Goal: Task Accomplishment & Management: Manage account settings

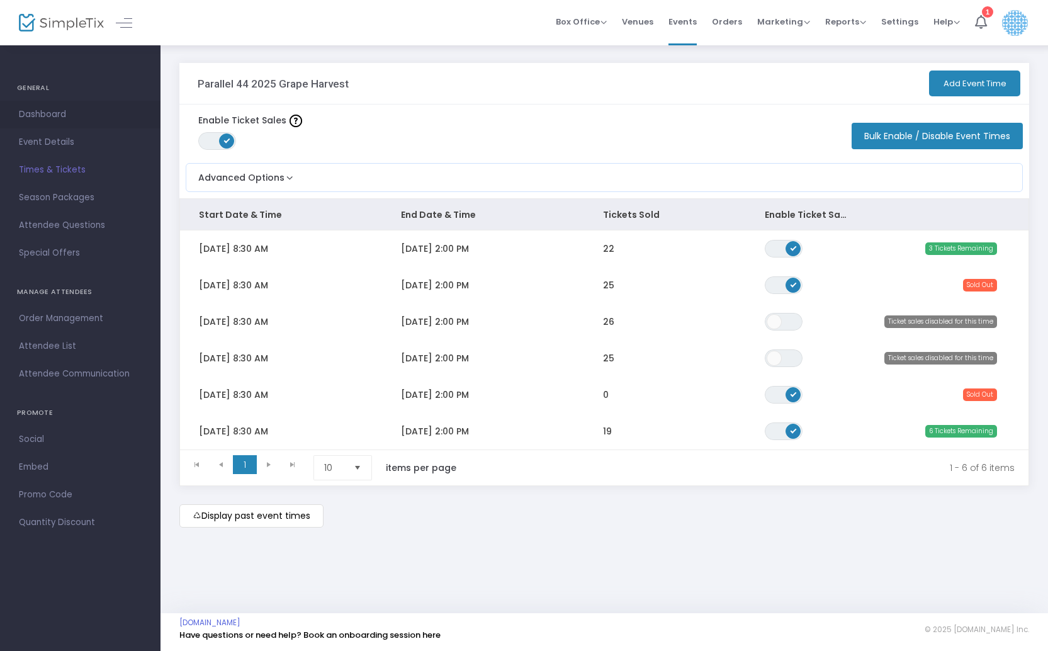
click at [46, 105] on link "Dashboard" at bounding box center [80, 115] width 161 height 28
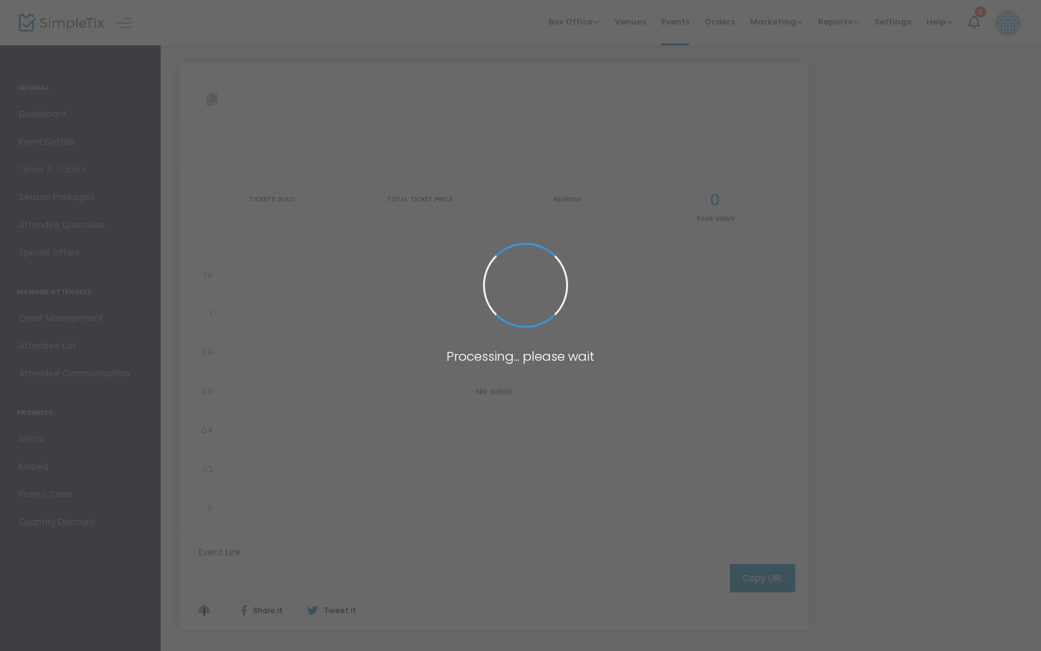
type input "https://www.simpletix.com/e/parallel-44-2025-grape-harvest-tickets-234507"
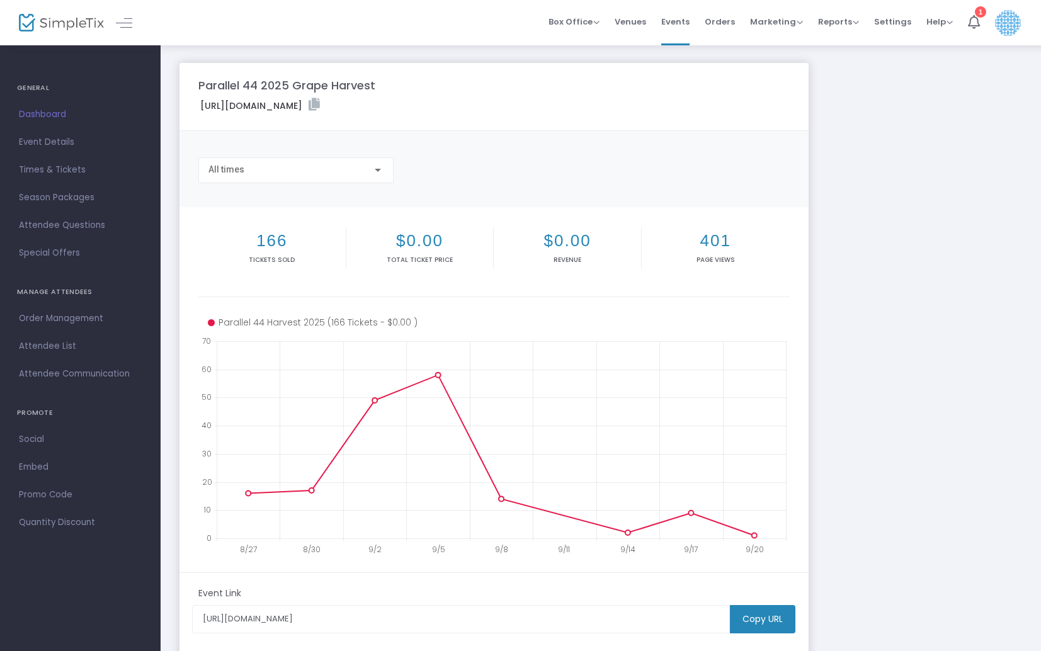
click at [47, 114] on span "Dashboard" at bounding box center [80, 114] width 123 height 16
click at [320, 107] on label "https://www.simpletix.com/e/parallel-44-2025-grape-harvest-tickets-234507" at bounding box center [260, 105] width 120 height 14
click at [576, 102] on div "https://www.simpletix.com/e/parallel-44-2025-grape-harvest-tickets-234507" at bounding box center [493, 107] width 603 height 19
click at [320, 104] on icon at bounding box center [314, 104] width 11 height 13
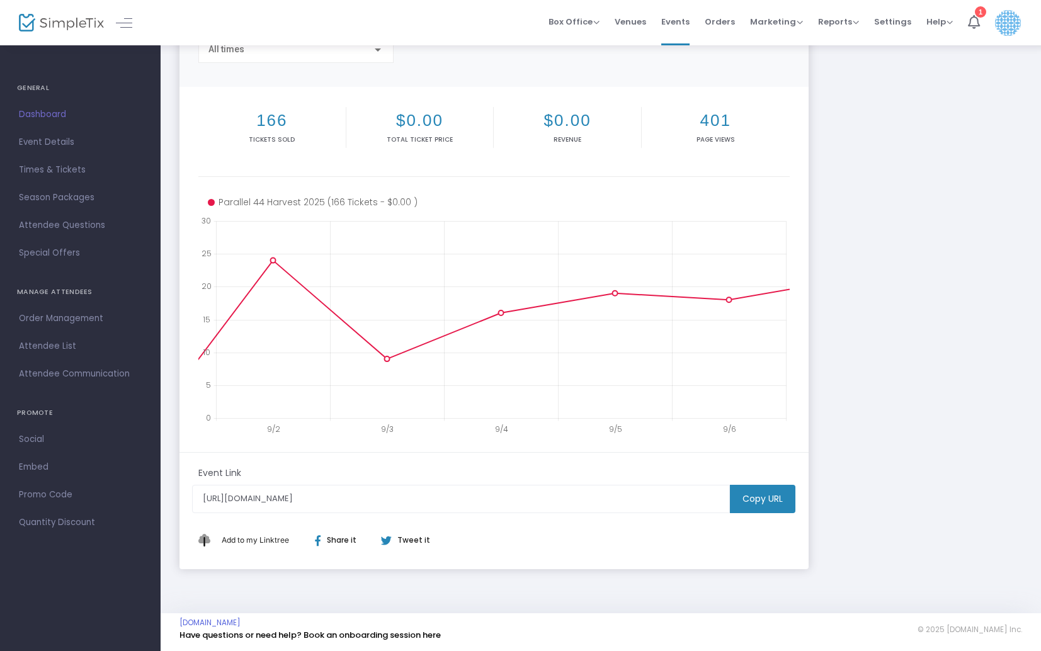
click at [36, 142] on span "Event Details" at bounding box center [80, 142] width 123 height 16
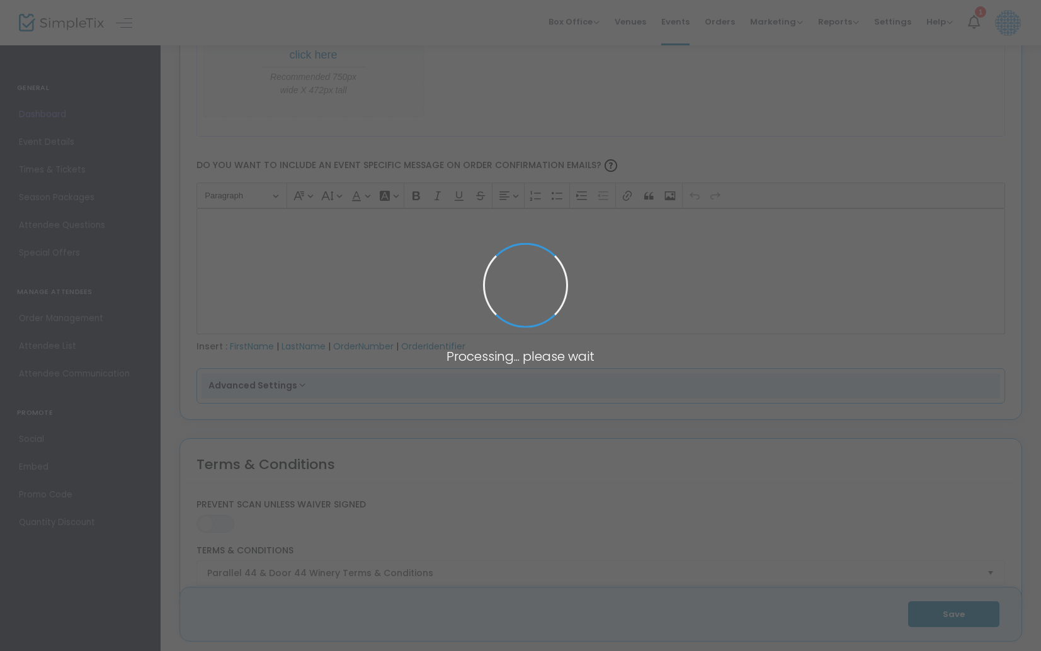
scroll to position [1723, 0]
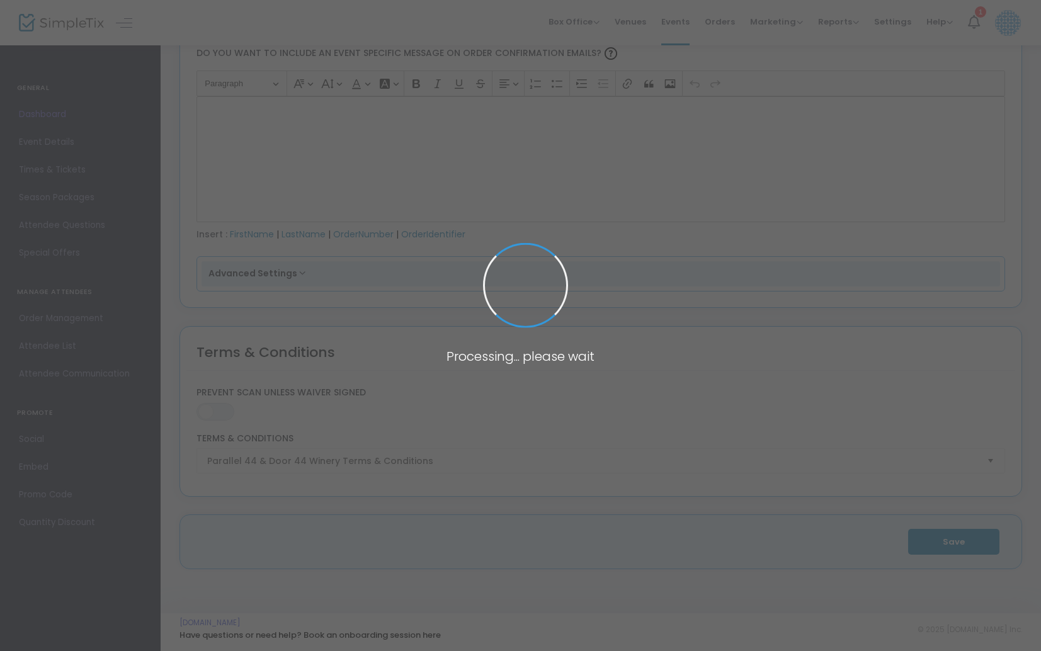
type input "Parallel 44 Vineyard & Winery"
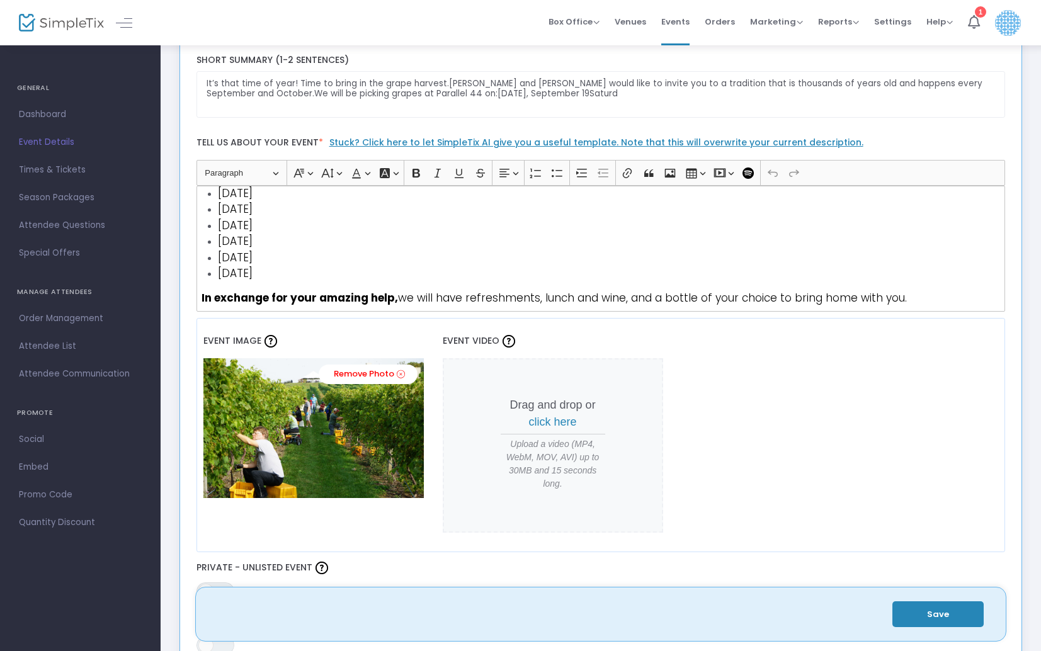
scroll to position [133, 0]
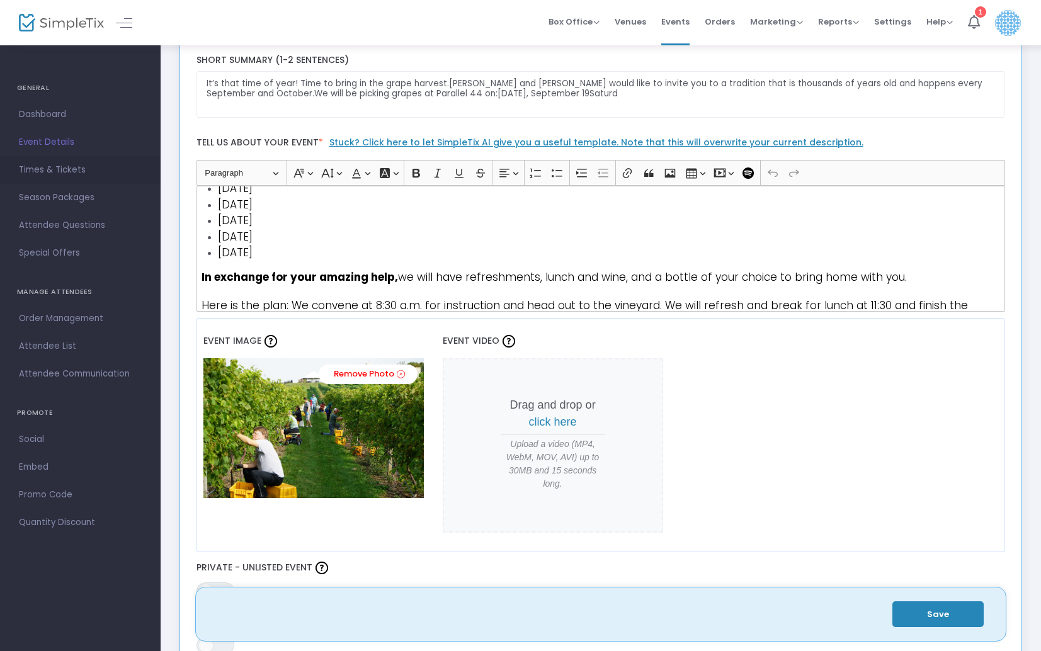
click at [43, 166] on span "Times & Tickets" at bounding box center [80, 170] width 123 height 16
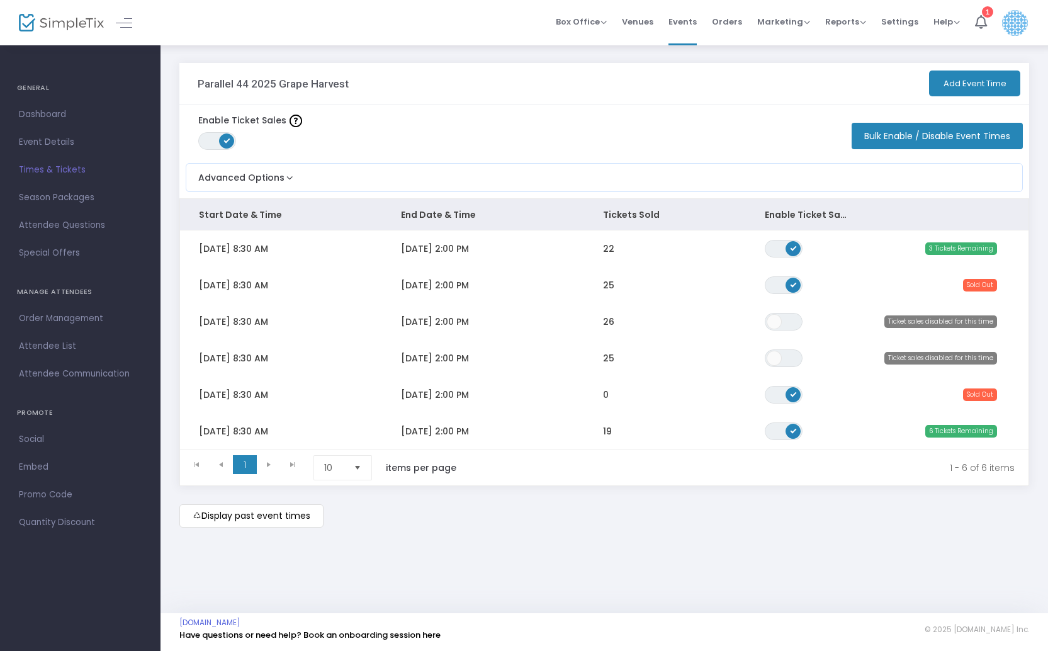
click at [781, 403] on span "ON OFF" at bounding box center [784, 395] width 38 height 18
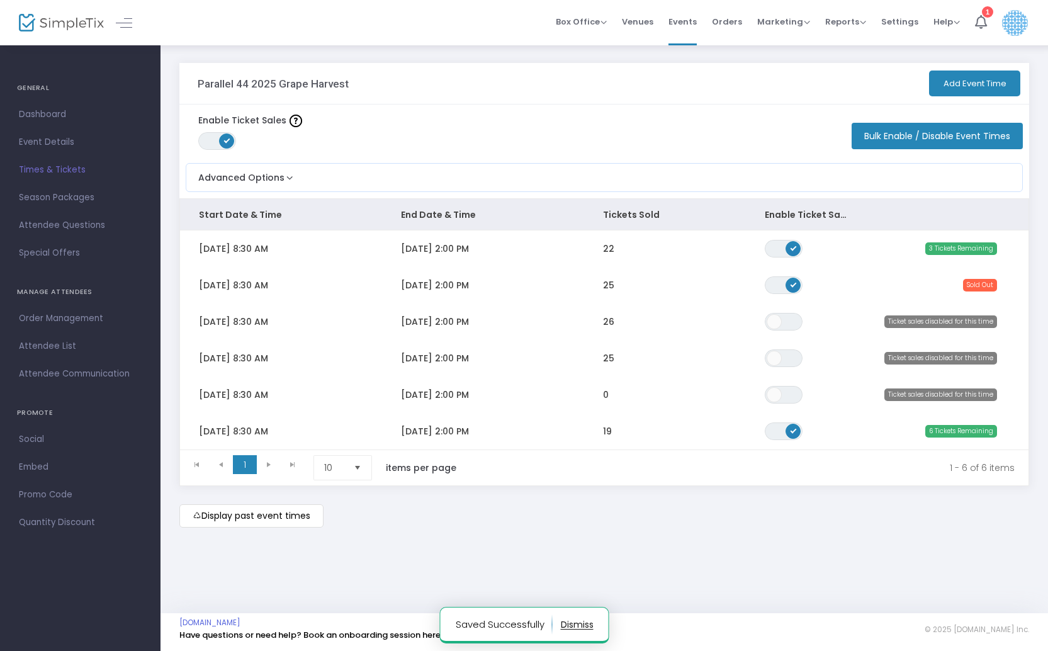
click at [752, 511] on div "Display past event times" at bounding box center [604, 515] width 850 height 23
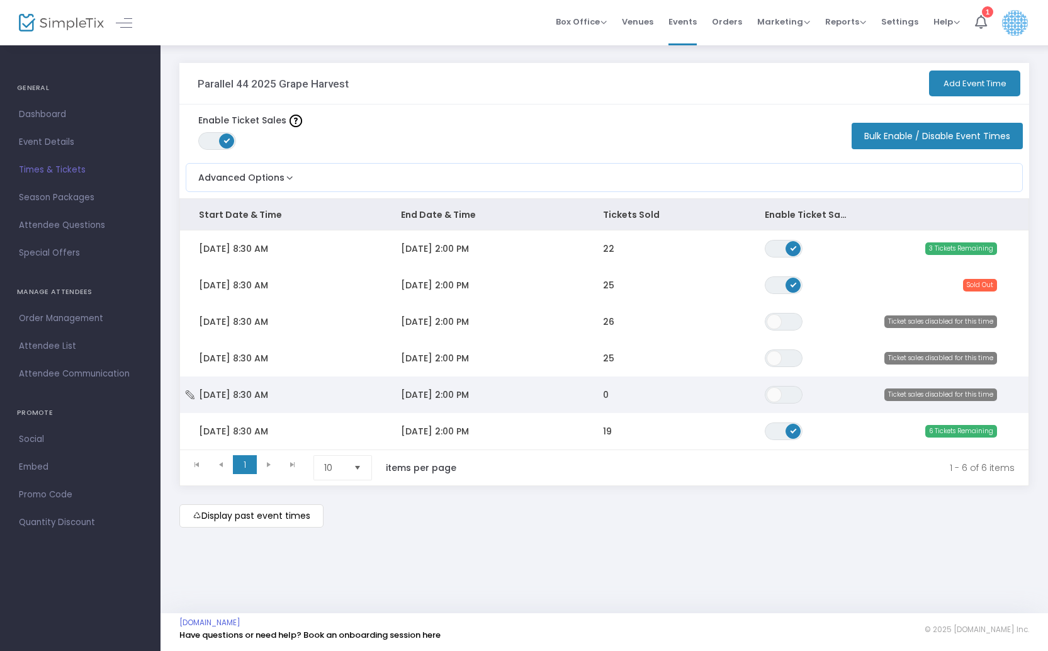
click at [842, 388] on td "ON OFF" at bounding box center [807, 395] width 122 height 37
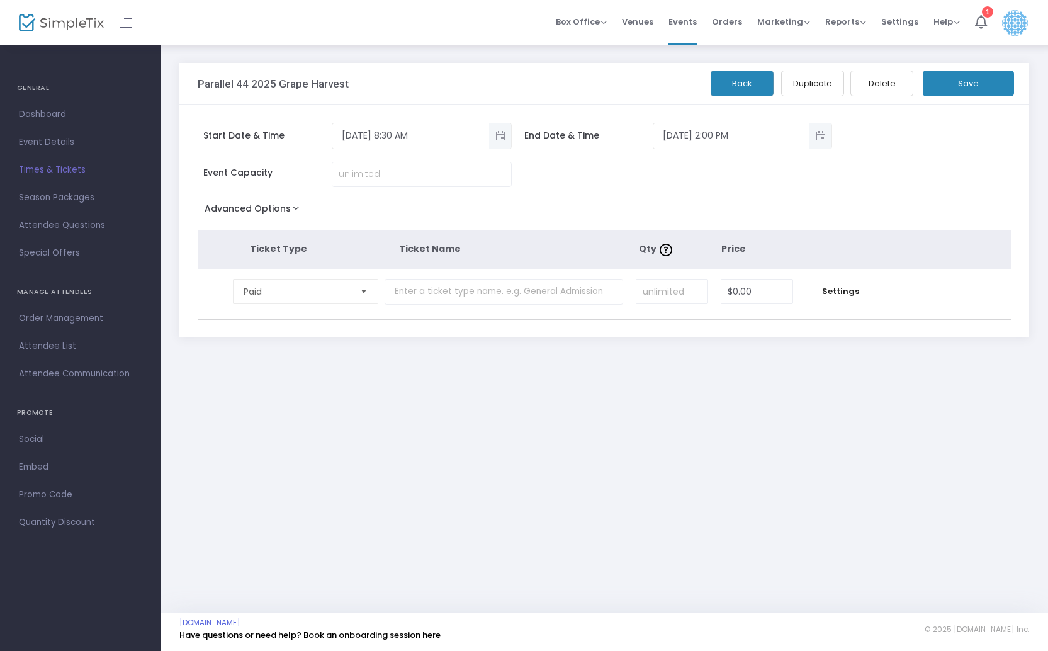
click at [266, 208] on button "Advanced Options" at bounding box center [255, 211] width 114 height 23
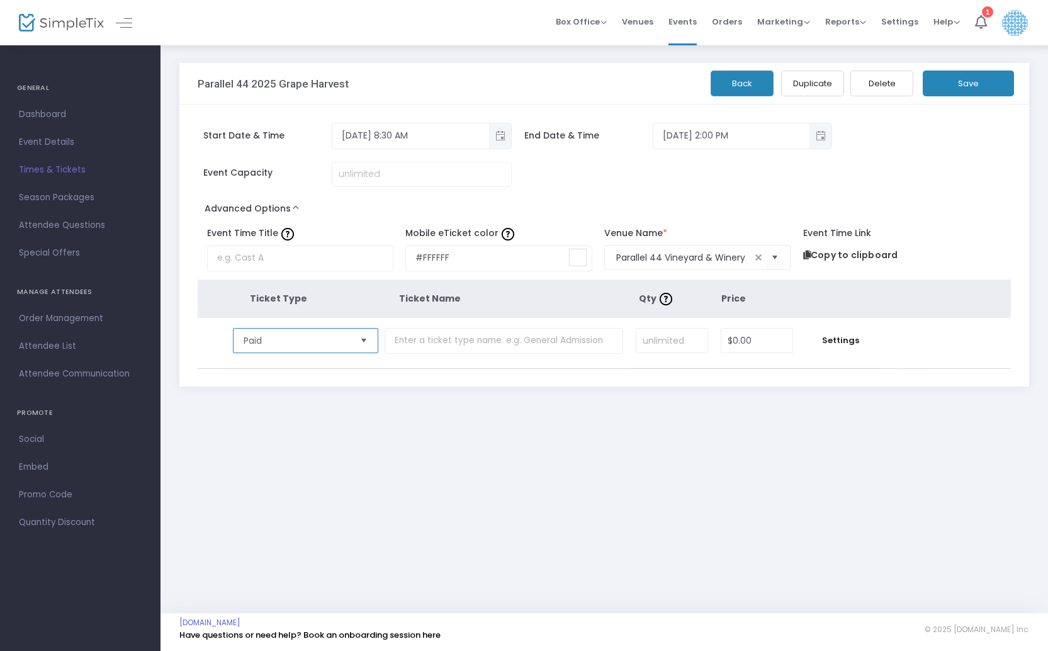
click at [301, 335] on span "Paid" at bounding box center [297, 340] width 106 height 13
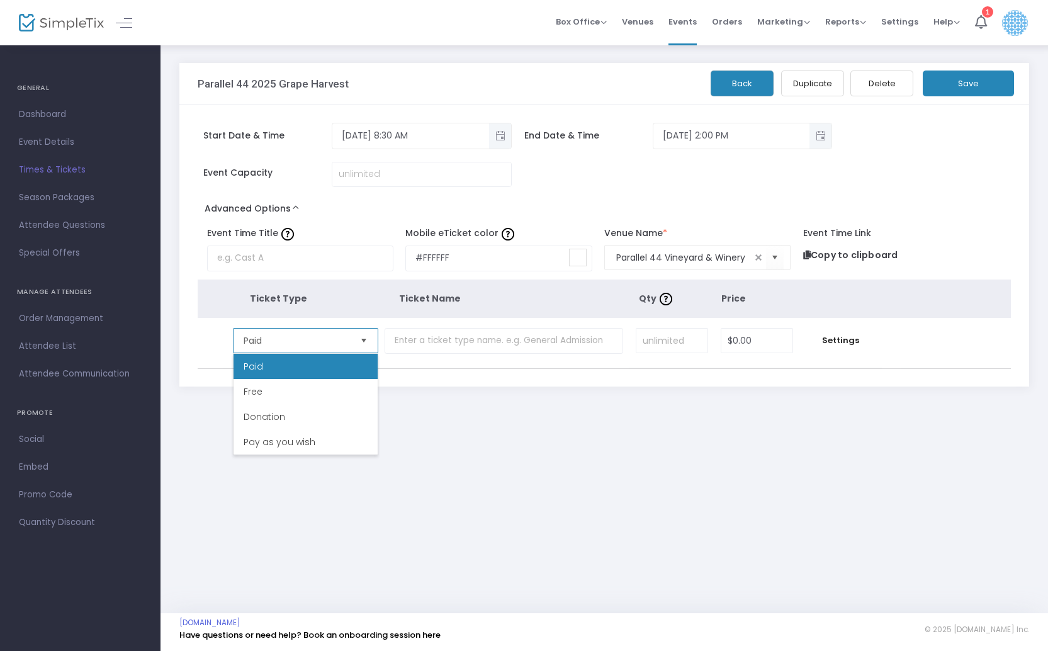
click at [266, 387] on li "Free" at bounding box center [306, 391] width 144 height 25
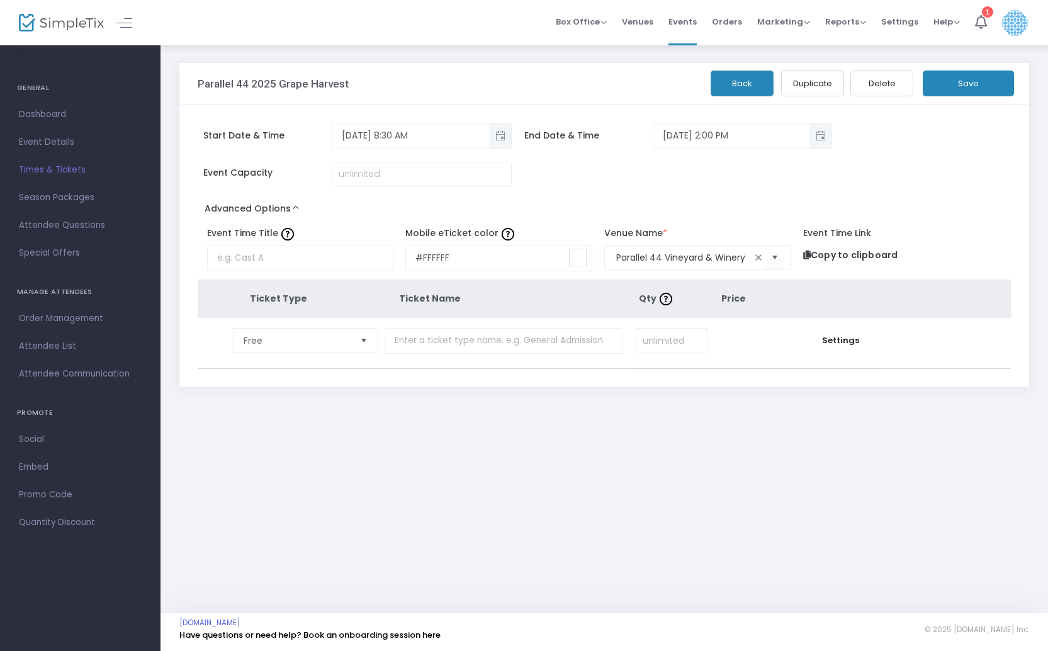
click at [628, 408] on div "Parallel 44 2025 Grape Harvest Back Duplicate Delete Save Start Date & Time 10/…" at bounding box center [605, 246] width 888 height 405
click at [842, 341] on span "Settings" at bounding box center [841, 340] width 70 height 13
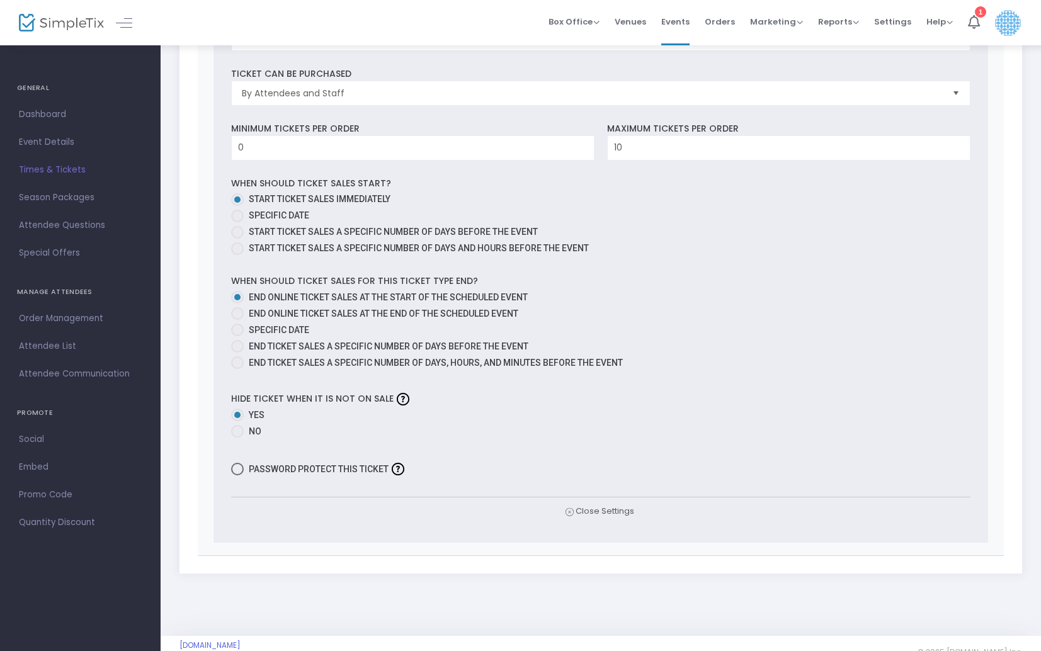
scroll to position [473, 0]
click at [235, 211] on span at bounding box center [237, 215] width 13 height 13
click at [237, 222] on input "Specific Date" at bounding box center [237, 222] width 1 height 1
radio input "true"
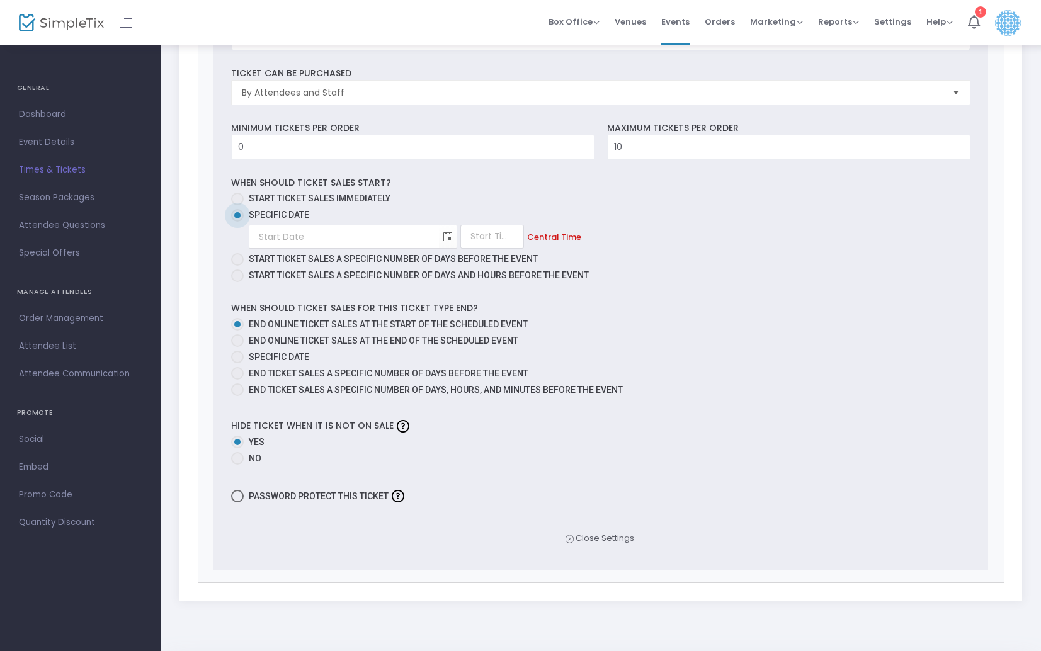
click at [236, 193] on span at bounding box center [237, 199] width 13 height 13
click at [237, 205] on input "Start ticket sales immediately" at bounding box center [237, 205] width 1 height 1
radio input "true"
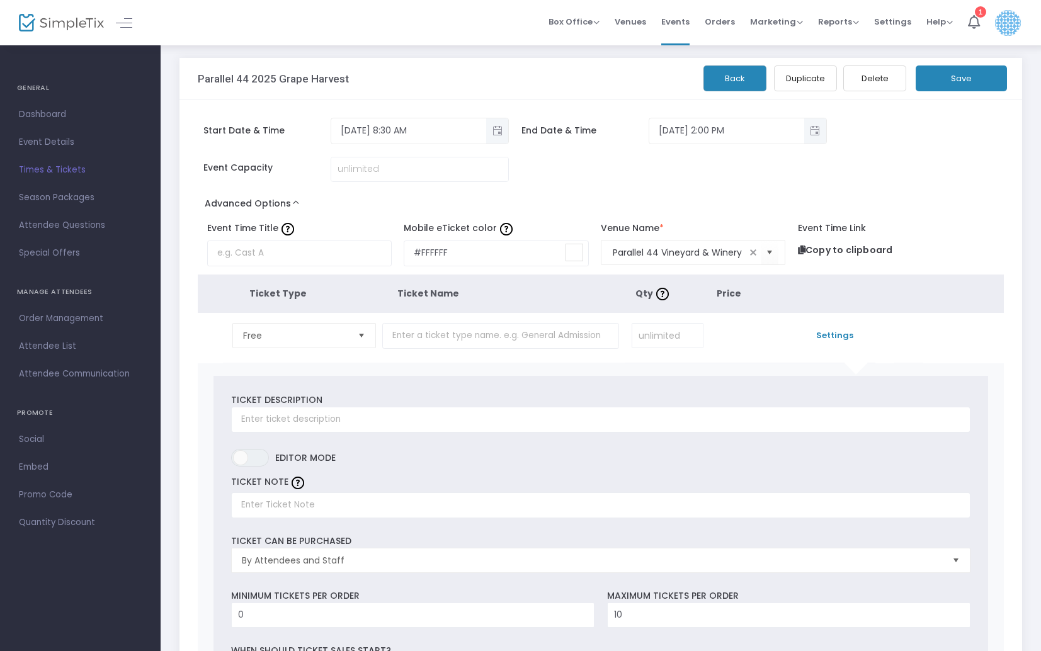
scroll to position [0, 0]
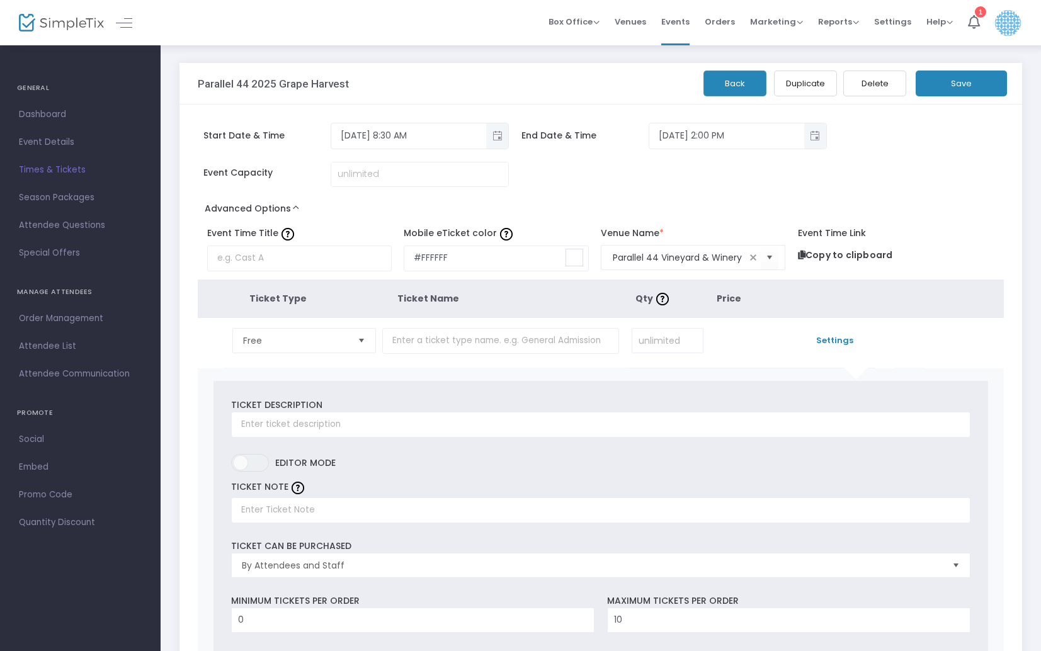
click at [956, 79] on button "Save" at bounding box center [961, 84] width 91 height 26
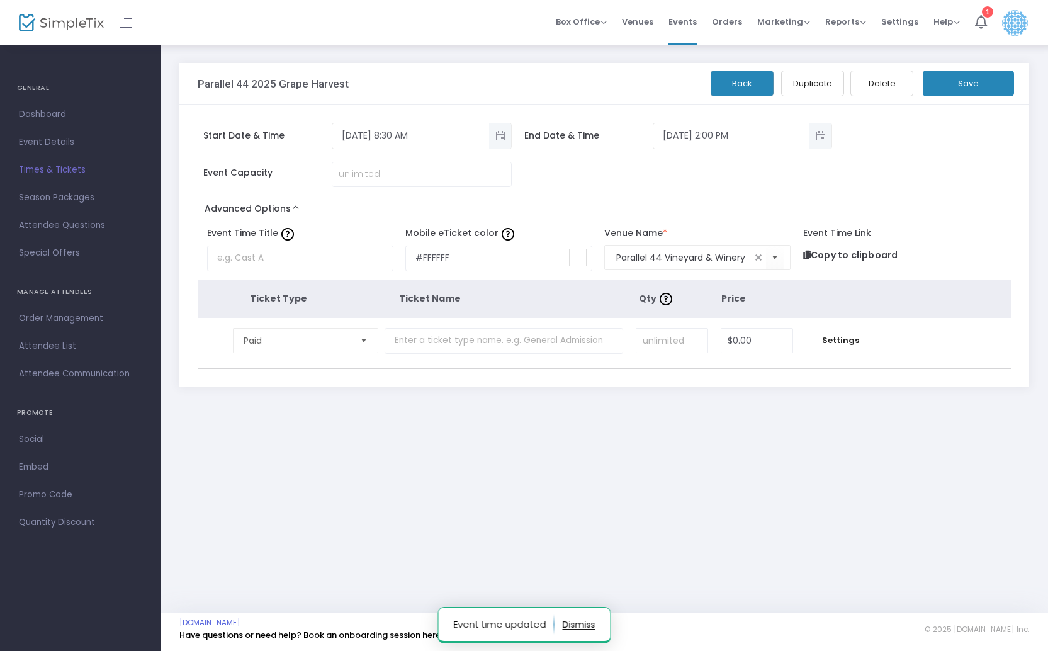
click at [24, 171] on span "Times & Tickets" at bounding box center [80, 170] width 123 height 16
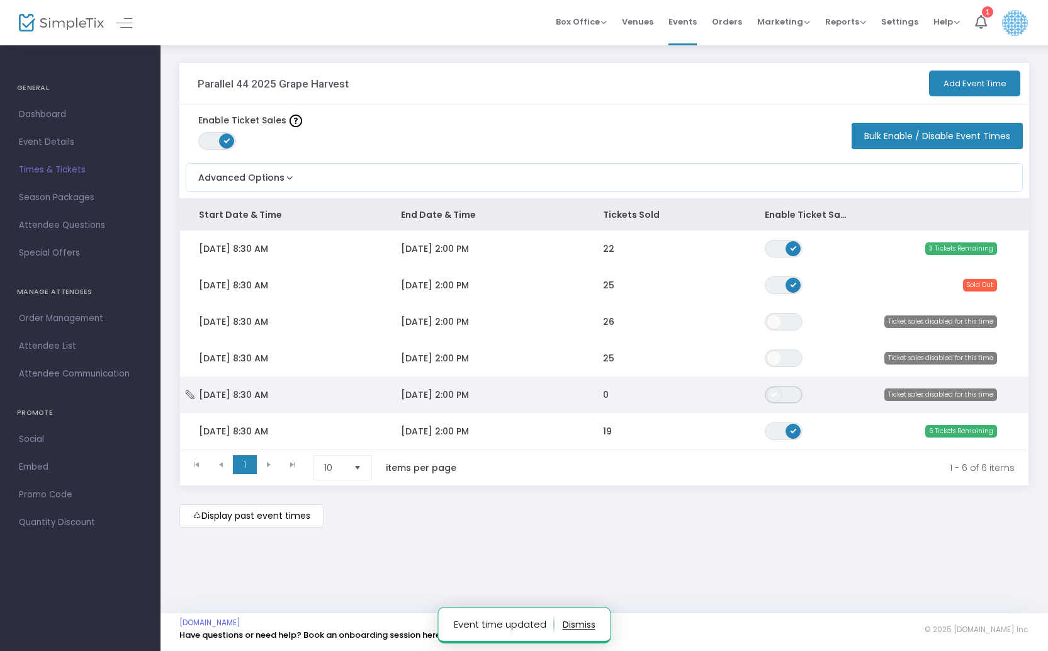
click at [790, 398] on span "ON OFF" at bounding box center [784, 395] width 38 height 18
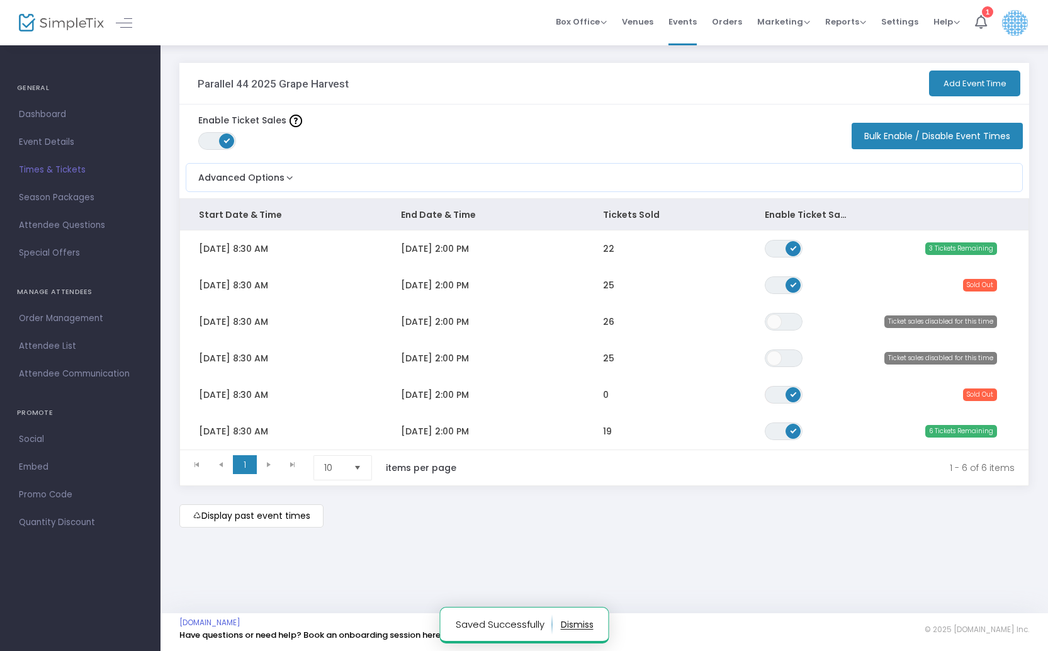
click at [894, 492] on div "Parallel 44 2025 Grape Harvest Add Event Time Enable Ticket Sales ON OFF Bulk E…" at bounding box center [604, 295] width 863 height 465
click at [74, 319] on span "Order Management" at bounding box center [80, 318] width 123 height 16
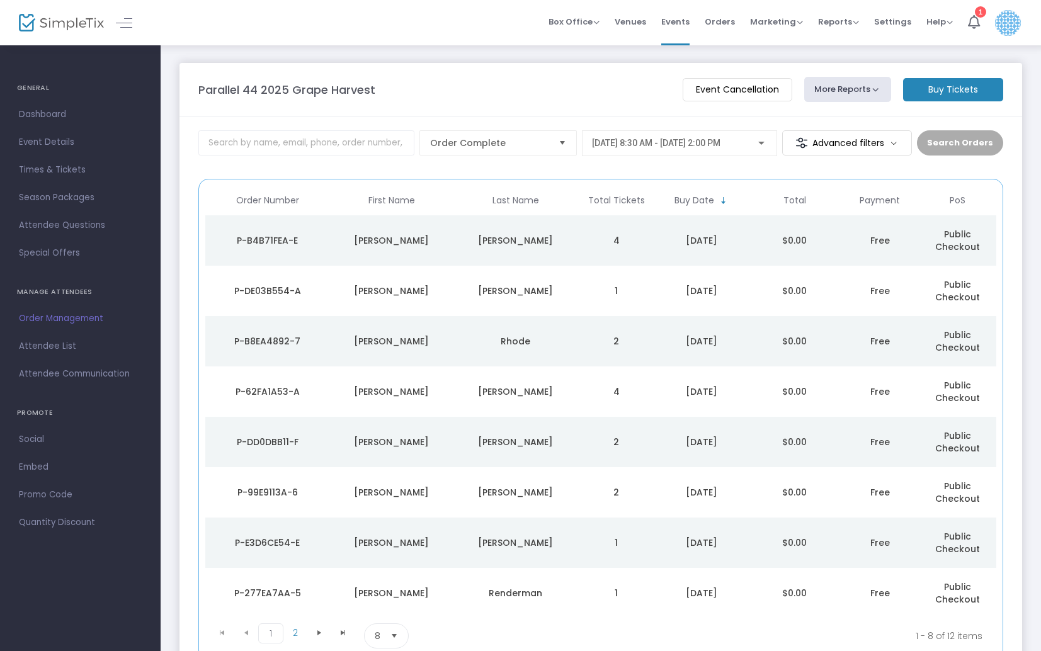
click at [47, 350] on span "Attendee List" at bounding box center [80, 346] width 123 height 16
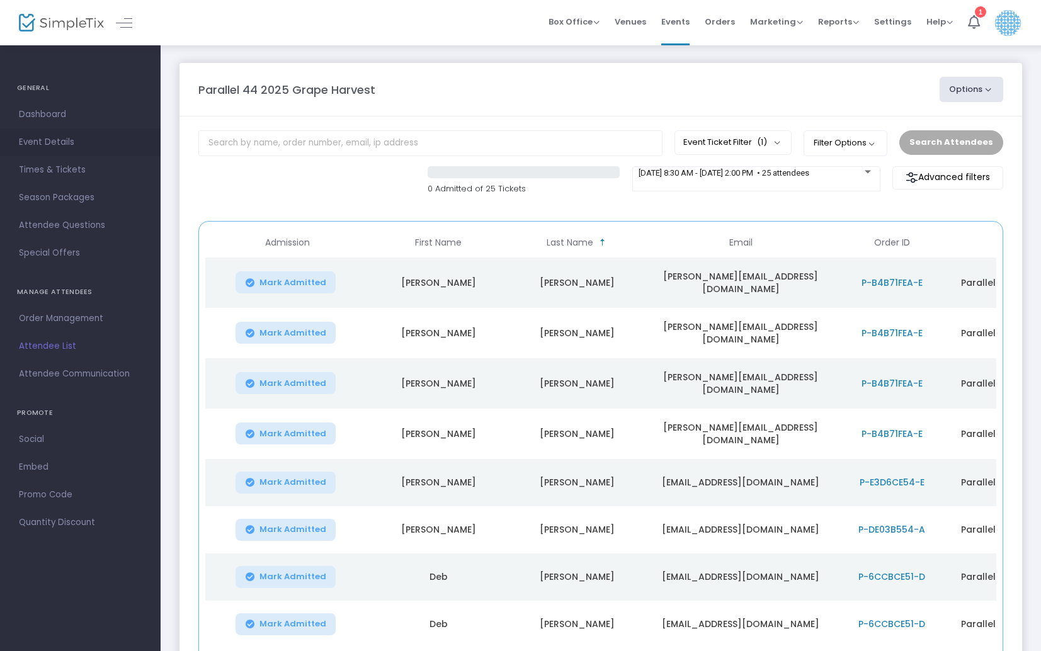
click at [38, 141] on span "Event Details" at bounding box center [80, 142] width 123 height 16
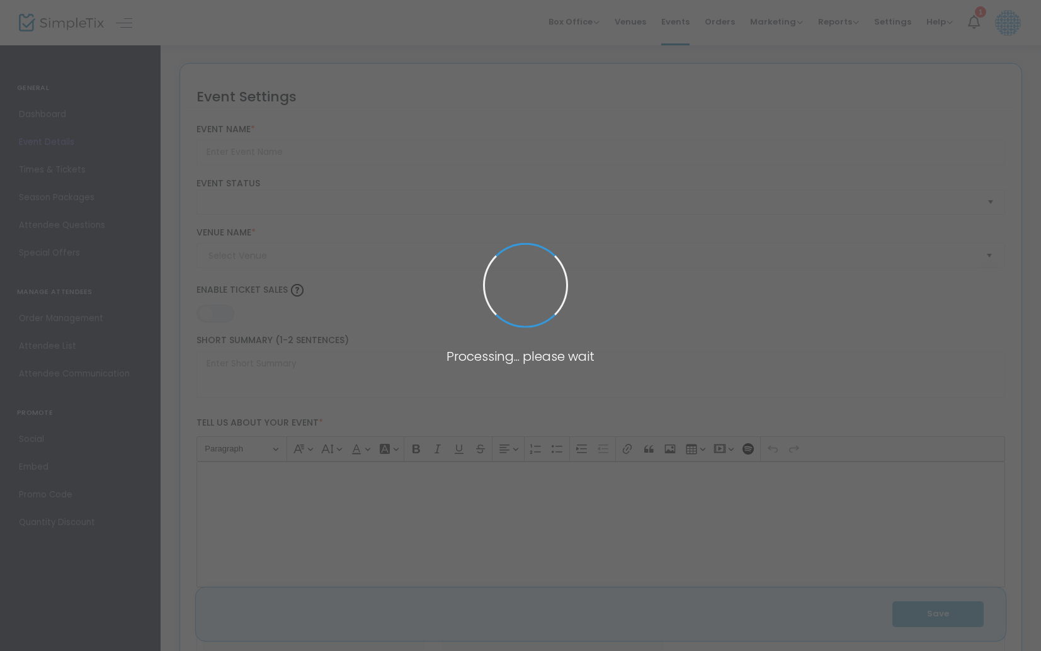
type input "Parallel 44 2025 Grape Harvest"
type textarea "It’s that time of year! Time to bring in the grape harvest.Steve and Maria woul…"
type input "5.500 %"
type input "Sign Up Now"
type input "Parallel 44 Vineyard & Winery"
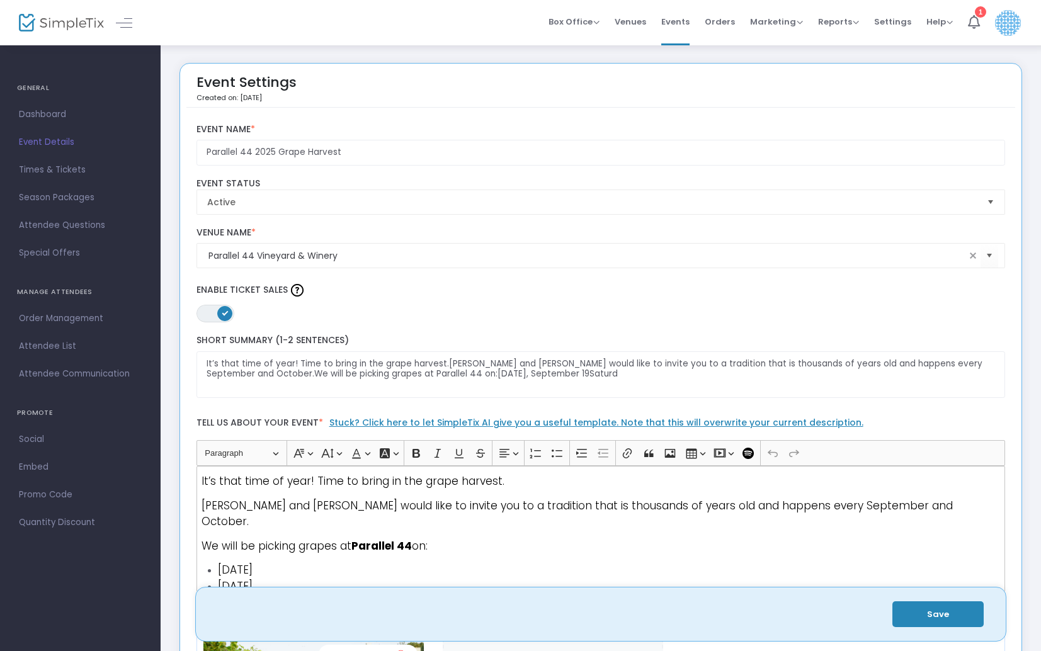
click at [49, 163] on span "Times & Tickets" at bounding box center [80, 170] width 123 height 16
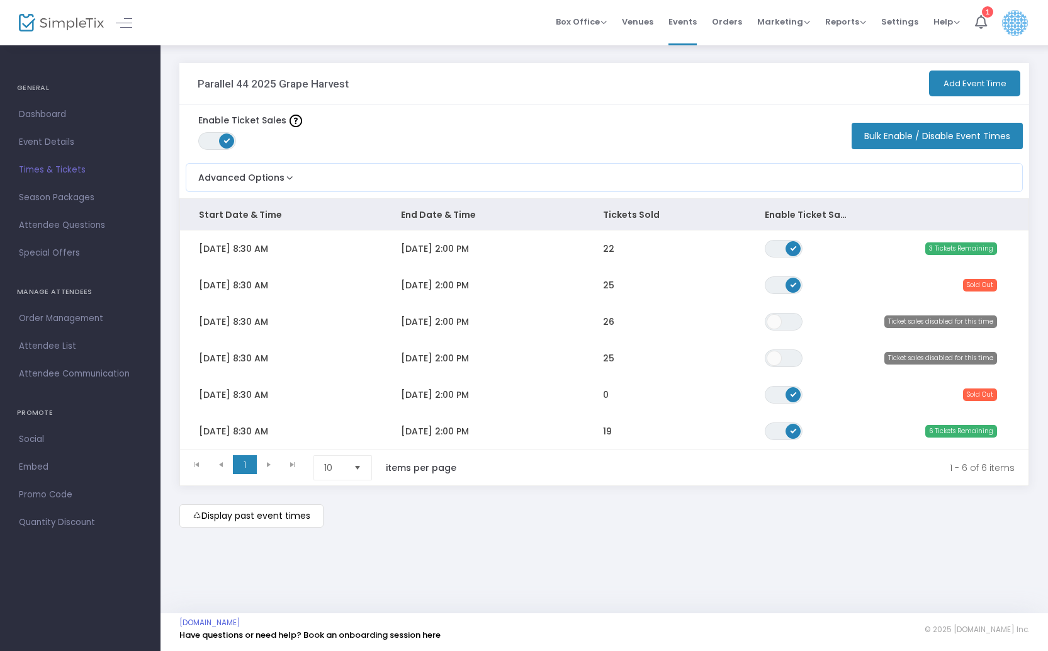
click at [37, 146] on span "Event Details" at bounding box center [80, 142] width 123 height 16
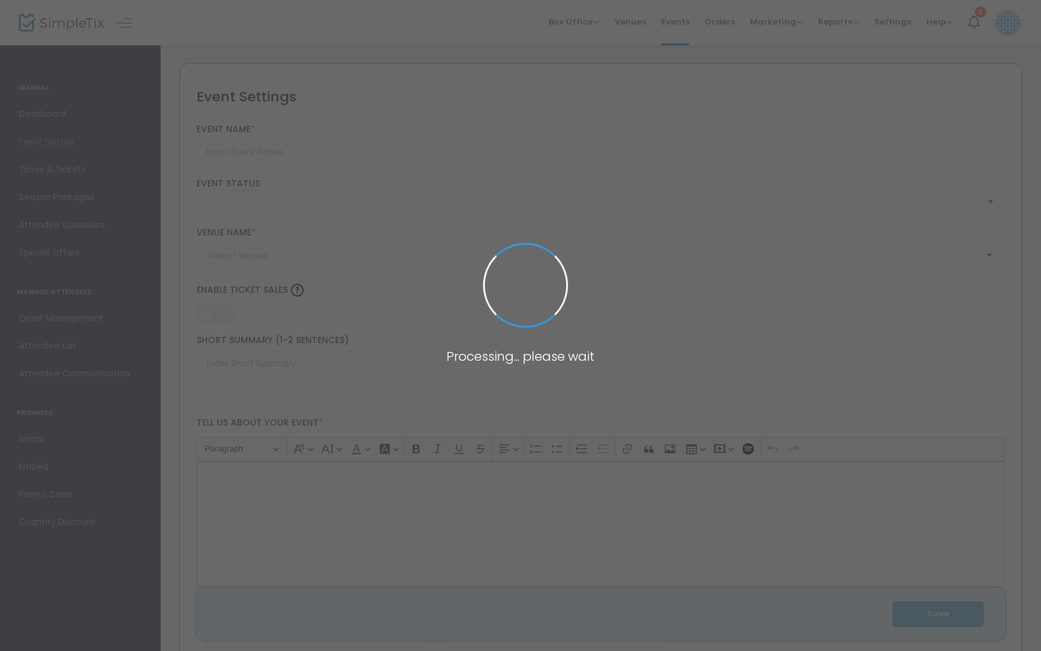
type input "Parallel 44 2025 Grape Harvest"
type textarea "It’s that time of year! Time to bring in the grape harvest.Steve and Maria woul…"
type input "5.500 %"
type input "Sign Up Now"
type input "Parallel 44 Vineyard & Winery"
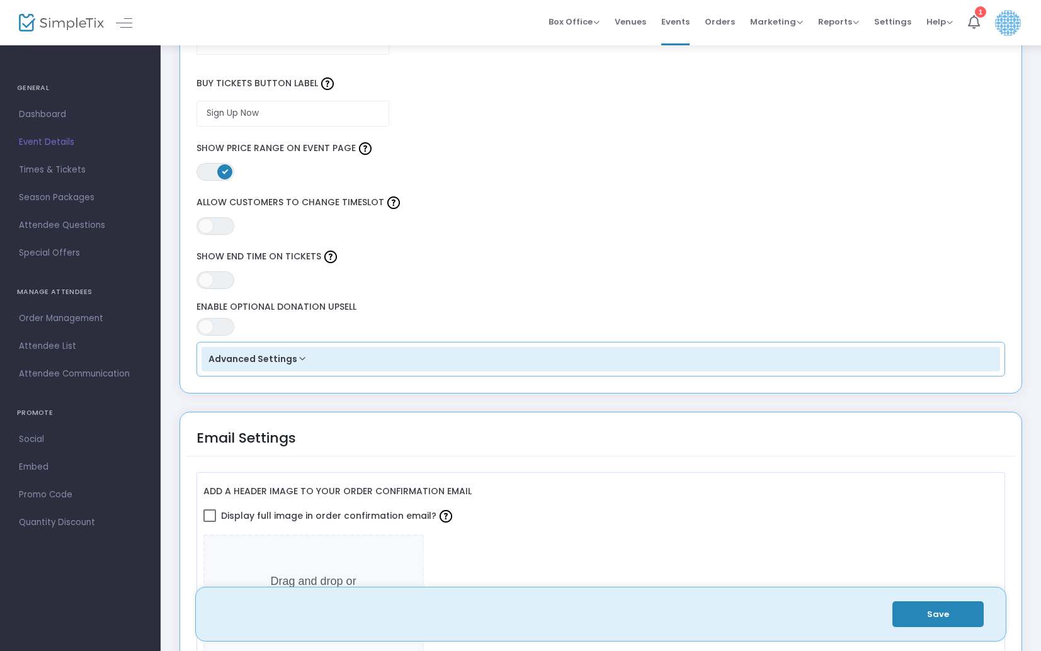
scroll to position [1070, 0]
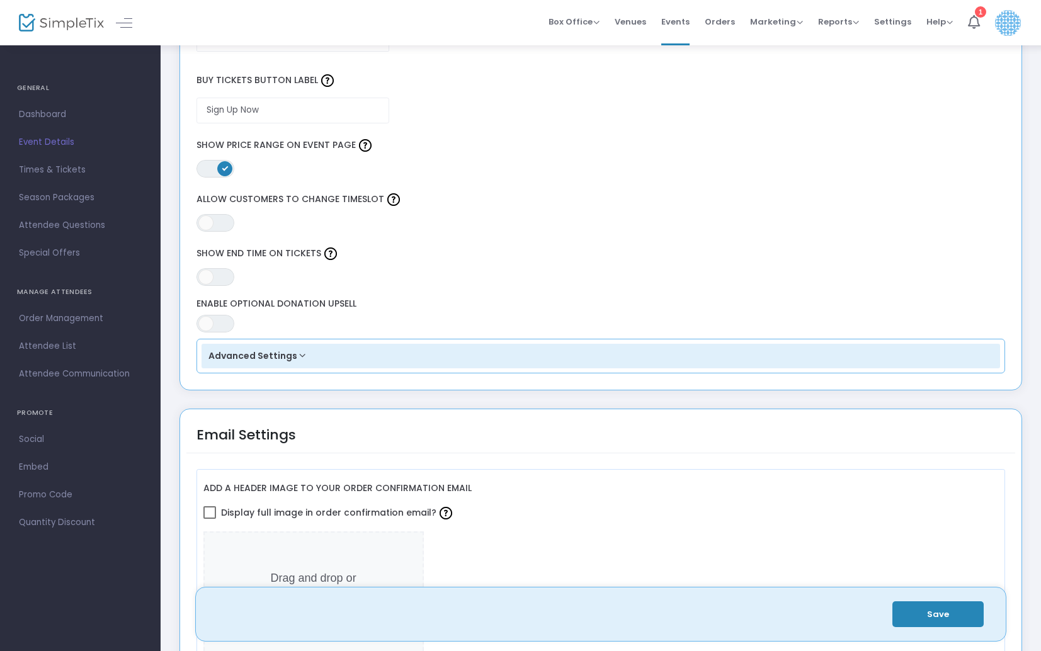
click at [271, 363] on button "Advanced Settings" at bounding box center [600, 356] width 799 height 25
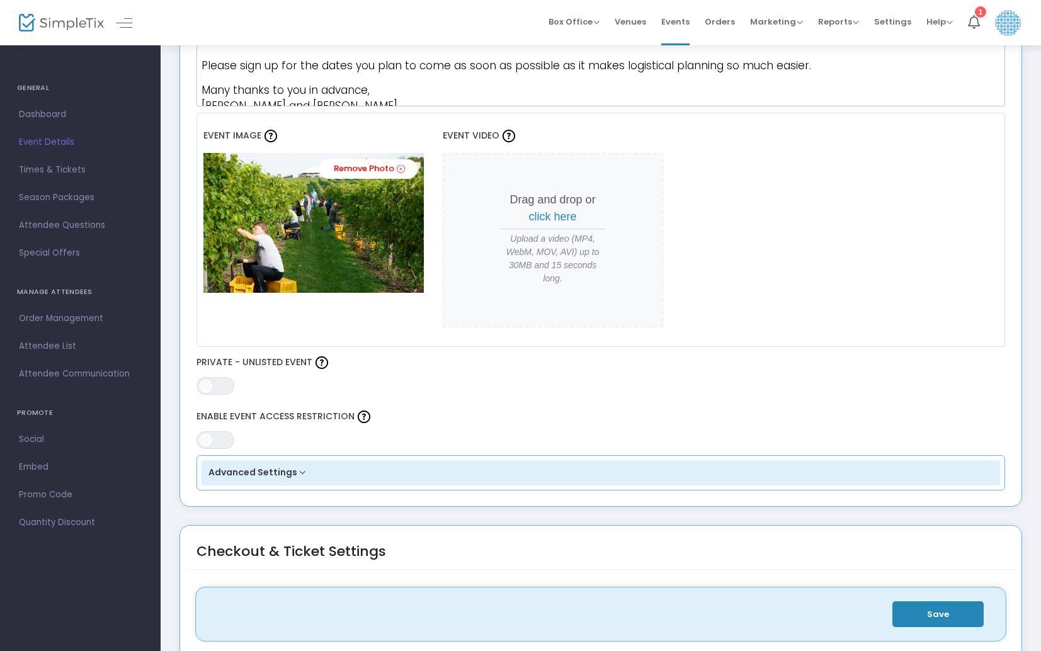
drag, startPoint x: 27, startPoint y: 113, endPoint x: 55, endPoint y: 117, distance: 28.0
click at [27, 113] on span "Dashboard" at bounding box center [80, 114] width 123 height 16
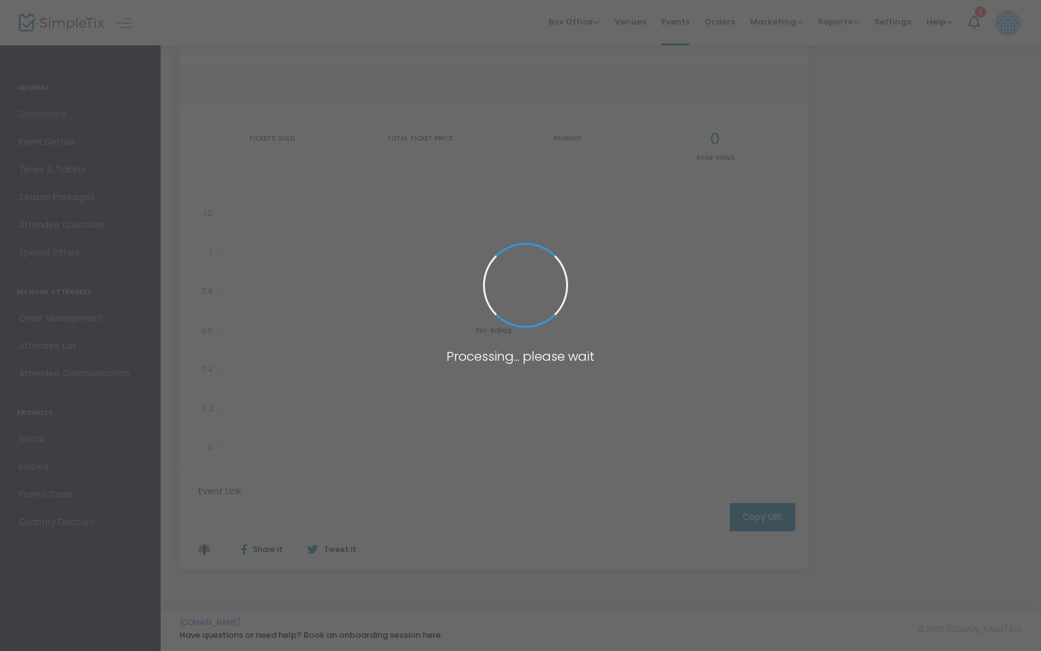
type input "https://www.simpletix.com/e/parallel-44-2025-grape-harvest-tickets-234507"
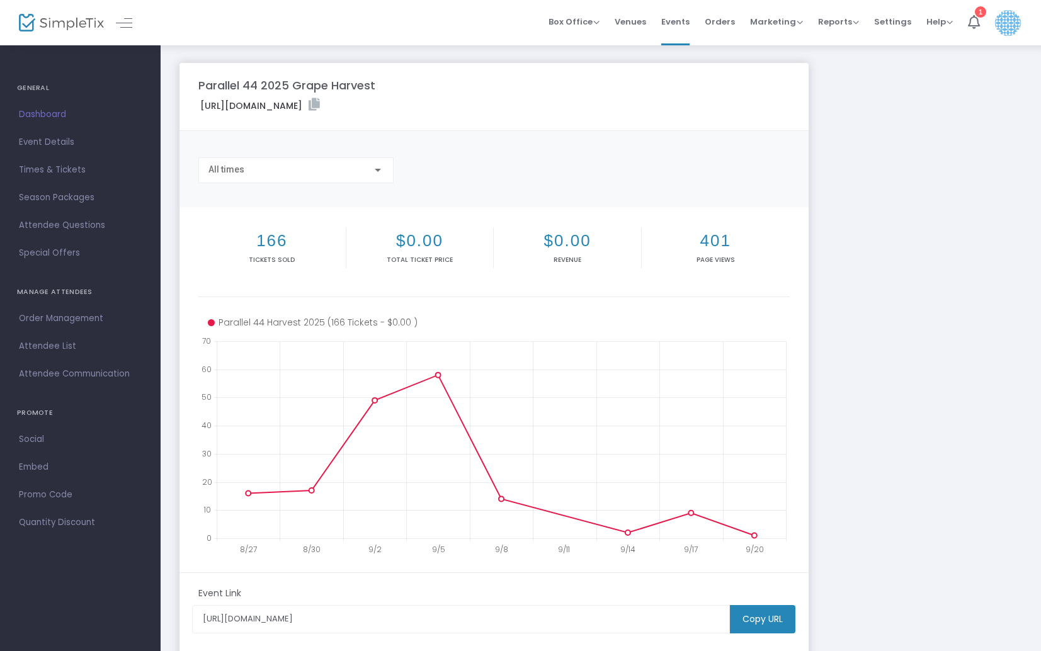
click at [64, 145] on span "Event Details" at bounding box center [80, 142] width 123 height 16
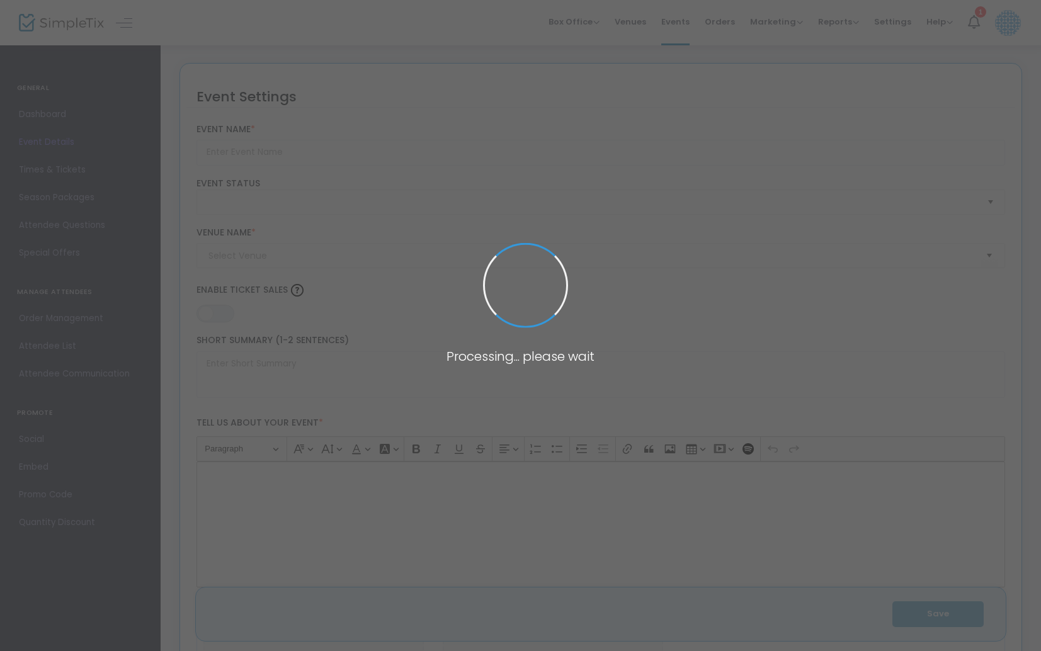
type input "Parallel 44 2025 Grape Harvest"
type textarea "It’s that time of year! Time to bring in the grape harvest.Steve and Maria woul…"
type input "5.500 %"
type input "Sign Up Now"
type input "Parallel 44 Vineyard & Winery"
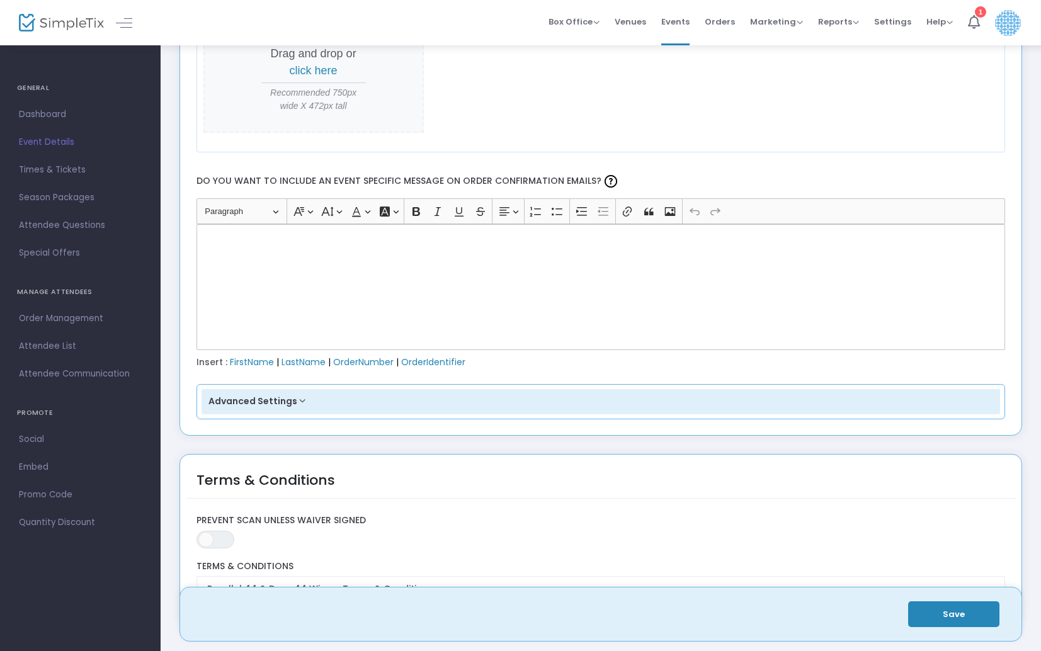
scroll to position [1723, 0]
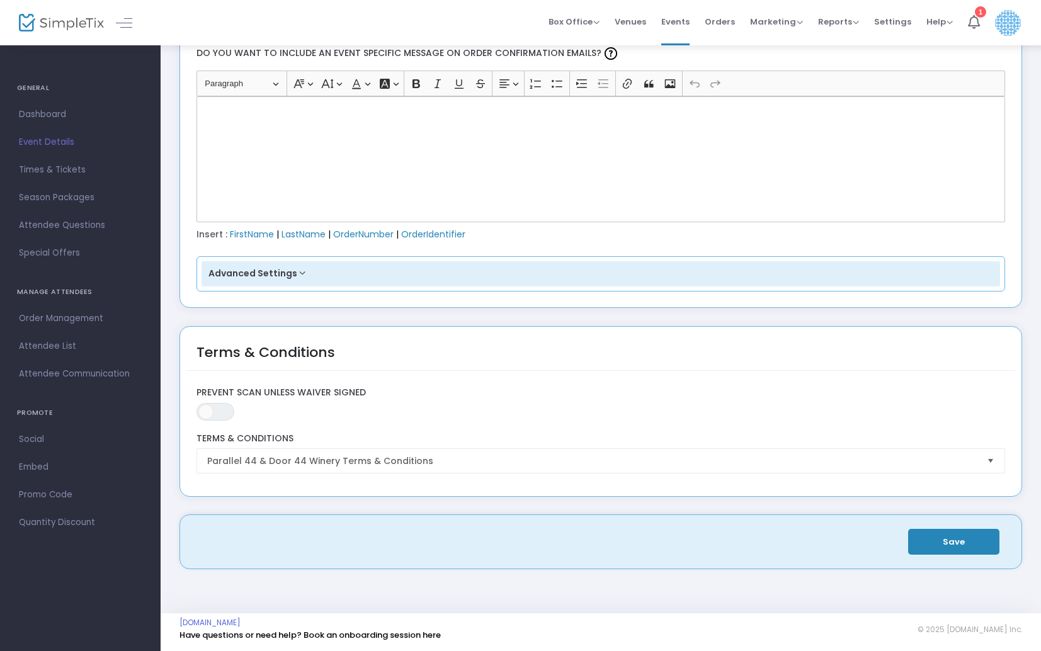
click at [46, 164] on span "Times & Tickets" at bounding box center [80, 170] width 123 height 16
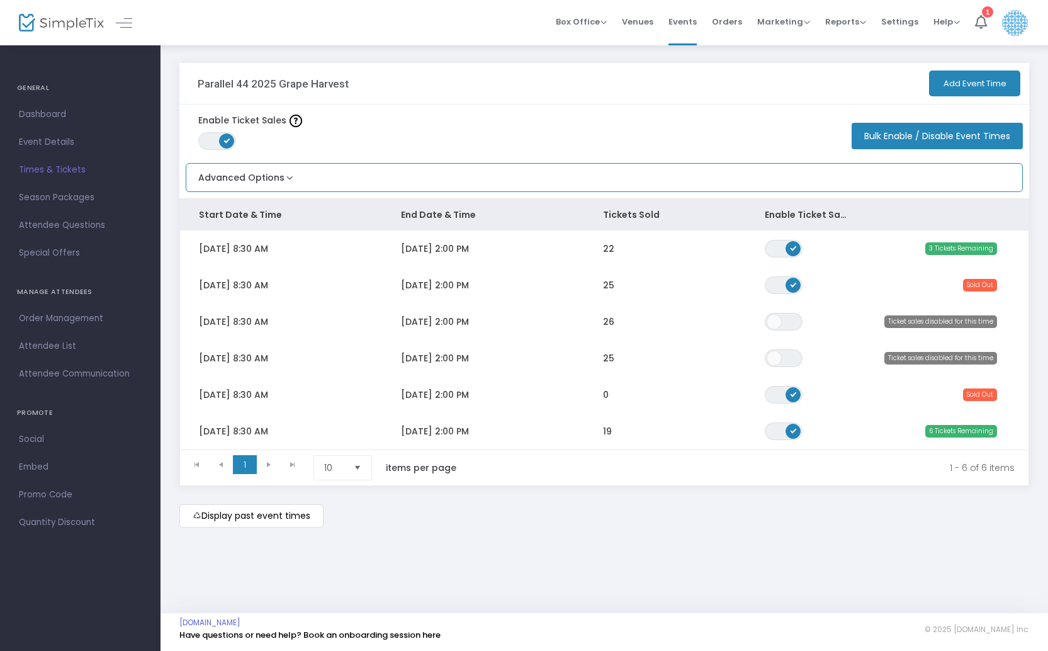
click at [281, 171] on button "Advanced Options" at bounding box center [241, 174] width 110 height 21
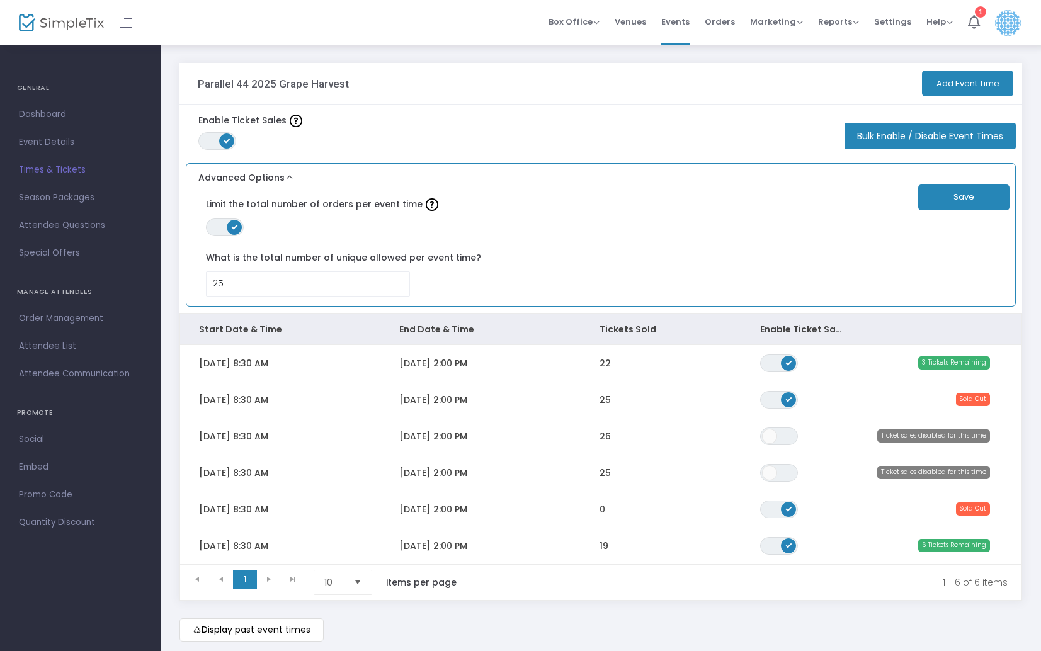
click at [330, 202] on label "Limit the total number of orders per event time" at bounding box center [543, 205] width 675 height 28
click at [229, 227] on span at bounding box center [234, 227] width 15 height 15
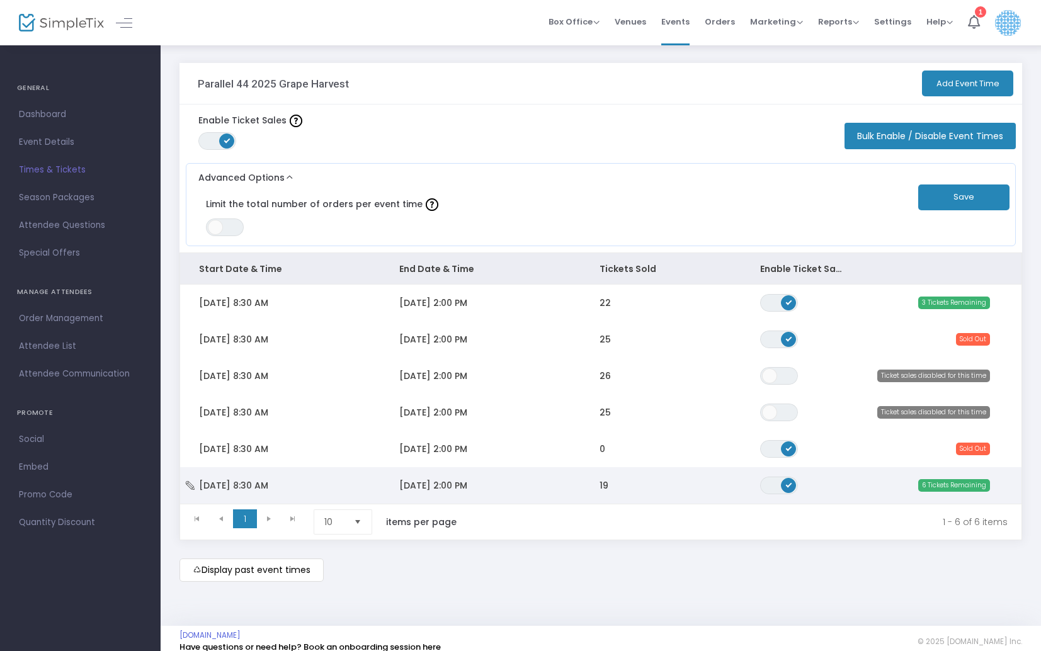
scroll to position [3, 0]
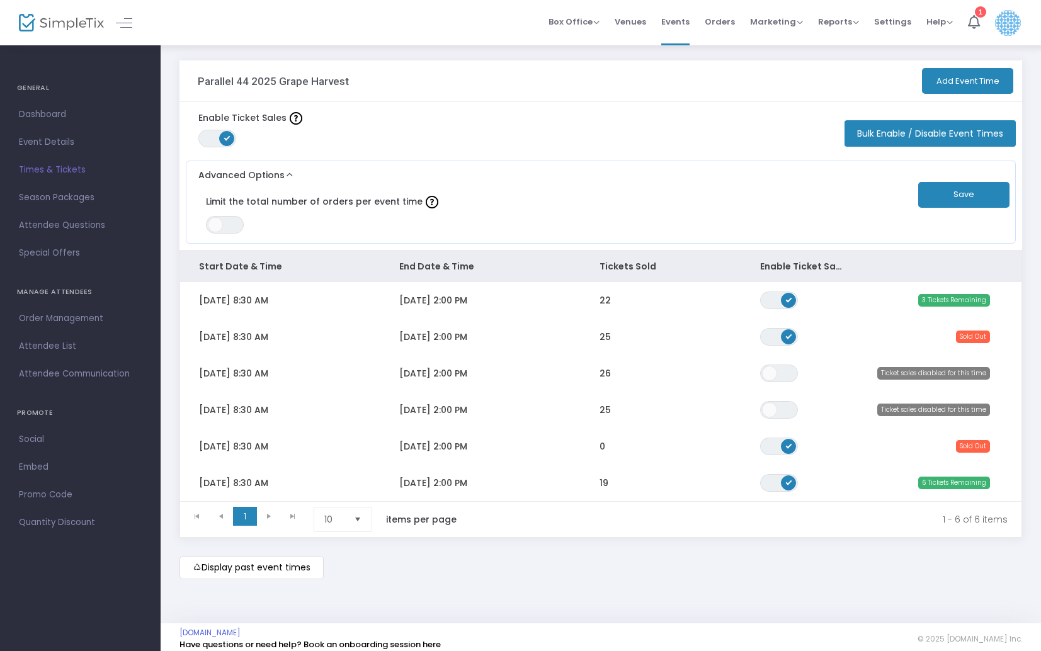
click at [982, 194] on button "Save" at bounding box center [963, 195] width 91 height 26
click at [563, 445] on td "10/9/2025 2:00 PM" at bounding box center [480, 446] width 200 height 37
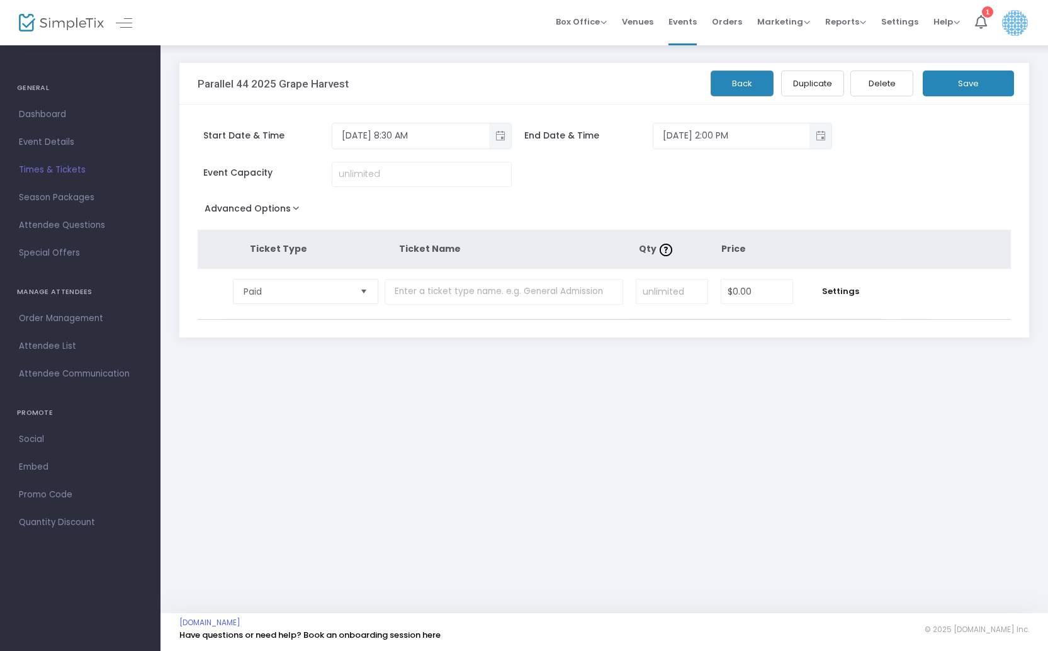
click at [277, 212] on button "Advanced Options" at bounding box center [255, 211] width 114 height 23
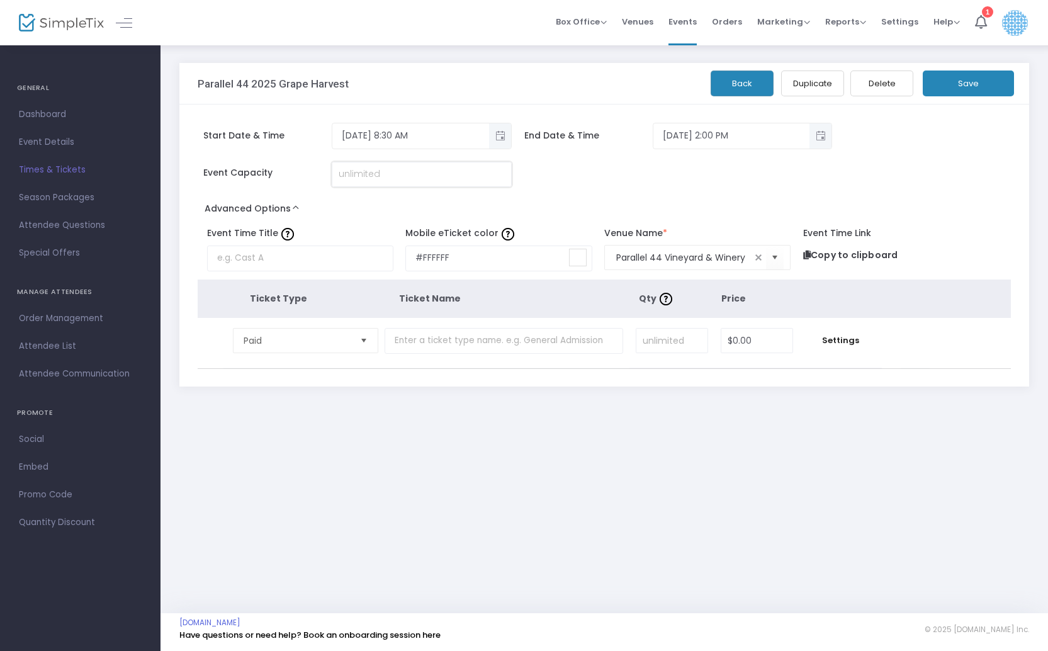
click at [351, 172] on input at bounding box center [421, 174] width 179 height 24
click at [960, 82] on button "Save" at bounding box center [968, 84] width 91 height 26
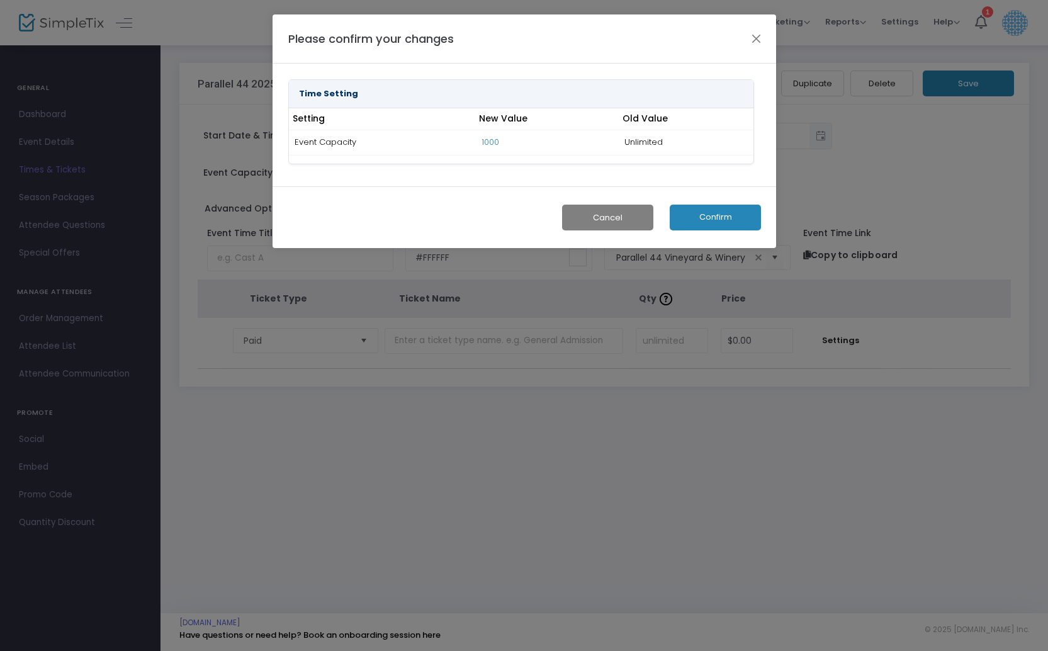
click at [714, 217] on button "Confirm" at bounding box center [715, 218] width 91 height 26
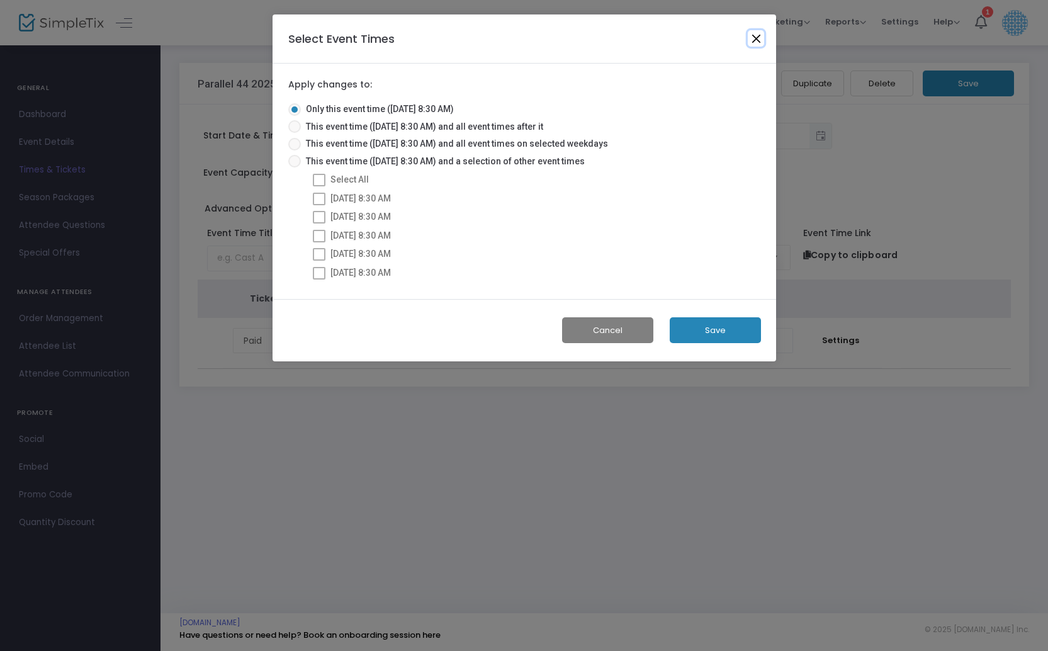
click at [761, 37] on button "Close" at bounding box center [756, 38] width 16 height 16
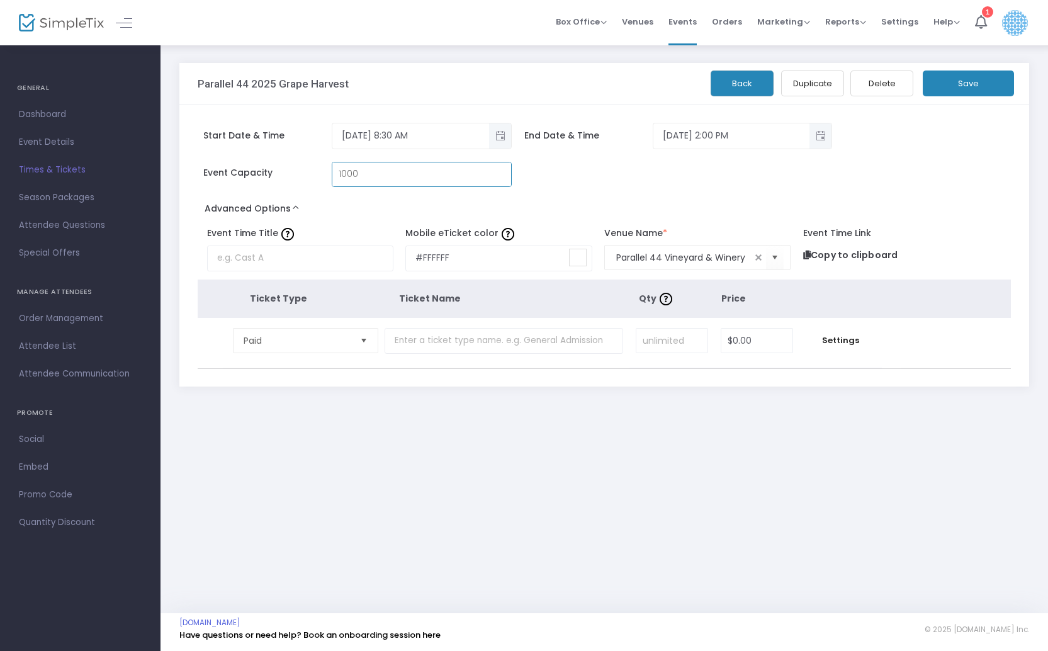
click at [366, 172] on input "1000" at bounding box center [421, 174] width 179 height 24
type input "25"
click at [969, 79] on button "Save" at bounding box center [968, 84] width 91 height 26
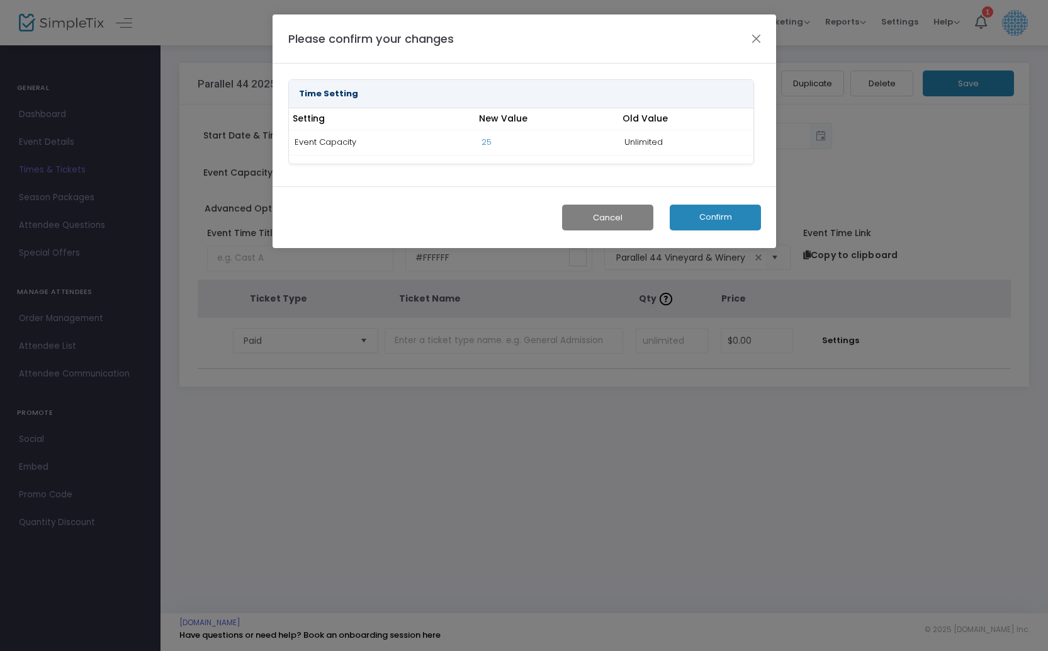
click at [708, 213] on button "Confirm" at bounding box center [715, 218] width 91 height 26
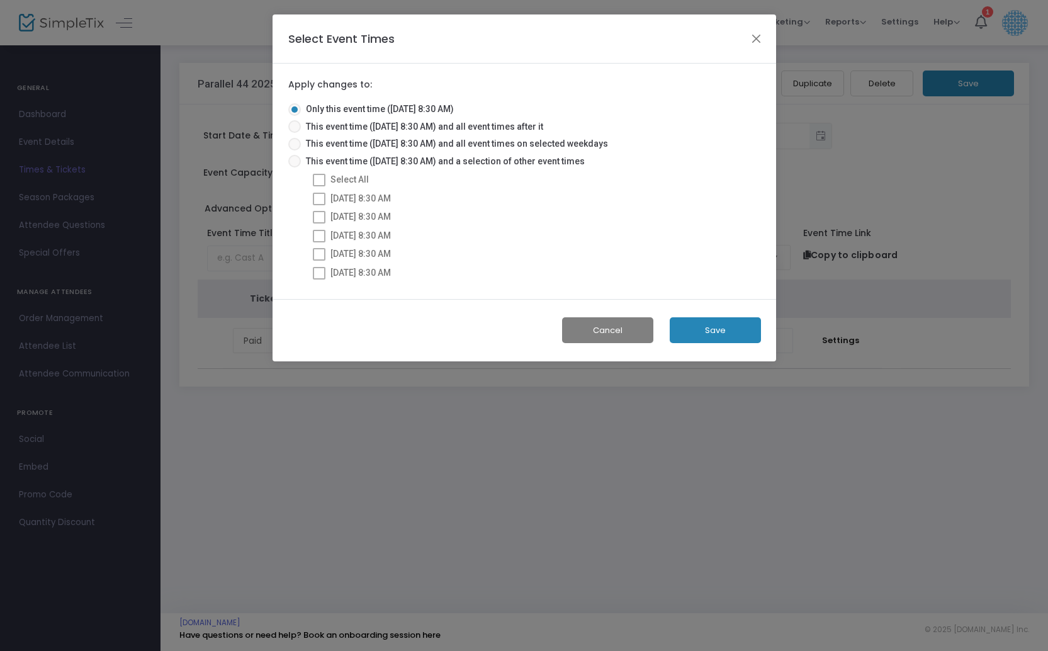
click at [319, 181] on span at bounding box center [319, 180] width 13 height 13
click at [298, 163] on span at bounding box center [294, 161] width 13 height 13
click at [295, 167] on input "This event time (10/9/2025 @ 8:30 AM) and a selection of other event times" at bounding box center [294, 167] width 1 height 1
radio input "true"
click at [325, 183] on label "Select All" at bounding box center [341, 179] width 56 height 15
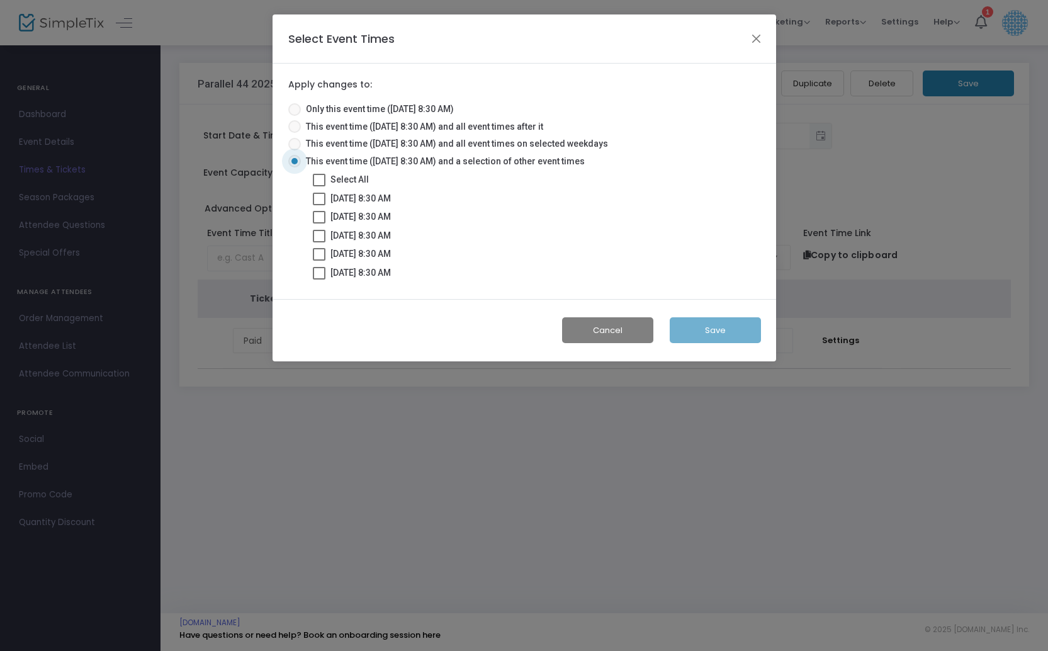
click at [319, 186] on input "Select All" at bounding box center [319, 186] width 1 height 1
checkbox input "true"
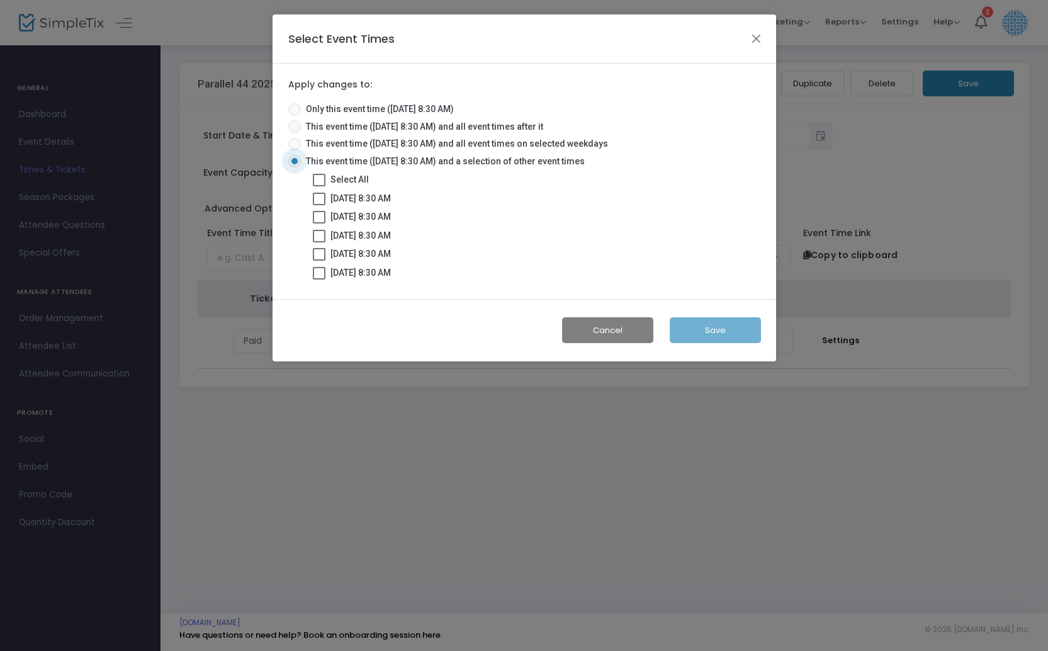
checkbox input "true"
click at [723, 323] on button "Save" at bounding box center [715, 330] width 91 height 26
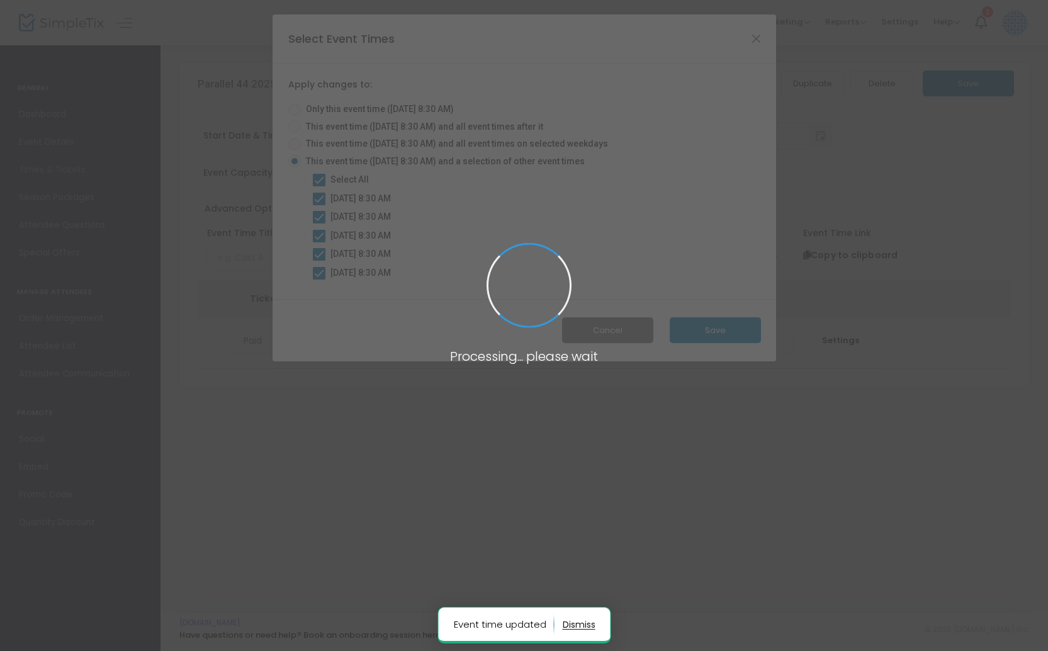
radio input "true"
checkbox input "false"
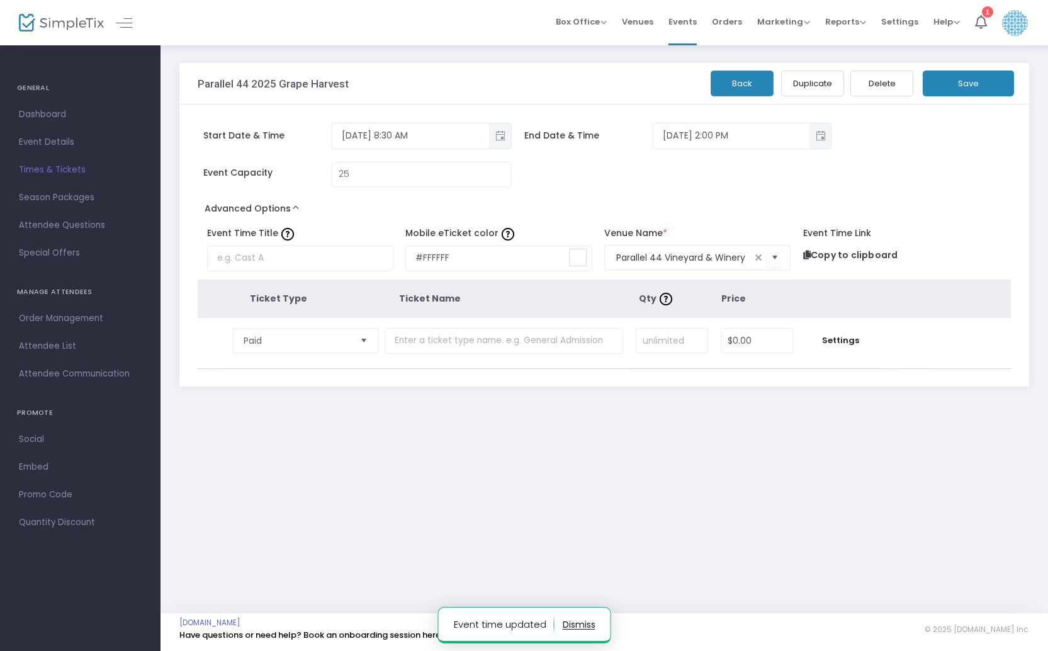
click at [966, 81] on button "Save" at bounding box center [968, 84] width 91 height 26
click at [60, 170] on span "Times & Tickets" at bounding box center [80, 170] width 123 height 16
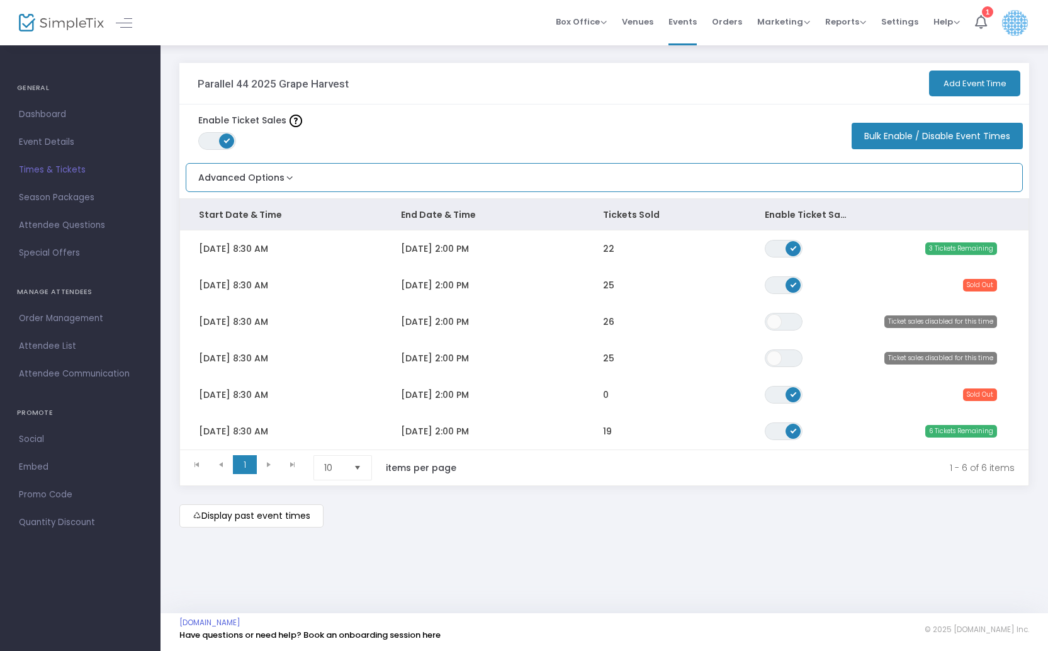
click at [285, 176] on button "Advanced Options" at bounding box center [241, 174] width 110 height 21
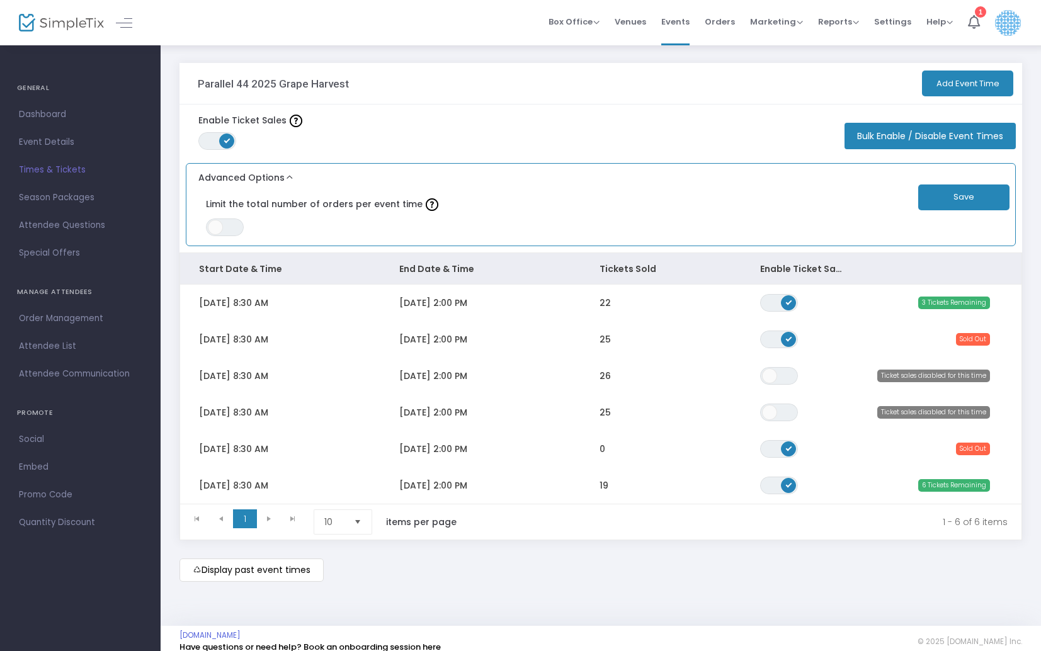
click at [344, 205] on label "Limit the total number of orders per event time" at bounding box center [543, 205] width 675 height 28
click at [234, 222] on span "ON OFF" at bounding box center [225, 227] width 38 height 18
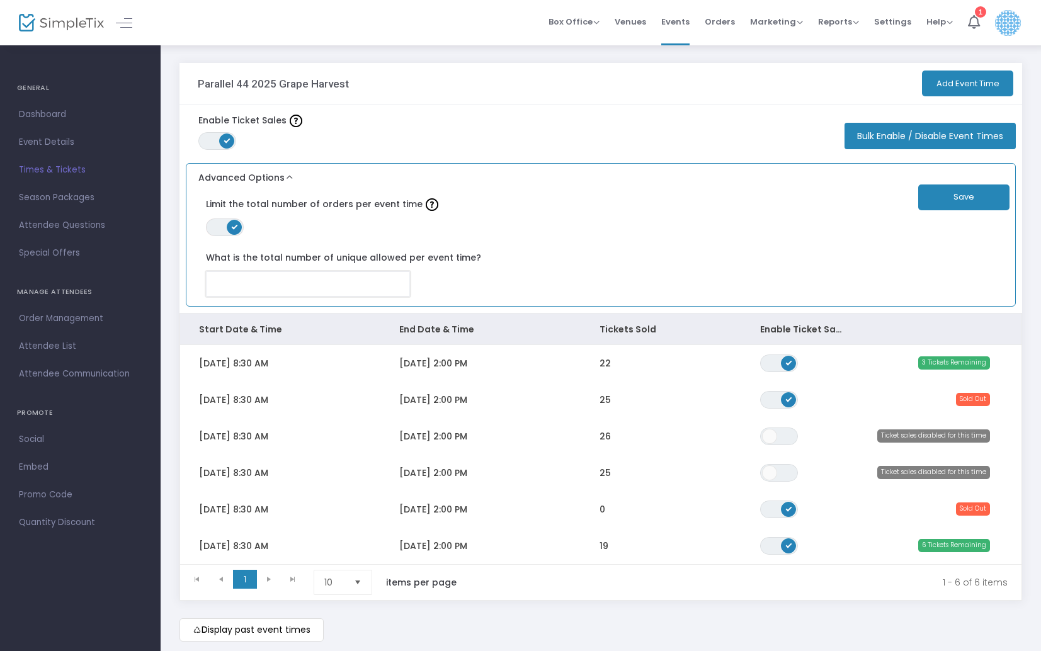
click at [293, 279] on input at bounding box center [308, 284] width 203 height 24
type input "4"
type input "25"
click at [970, 200] on button "Save" at bounding box center [963, 197] width 91 height 26
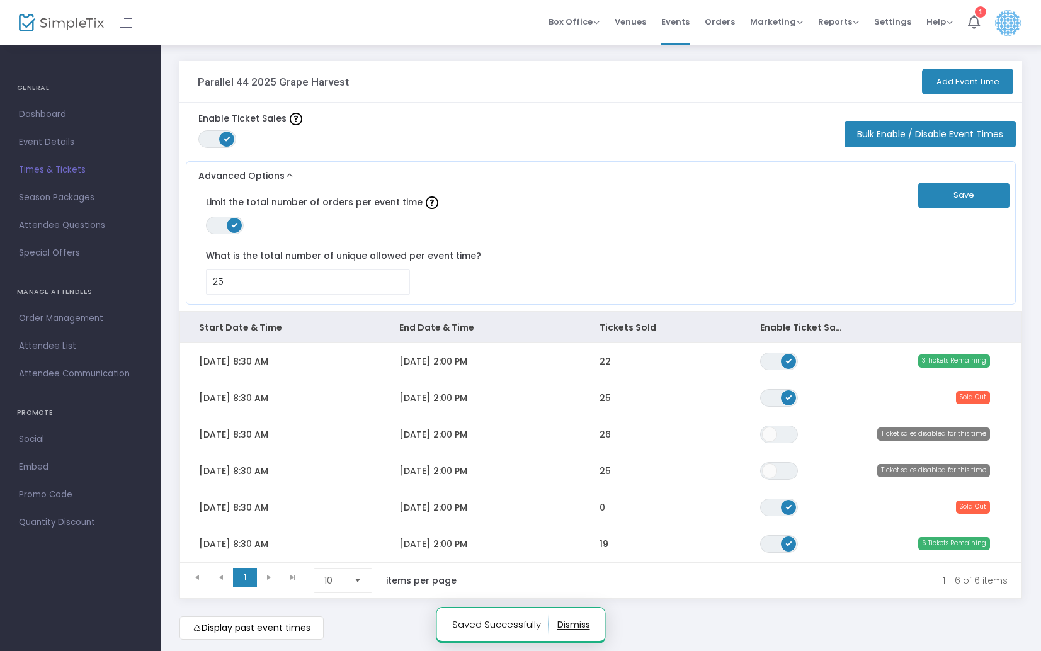
scroll to position [9, 0]
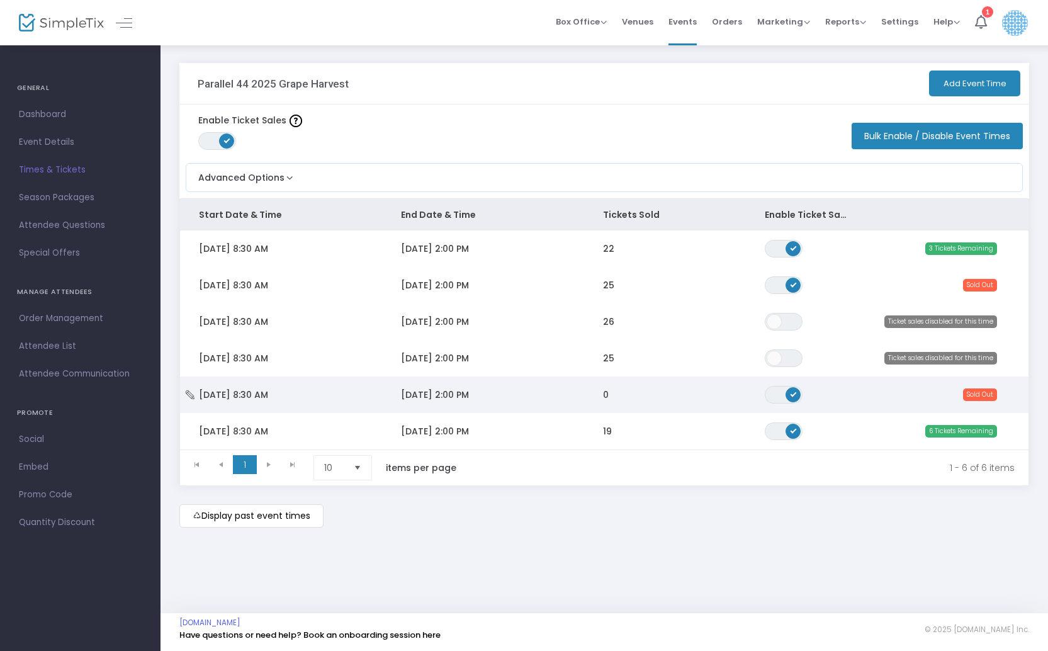
click at [195, 395] on icon "Data table" at bounding box center [190, 394] width 13 height 9
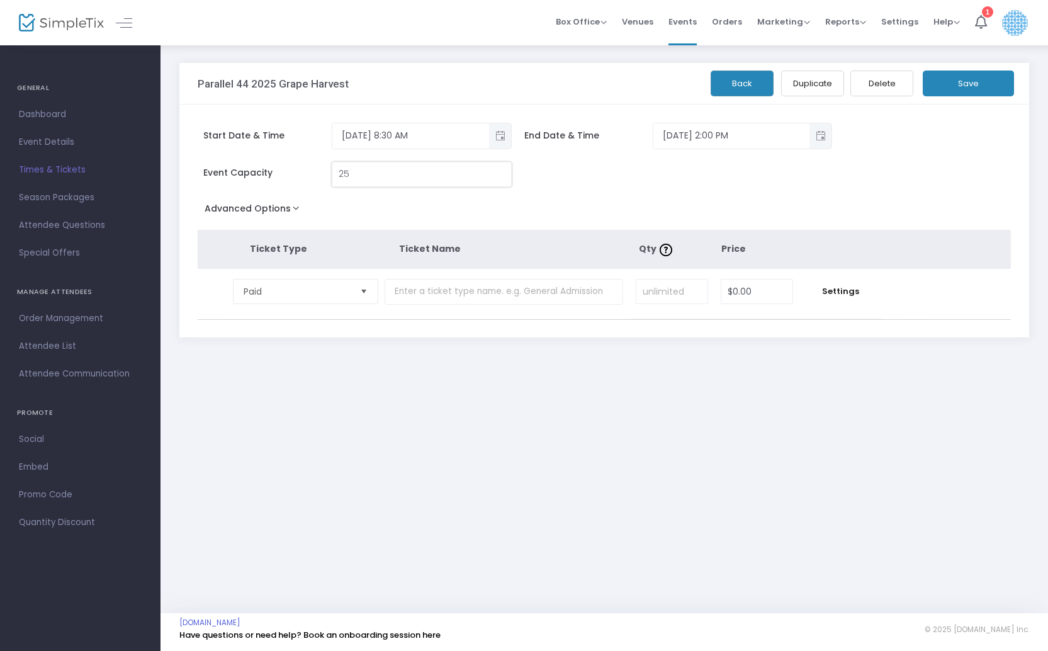
click at [376, 174] on input "25" at bounding box center [421, 174] width 179 height 24
click at [980, 82] on button "Save" at bounding box center [968, 84] width 91 height 26
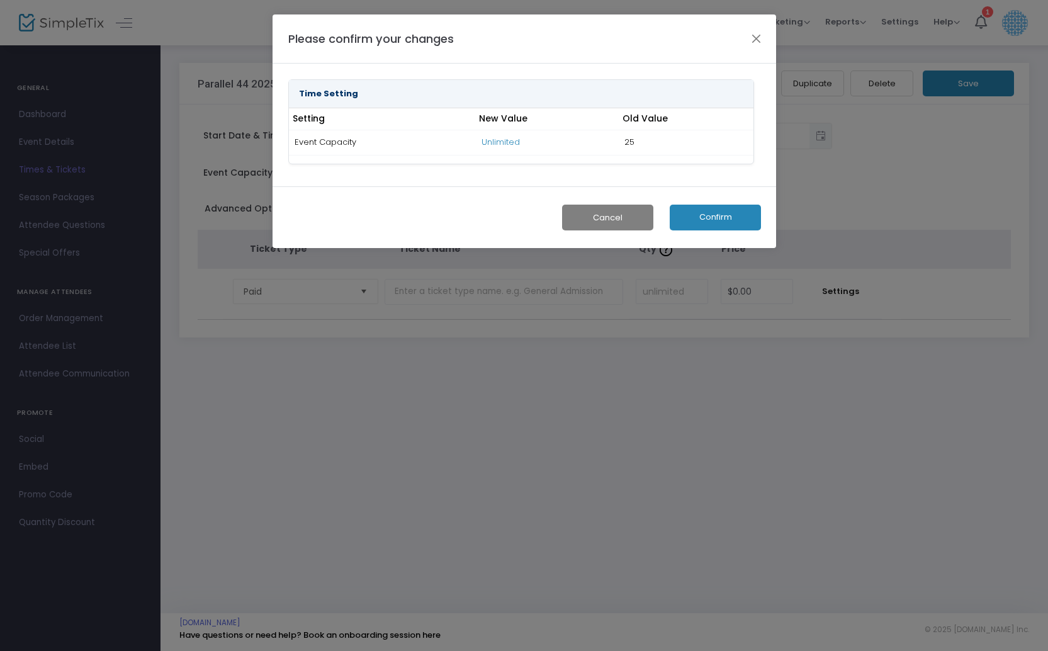
click at [705, 214] on button "Confirm" at bounding box center [715, 218] width 91 height 26
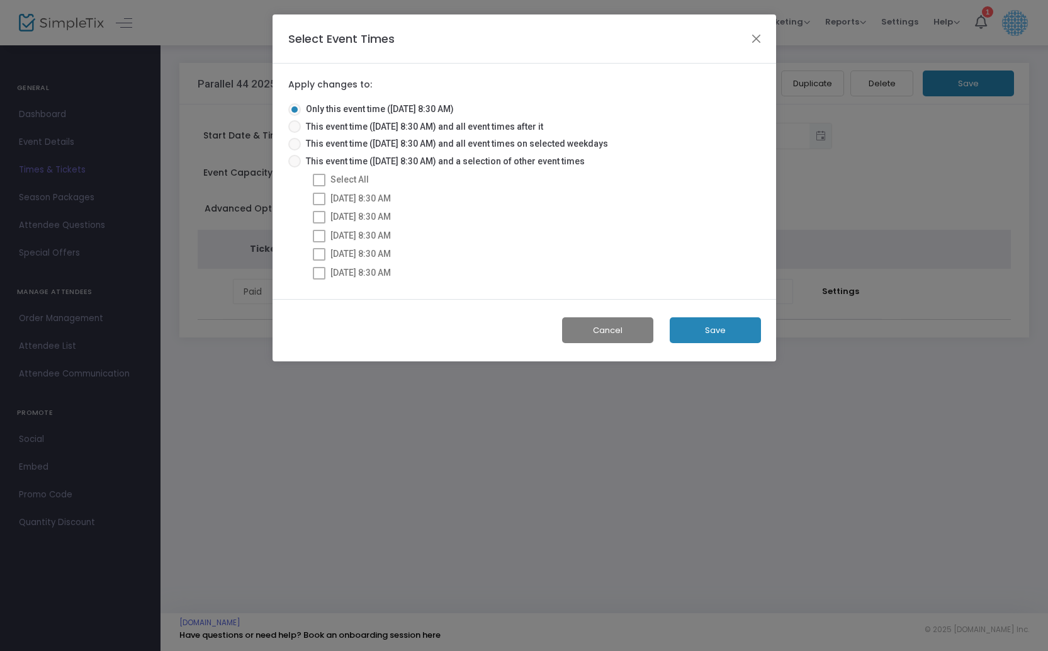
click at [298, 162] on span at bounding box center [294, 161] width 13 height 13
click at [295, 167] on input "This event time ([DATE] 8:30 AM) and a selection of other event times" at bounding box center [294, 167] width 1 height 1
radio input "true"
click at [320, 181] on span at bounding box center [319, 180] width 13 height 13
click at [319, 186] on input "Select All" at bounding box center [319, 186] width 1 height 1
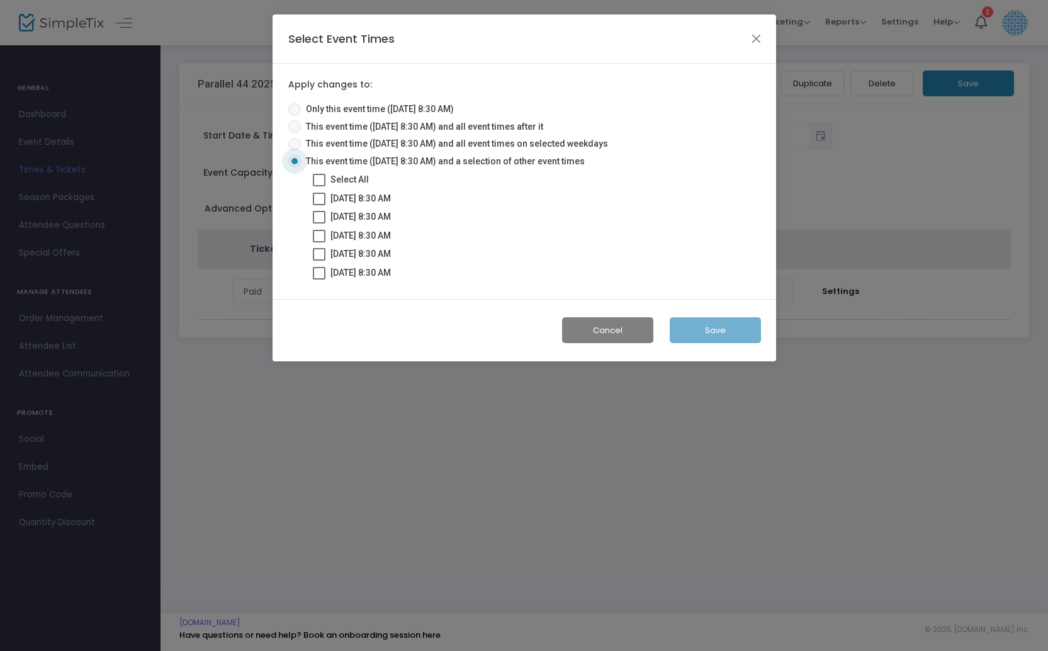
checkbox input "true"
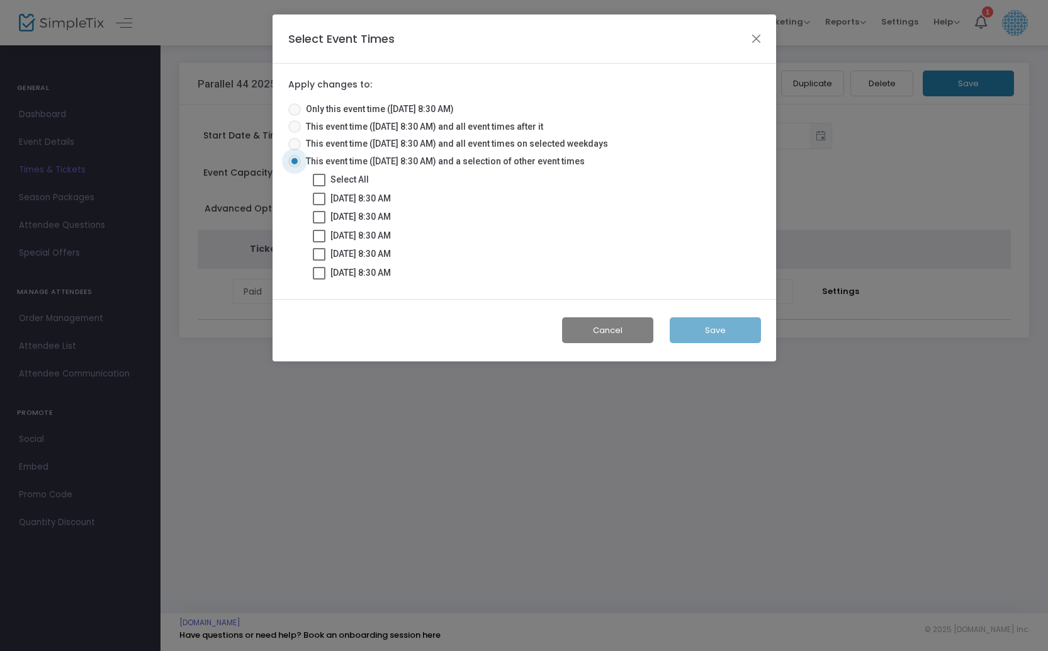
checkbox input "true"
drag, startPoint x: 714, startPoint y: 326, endPoint x: 735, endPoint y: 324, distance: 20.9
click at [714, 326] on button "Save" at bounding box center [715, 330] width 91 height 26
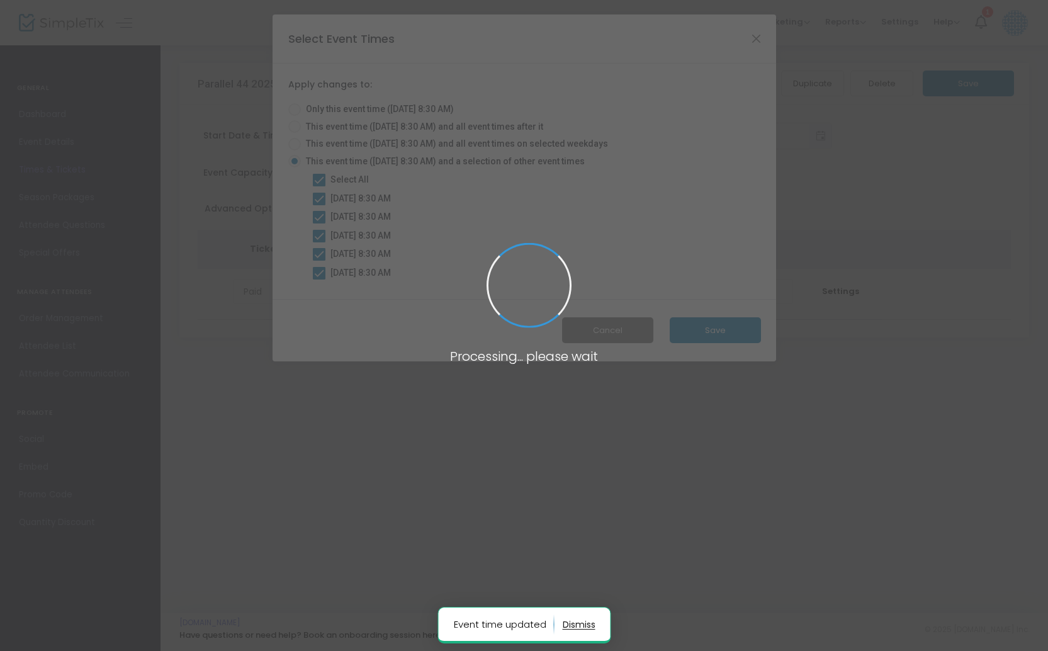
radio input "true"
checkbox input "false"
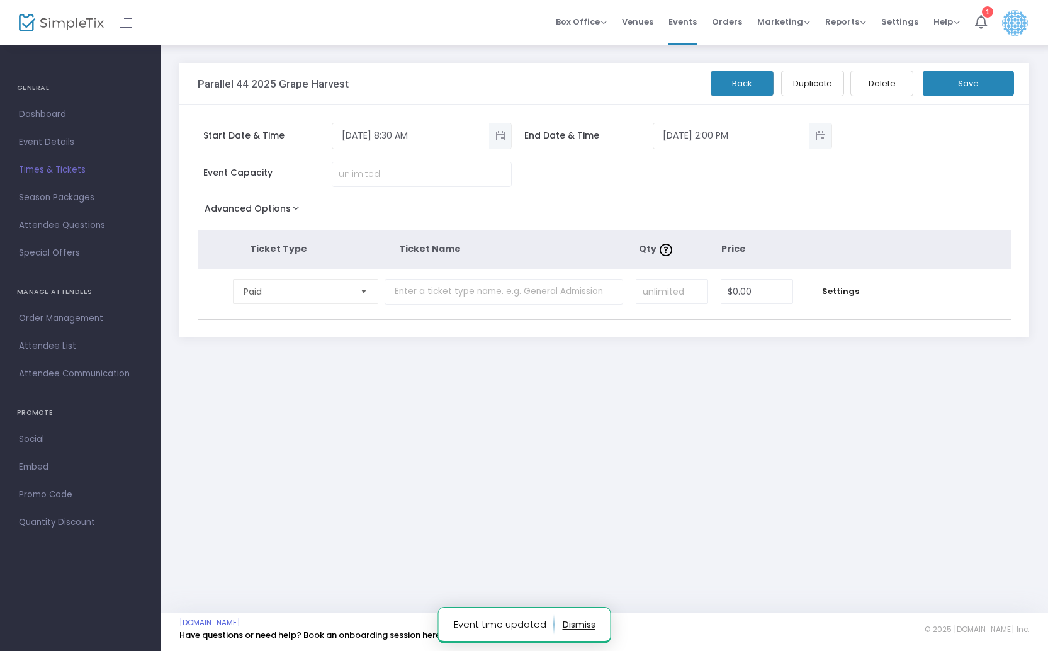
click at [973, 79] on button "Save" at bounding box center [968, 84] width 91 height 26
click at [299, 301] on span "Paid" at bounding box center [297, 292] width 116 height 24
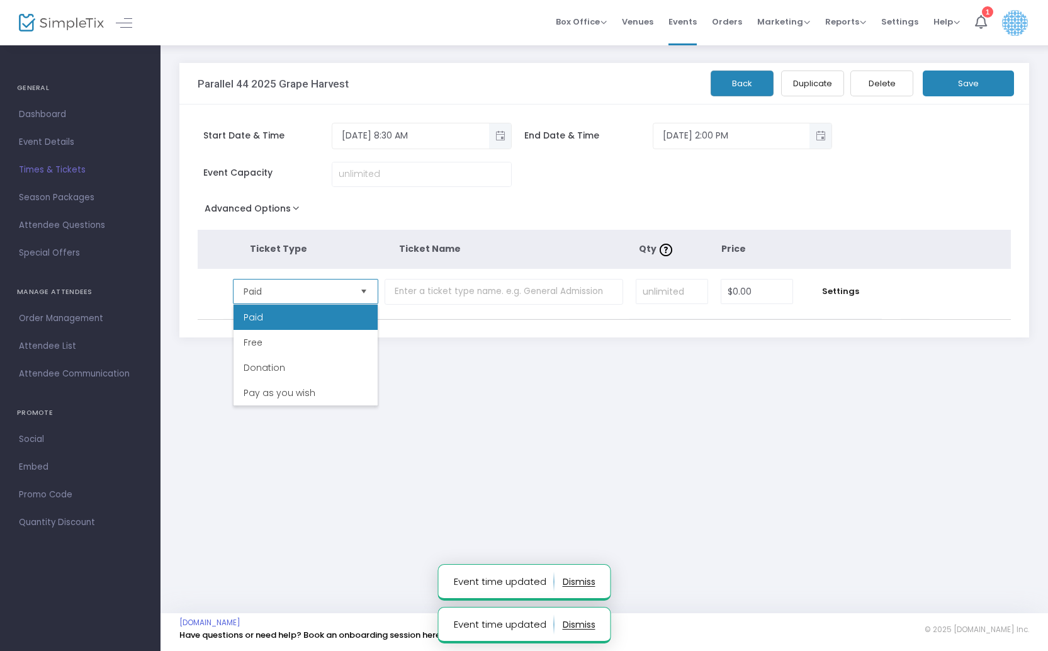
drag, startPoint x: 282, startPoint y: 344, endPoint x: 407, endPoint y: 289, distance: 136.4
click at [281, 344] on li "Free" at bounding box center [306, 342] width 144 height 25
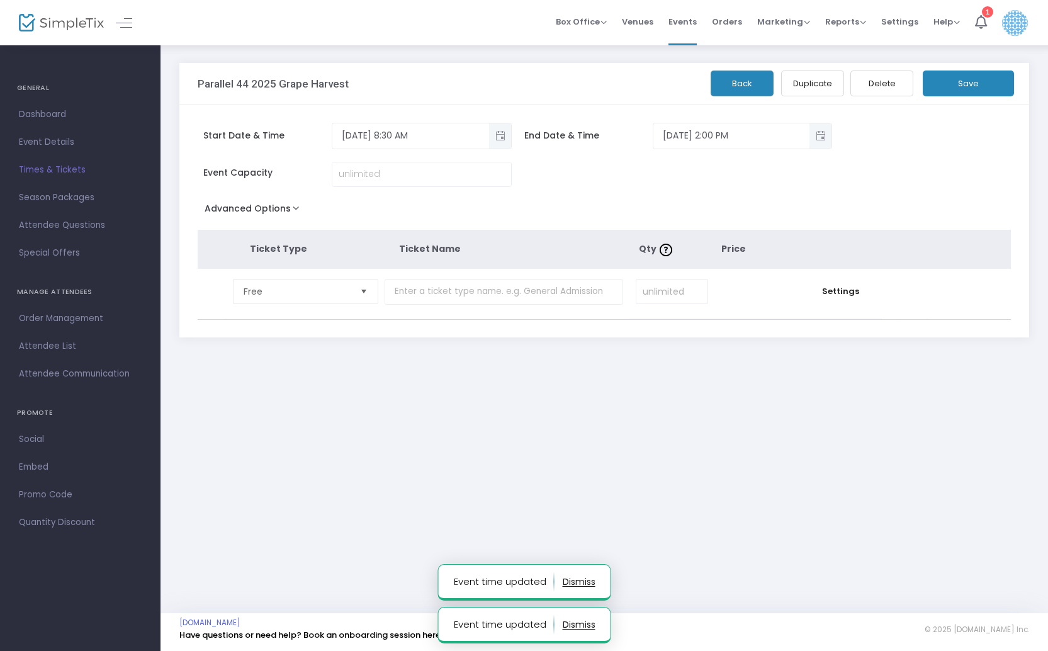
click at [952, 78] on button "Save" at bounding box center [968, 84] width 91 height 26
click at [31, 174] on span "Times & Tickets" at bounding box center [80, 170] width 123 height 16
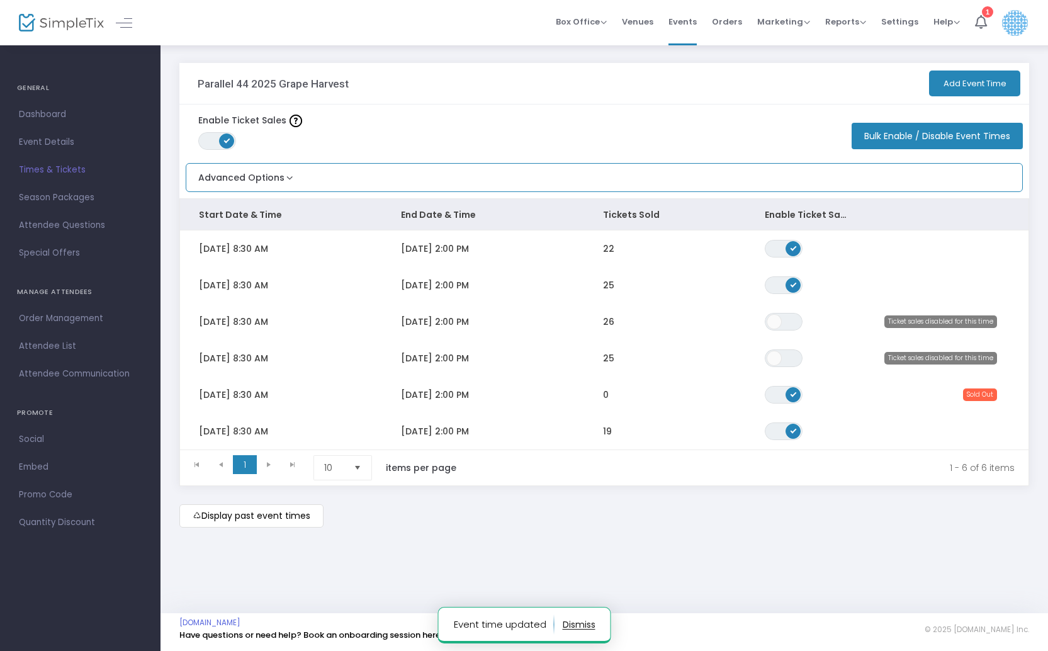
click at [247, 174] on button "Advanced Options" at bounding box center [241, 174] width 110 height 21
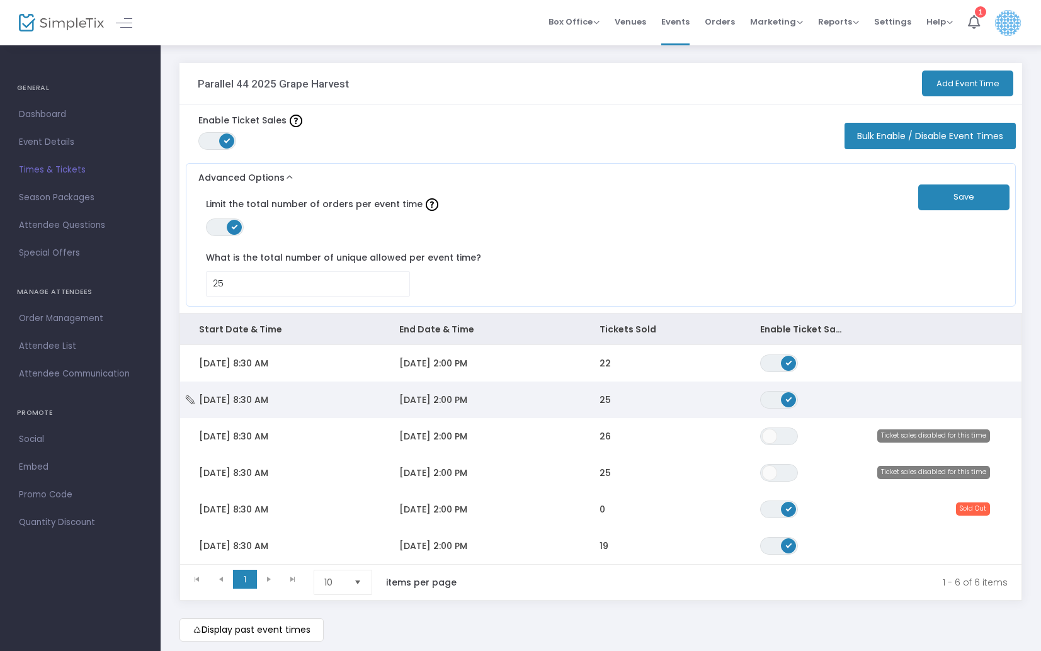
click at [218, 402] on span "Sat 9/27/2025 8:30 AM" at bounding box center [233, 400] width 69 height 13
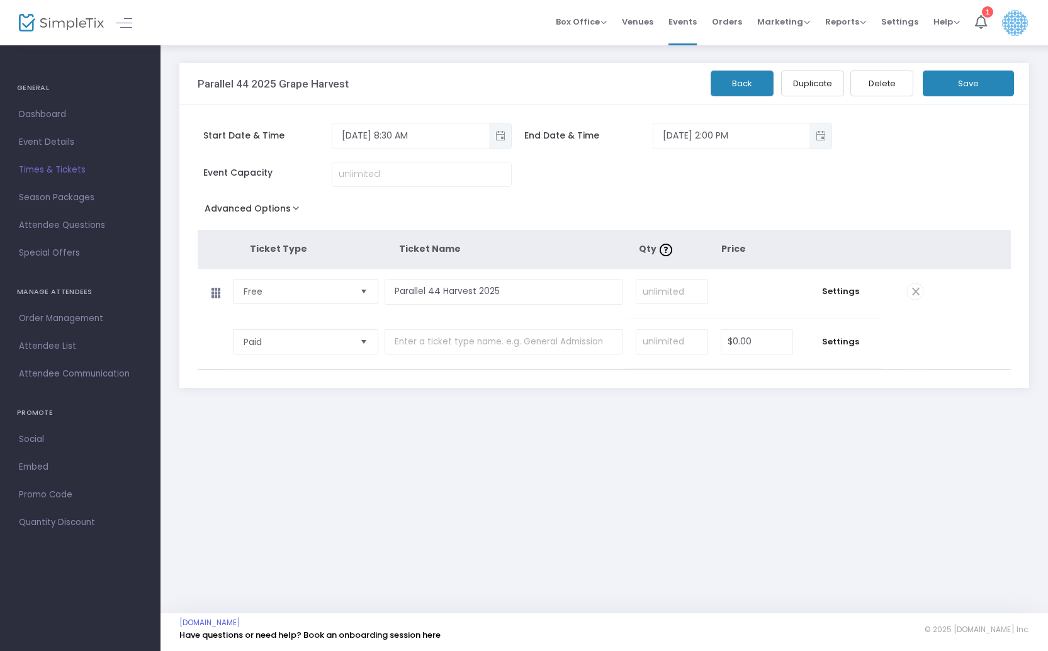
click at [275, 205] on button "Advanced Options" at bounding box center [255, 211] width 114 height 23
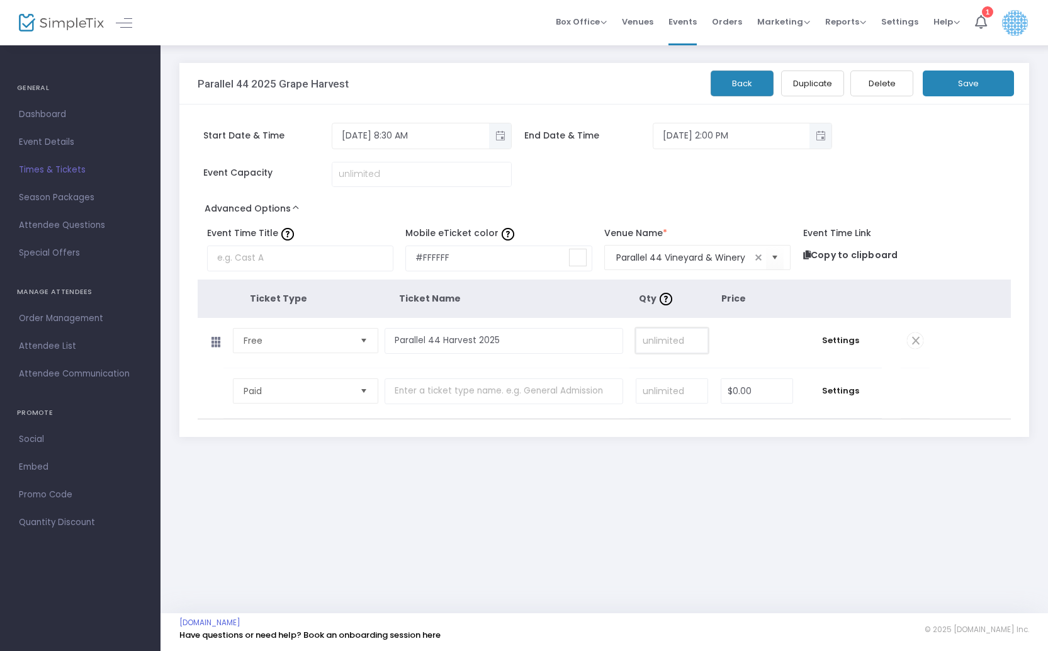
click at [679, 337] on input at bounding box center [672, 341] width 71 height 24
type input "25"
click at [960, 83] on button "Save" at bounding box center [968, 84] width 91 height 26
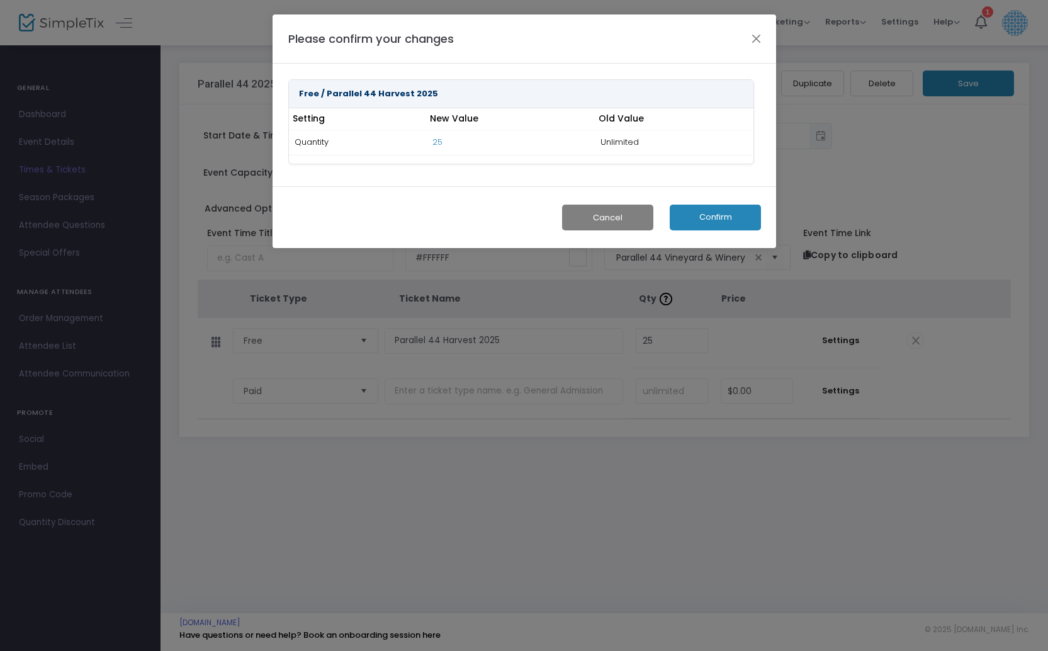
click at [712, 218] on button "Confirm" at bounding box center [715, 218] width 91 height 26
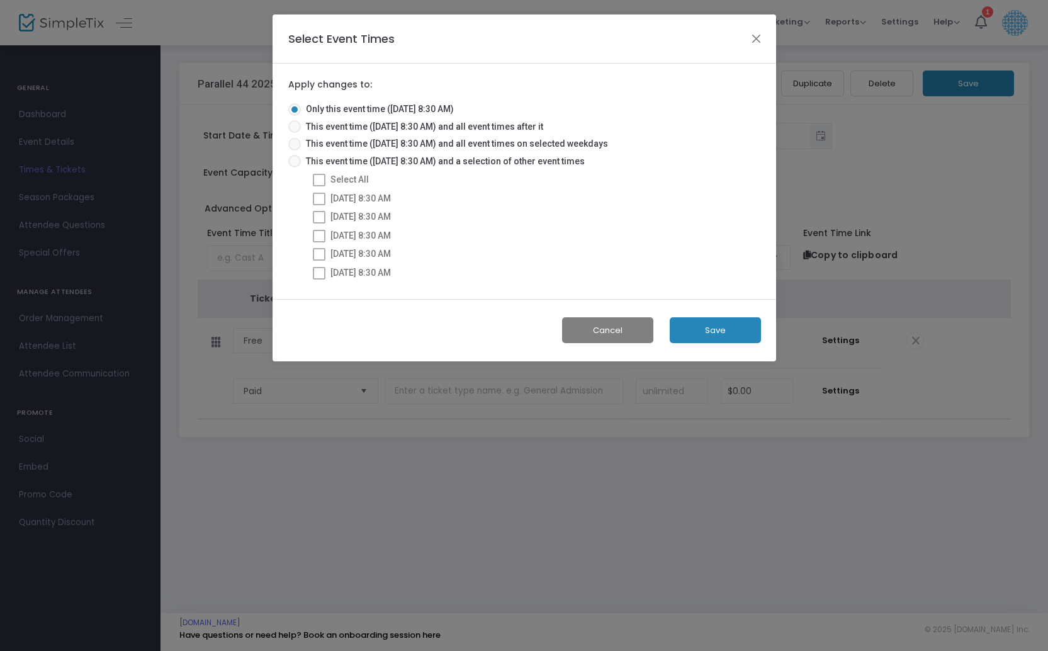
click at [294, 161] on span at bounding box center [294, 161] width 0 height 0
click at [294, 167] on input "This event time (9/27/2025 @ 8:30 AM) and a selection of other event times" at bounding box center [294, 167] width 1 height 1
radio input "true"
click at [324, 179] on span at bounding box center [319, 180] width 13 height 13
click at [319, 186] on input "Select All" at bounding box center [319, 186] width 1 height 1
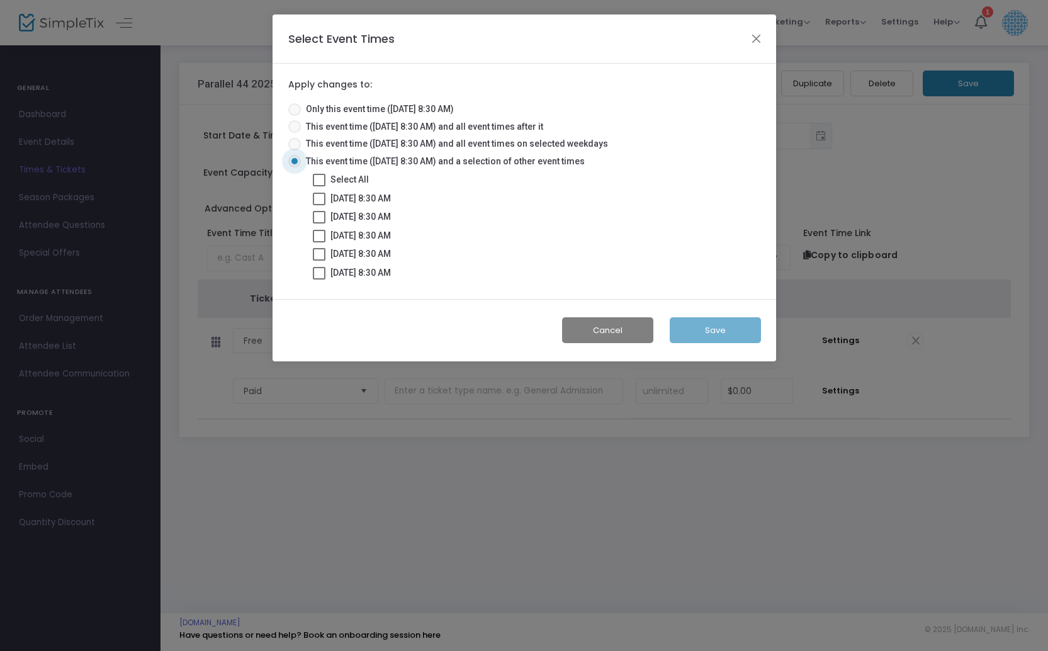
checkbox input "true"
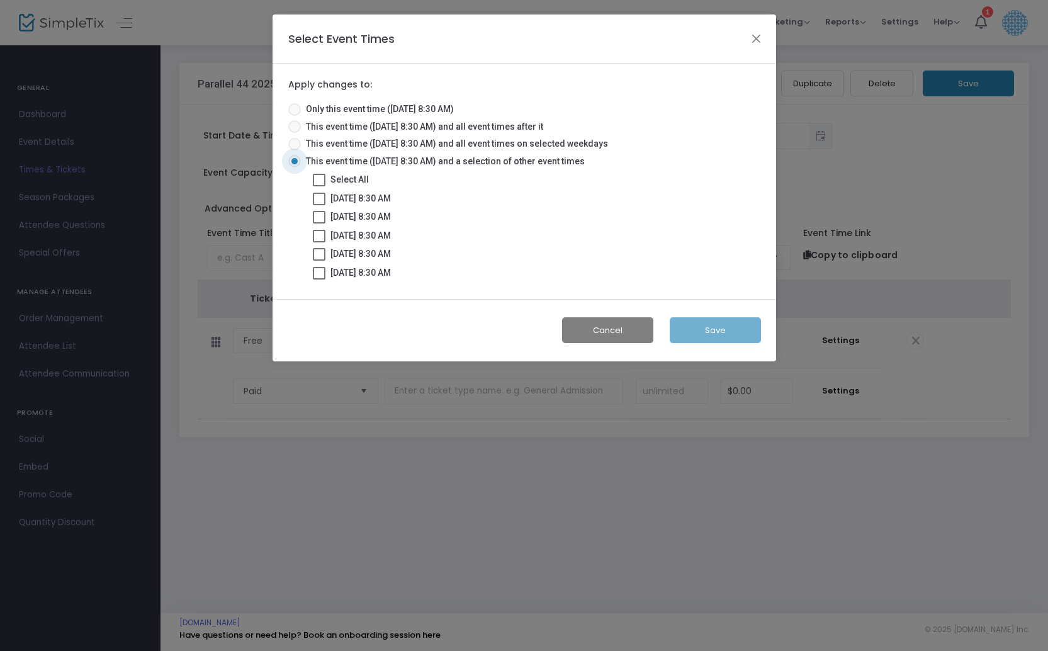
checkbox input "true"
click at [709, 331] on button "Save" at bounding box center [715, 330] width 91 height 26
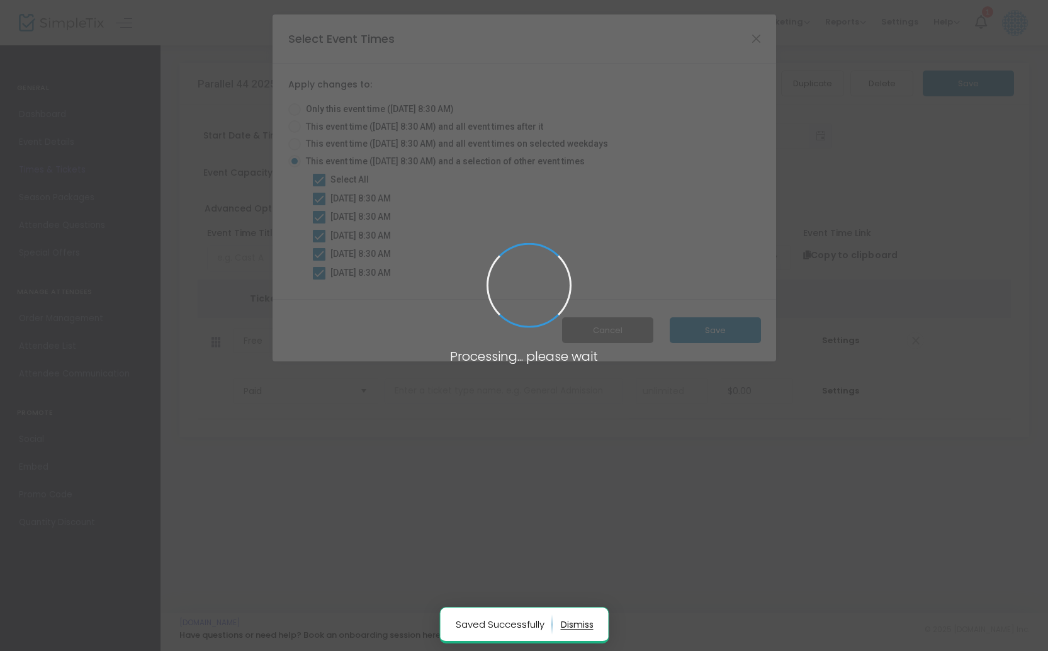
radio input "true"
checkbox input "false"
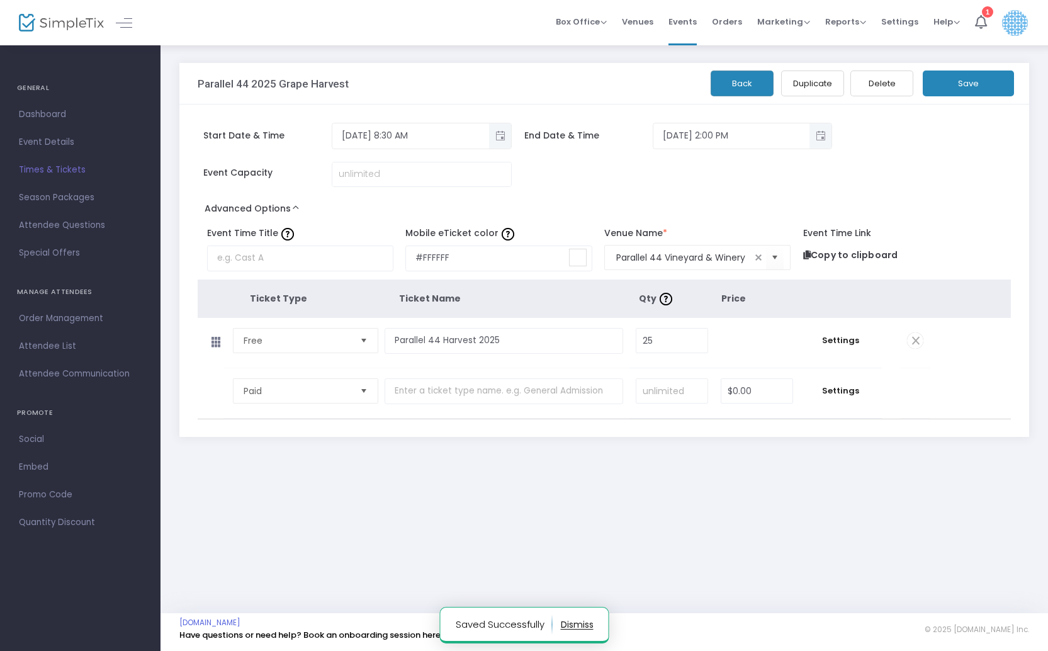
click at [51, 168] on span "Times & Tickets" at bounding box center [80, 170] width 123 height 16
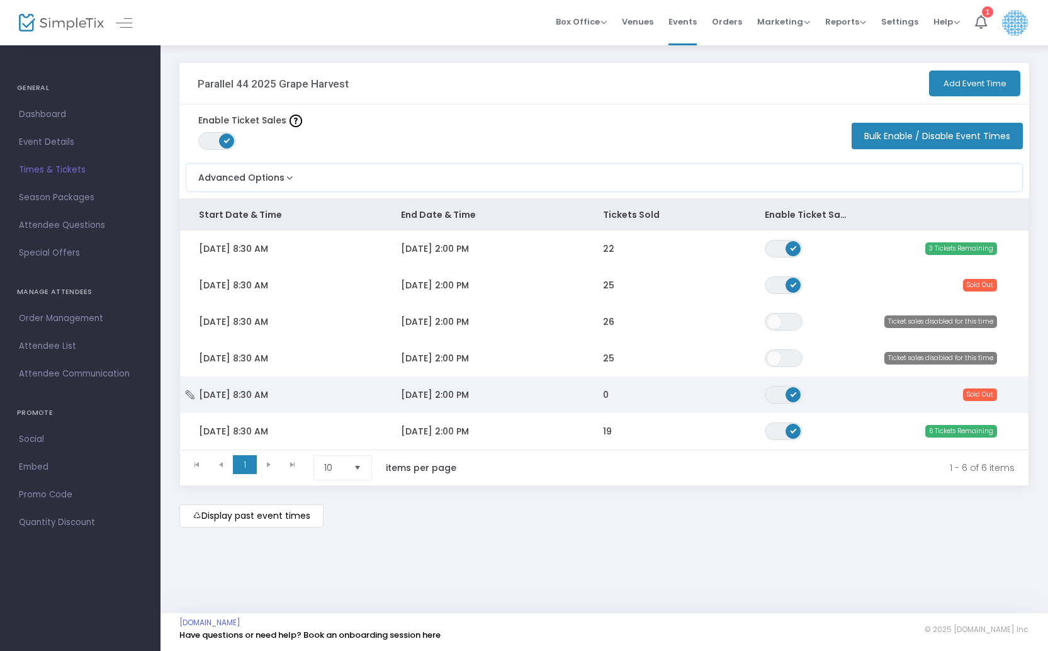
click at [208, 393] on span "Thu 10/9/2025 8:30 AM" at bounding box center [233, 394] width 69 height 13
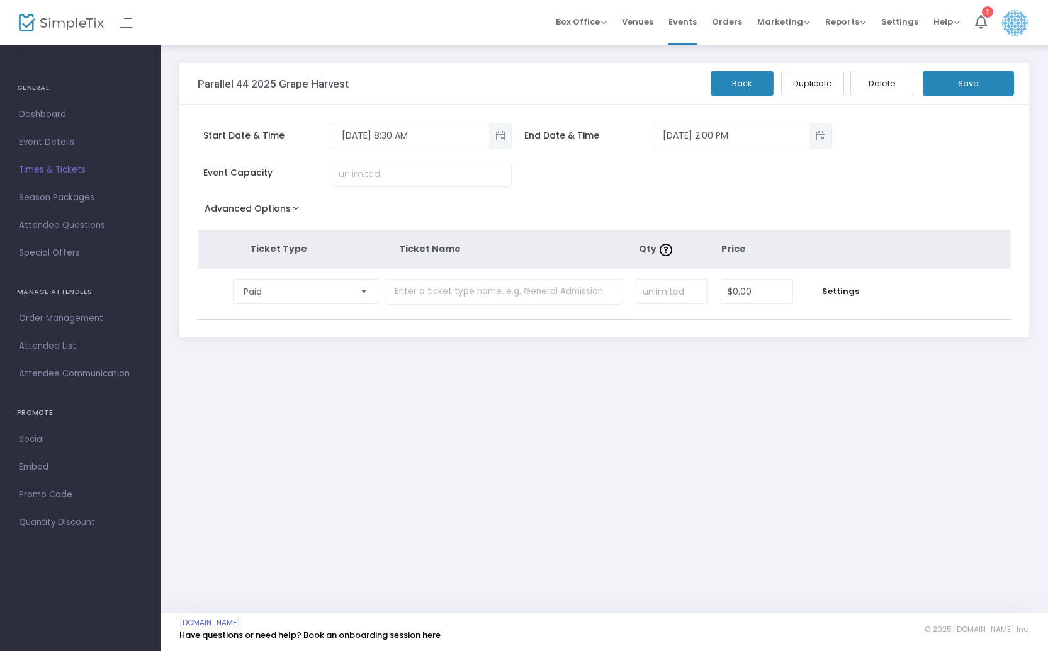
click at [891, 82] on button "Delete" at bounding box center [882, 84] width 63 height 26
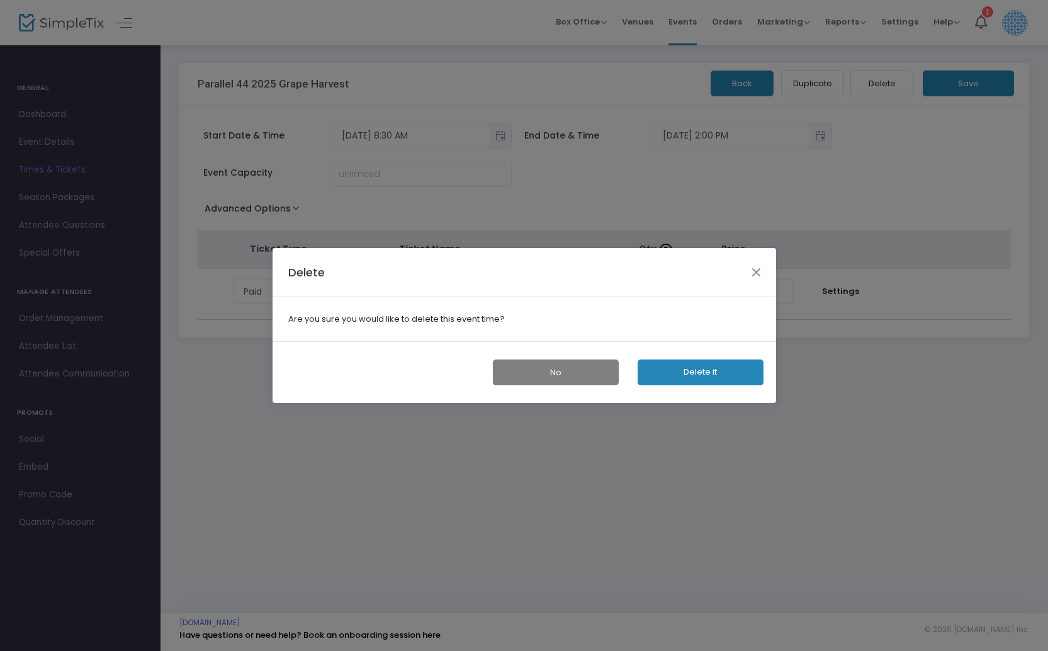
click at [713, 366] on button "Delete it" at bounding box center [701, 373] width 126 height 26
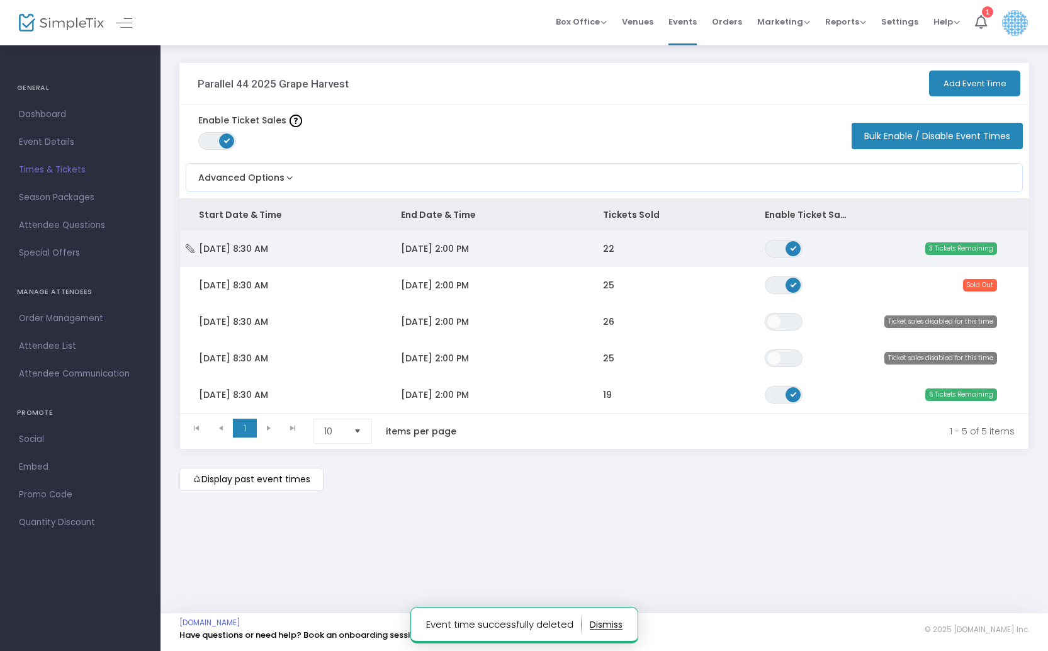
click at [520, 247] on td "9/26/2025 2:00 PM" at bounding box center [483, 248] width 202 height 37
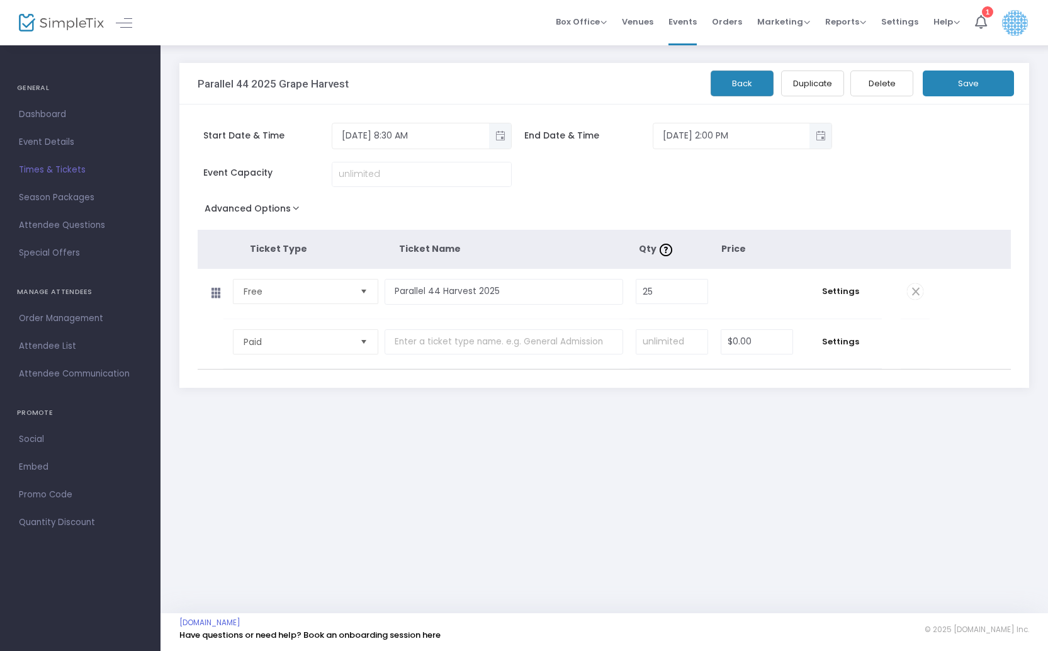
click at [807, 82] on button "Duplicate" at bounding box center [812, 84] width 63 height 26
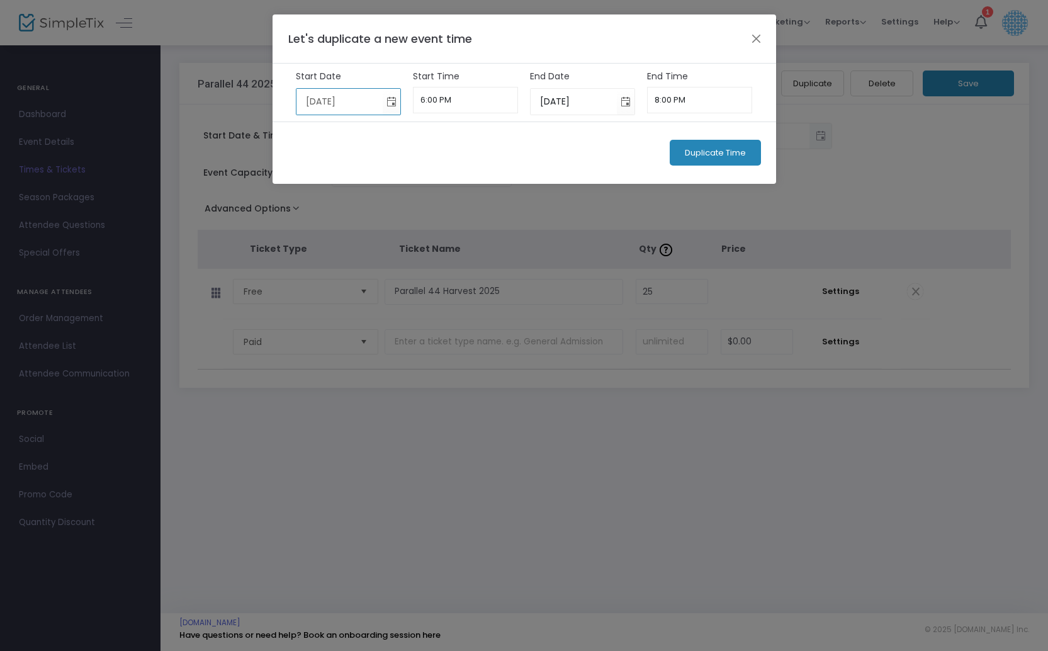
click at [382, 103] on input "9/24/2025" at bounding box center [340, 102] width 86 height 26
click at [389, 101] on span "Toggle calendar" at bounding box center [391, 101] width 21 height 21
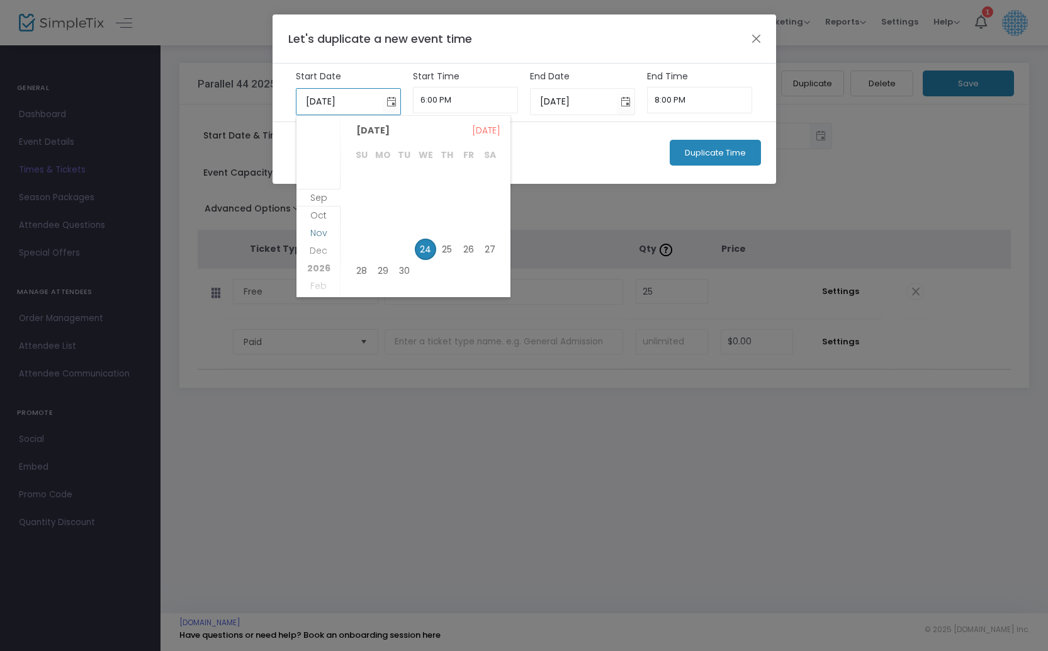
click at [326, 216] on span "Oct" at bounding box center [318, 215] width 16 height 13
click at [445, 198] on span "9" at bounding box center [446, 201] width 21 height 21
type input "10/9/2025"
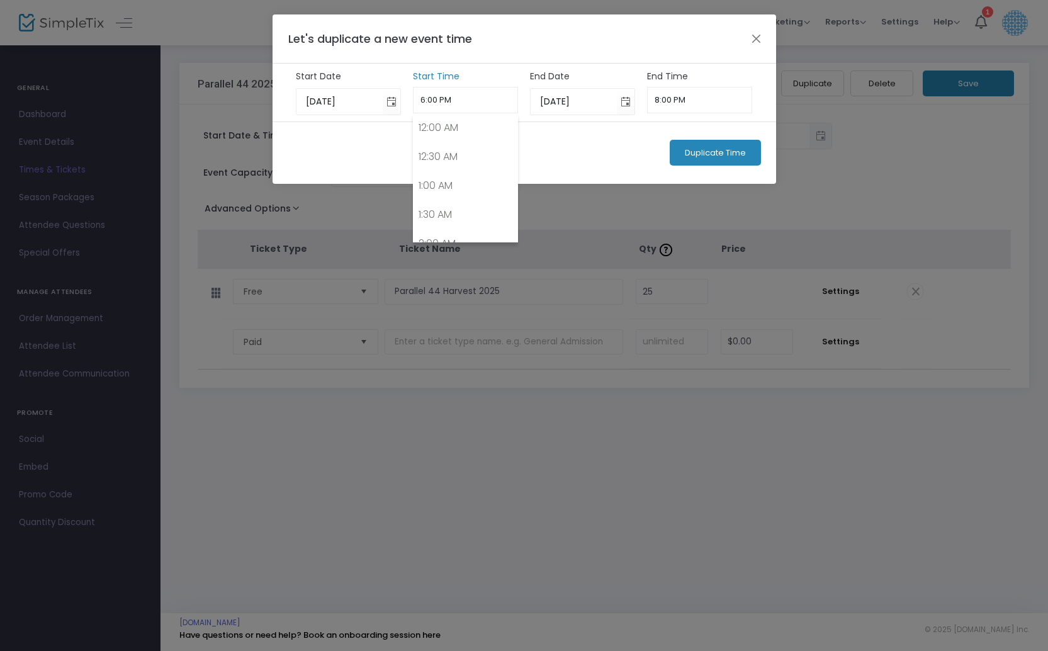
scroll to position [993, 0]
click at [424, 97] on input "6:00 PM" at bounding box center [465, 100] width 105 height 26
click at [455, 92] on input "8:30:00 PM" at bounding box center [465, 100] width 105 height 26
drag, startPoint x: 462, startPoint y: 101, endPoint x: 402, endPoint y: 99, distance: 59.2
click at [402, 99] on div "10/9/2025 Start Date Required. 8:30:00 PM Start Time 10/9/2025 End Date Require…" at bounding box center [524, 92] width 468 height 45
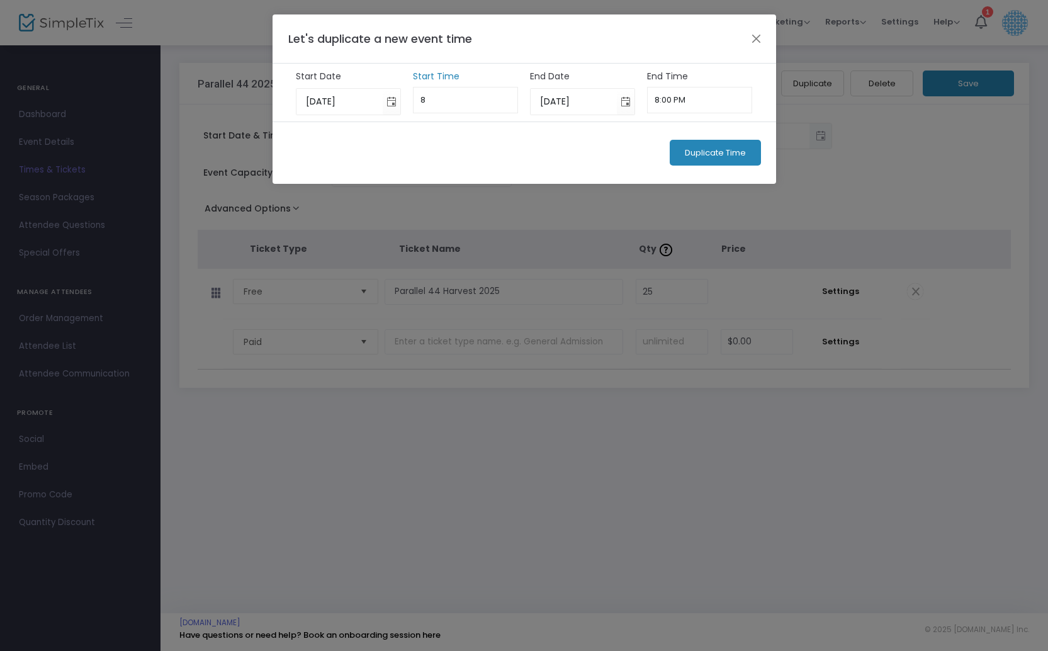
click at [501, 103] on input "8" at bounding box center [465, 100] width 105 height 26
click at [495, 149] on div "Duplicate Time" at bounding box center [525, 153] width 504 height 62
click at [490, 87] on input "8:00 AM" at bounding box center [465, 100] width 105 height 26
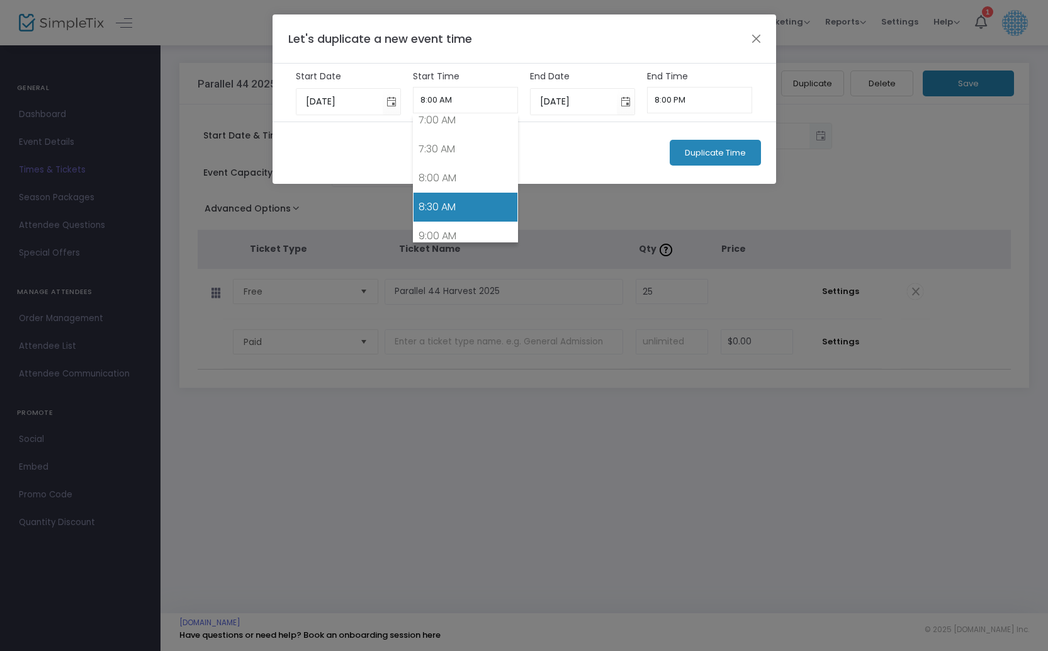
click at [461, 201] on link "8:30 AM" at bounding box center [466, 207] width 104 height 29
type input "8:30 AM"
click at [678, 96] on input "8:00 PM" at bounding box center [699, 100] width 105 height 26
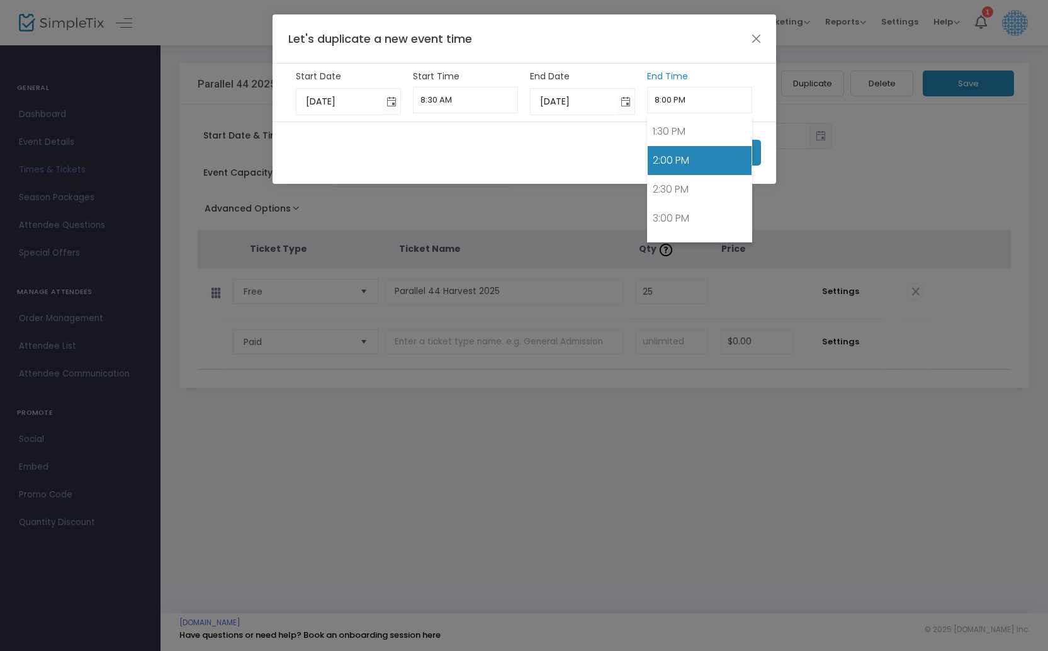
scroll to position [769, 0]
click at [685, 164] on link "2:00 PM" at bounding box center [700, 169] width 104 height 29
type input "2:00 PM"
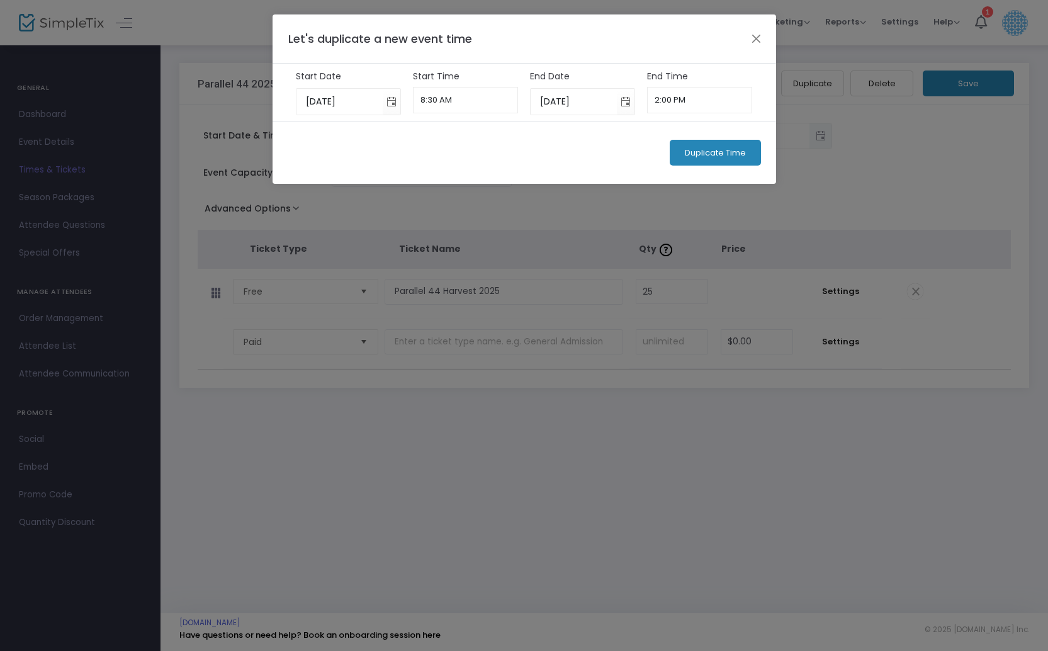
click at [708, 149] on span "Duplicate Time" at bounding box center [715, 153] width 61 height 10
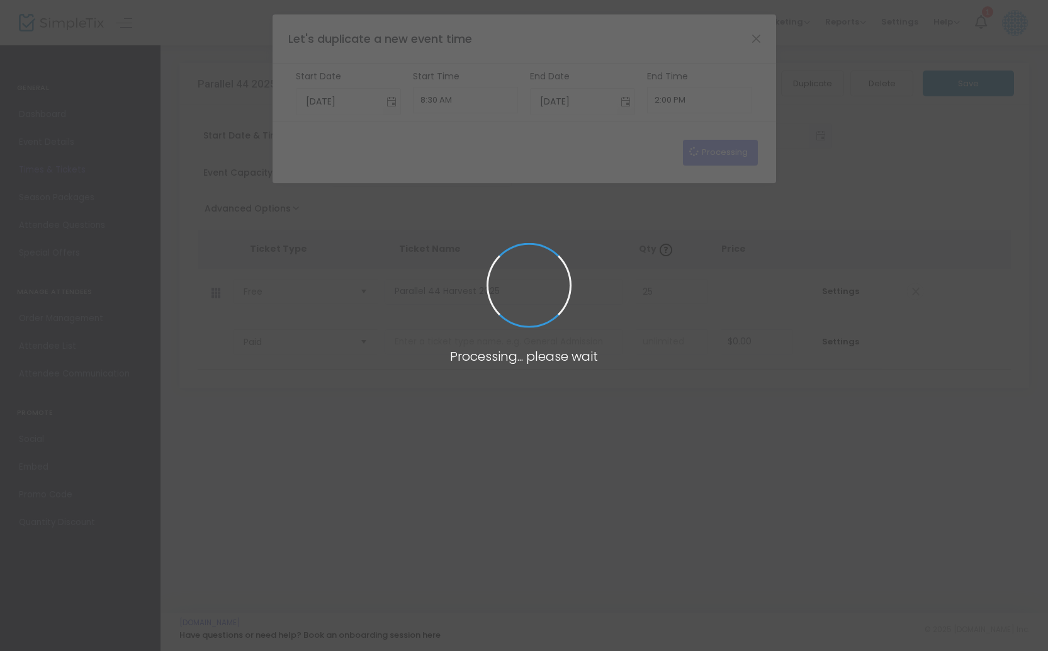
type input "9/24/2025"
type input "6:00 PM"
type input "9/24/2025"
type input "8:00 PM"
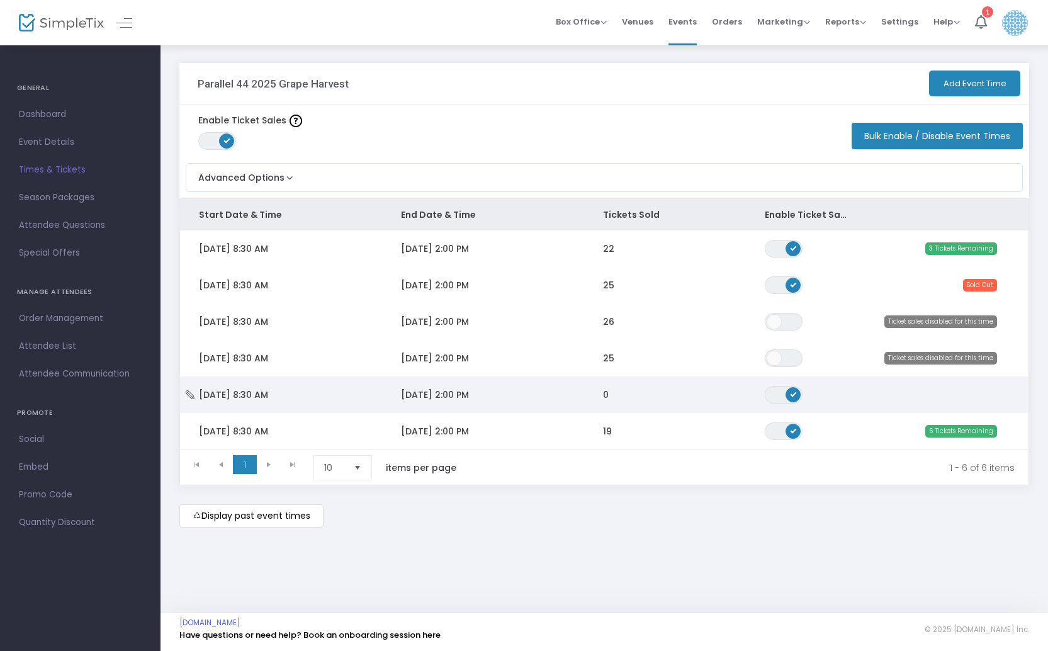
click at [547, 396] on td "10/9/2025 2:00 PM" at bounding box center [483, 395] width 202 height 37
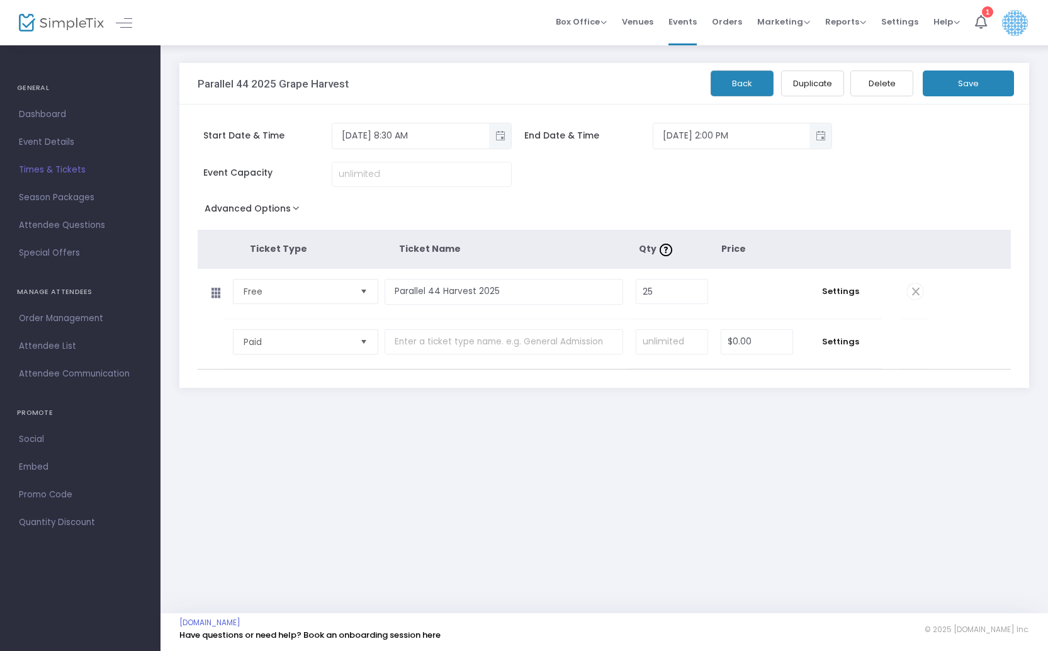
click at [962, 90] on button "Save" at bounding box center [968, 84] width 91 height 26
click at [57, 171] on span "Times & Tickets" at bounding box center [80, 170] width 123 height 16
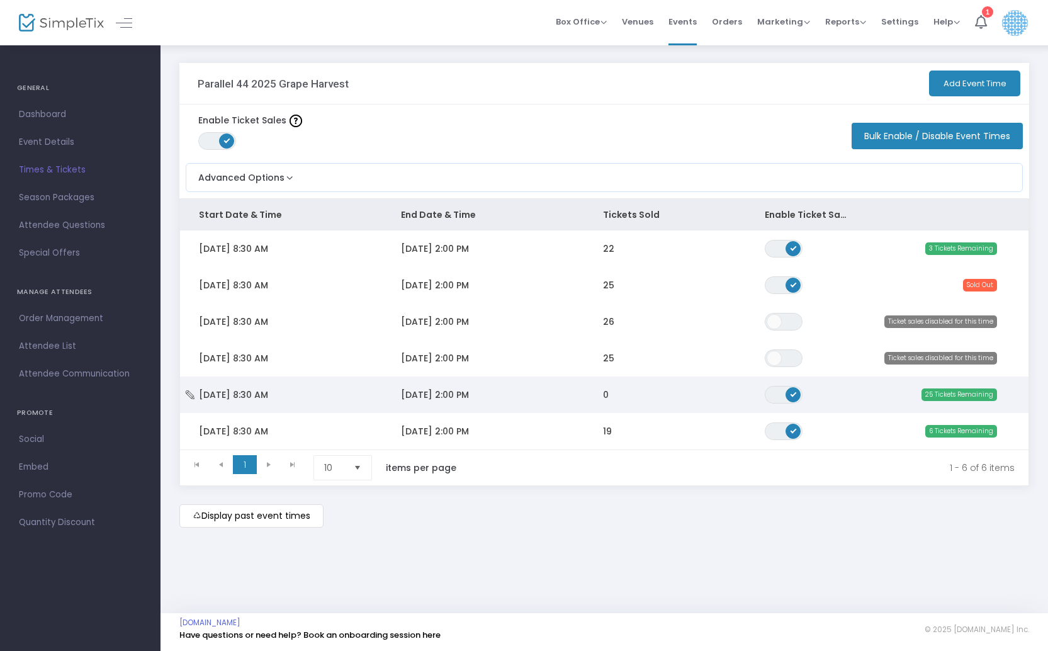
click at [363, 392] on td "Thu 10/9/2025 8:30 AM" at bounding box center [281, 395] width 202 height 37
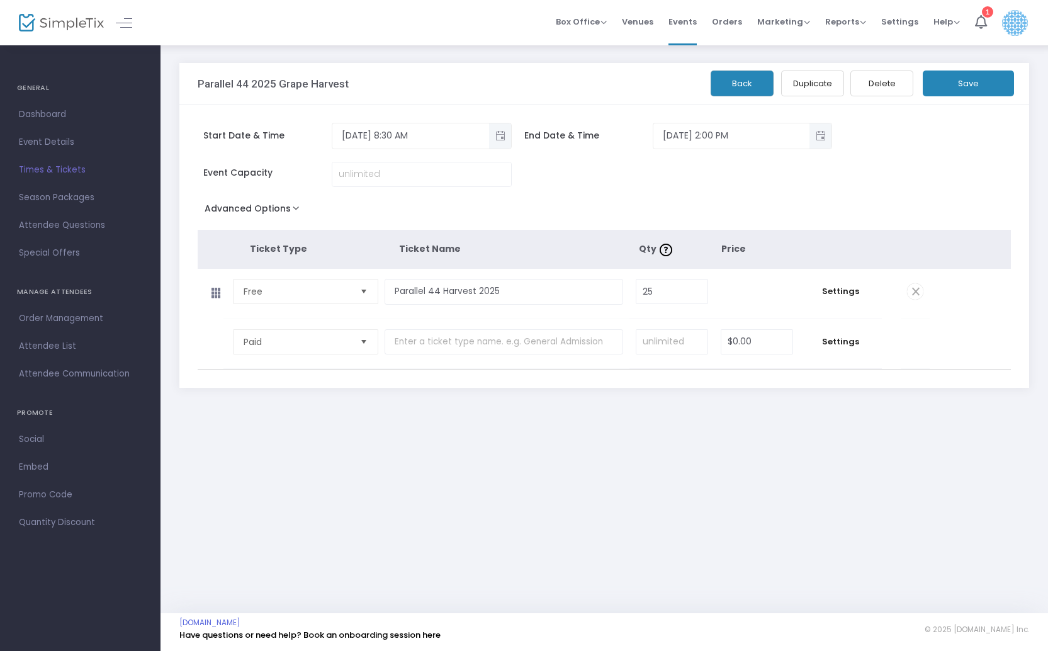
click at [821, 85] on button "Duplicate" at bounding box center [812, 84] width 63 height 26
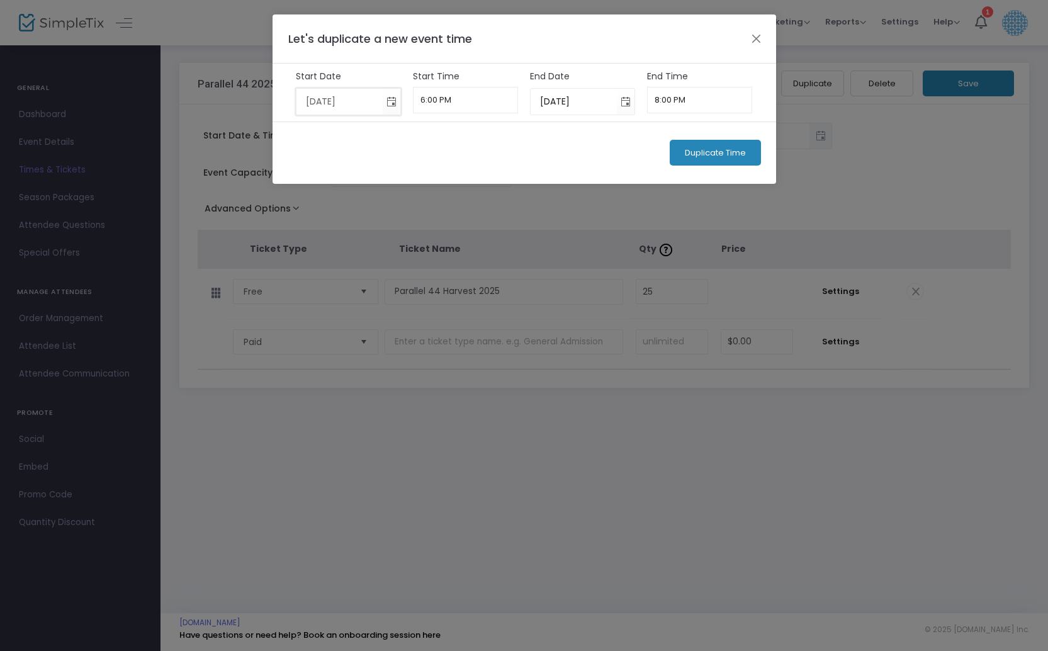
click at [354, 102] on input "9/24/2025" at bounding box center [340, 102] width 86 height 26
click at [377, 103] on input "9/24/2025" at bounding box center [340, 102] width 86 height 26
click at [383, 101] on span "Toggle calendar" at bounding box center [391, 101] width 21 height 21
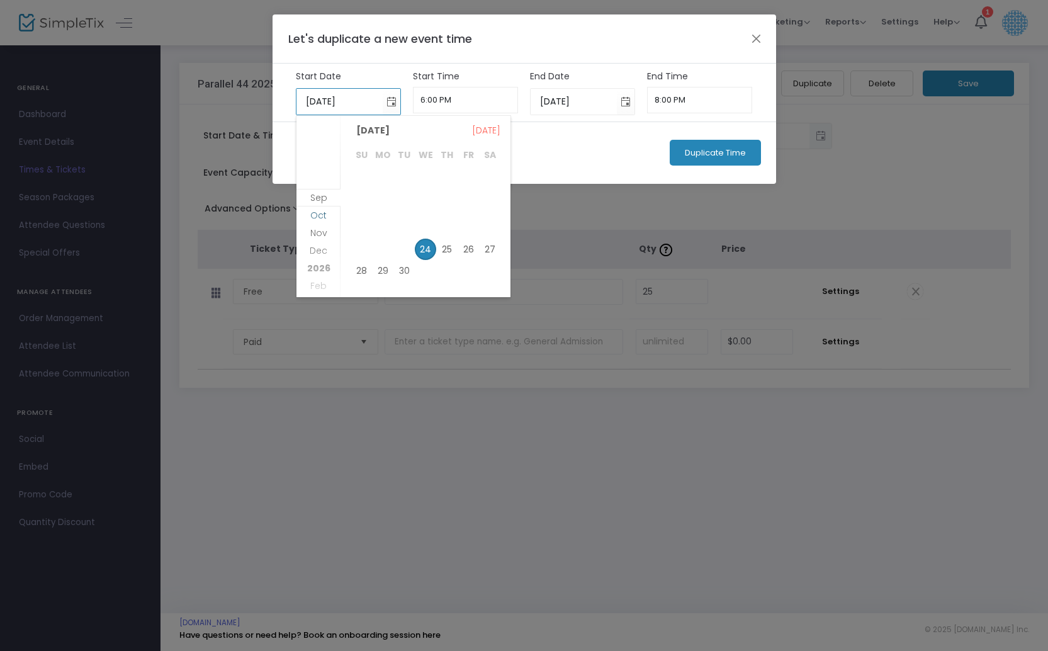
click at [324, 212] on span "Oct" at bounding box center [318, 215] width 16 height 13
click at [485, 200] on span "11" at bounding box center [489, 201] width 21 height 21
type input "10/11/2025"
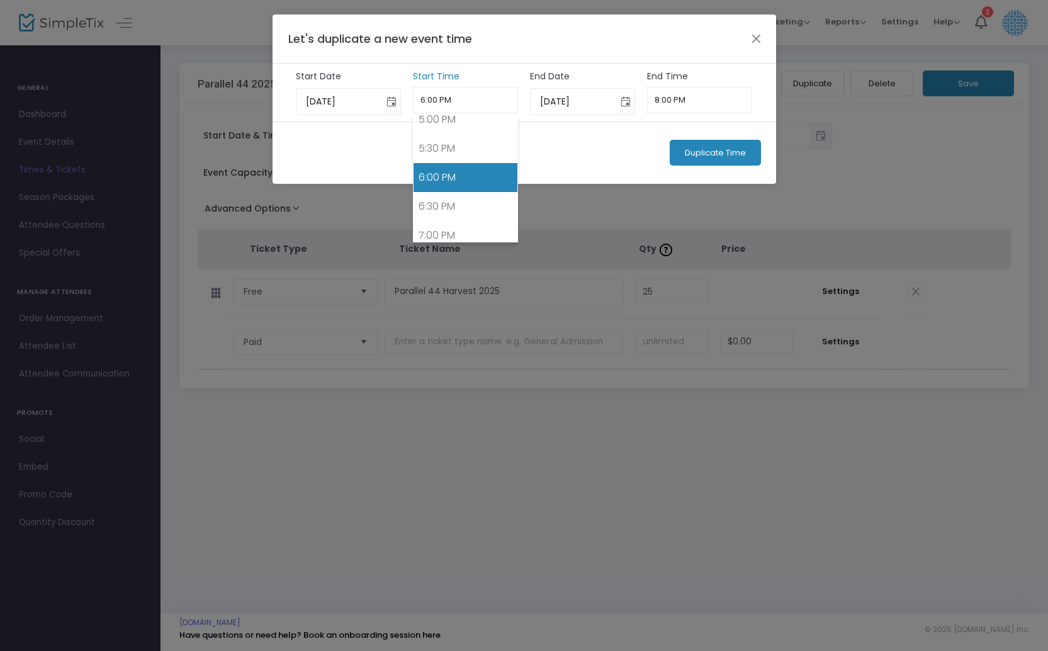
click at [420, 97] on input "6:00 PM" at bounding box center [465, 100] width 105 height 26
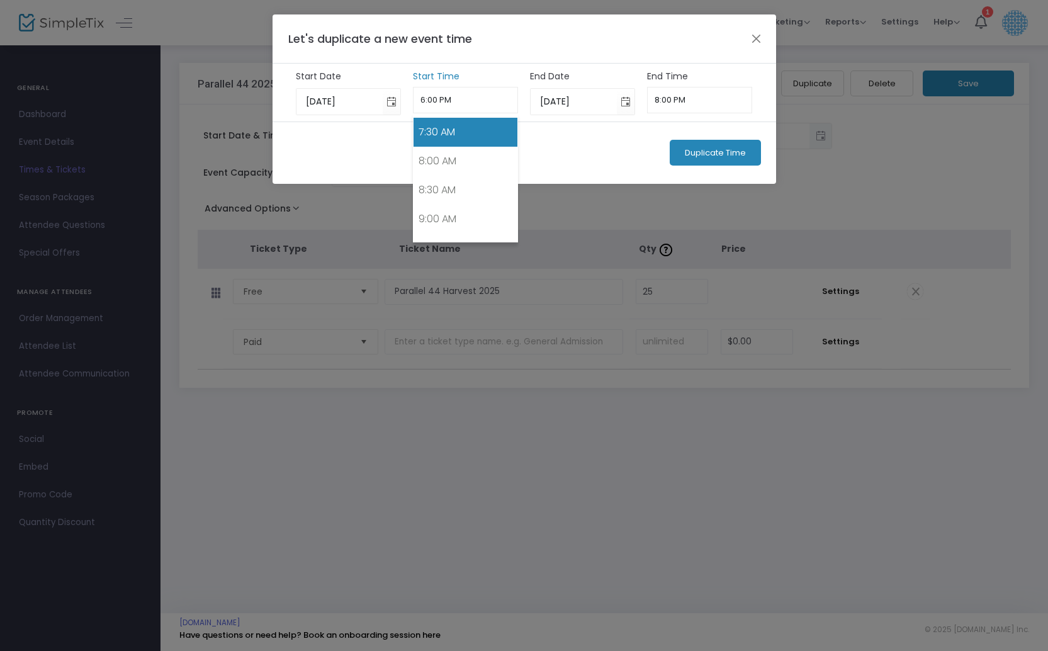
scroll to position [431, 0]
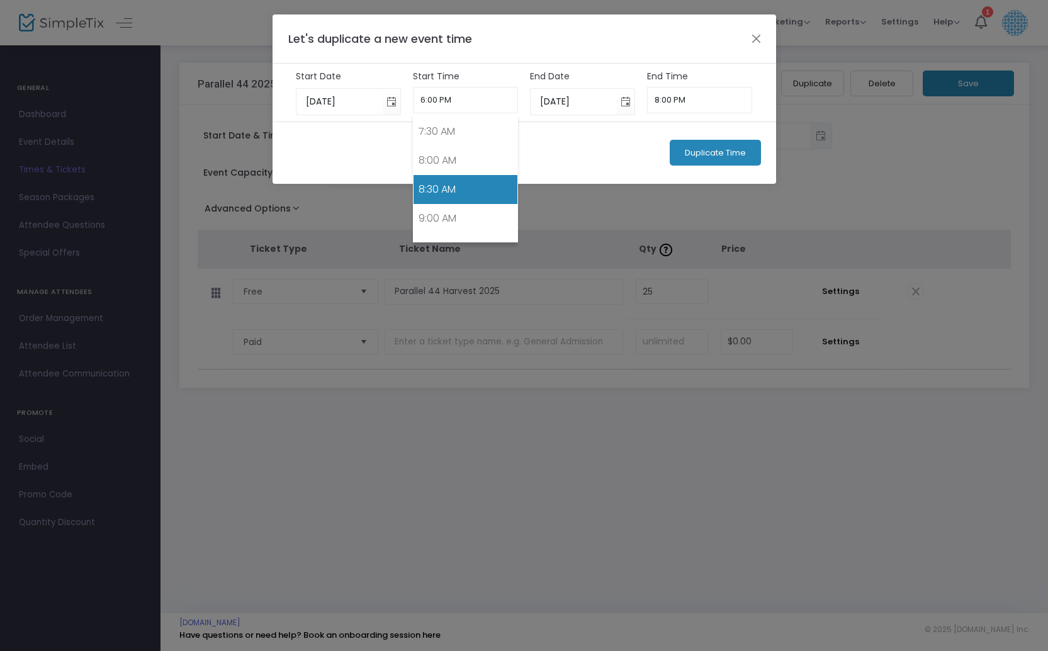
click at [437, 190] on link "8:30 AM" at bounding box center [466, 189] width 104 height 29
type input "8:30 AM"
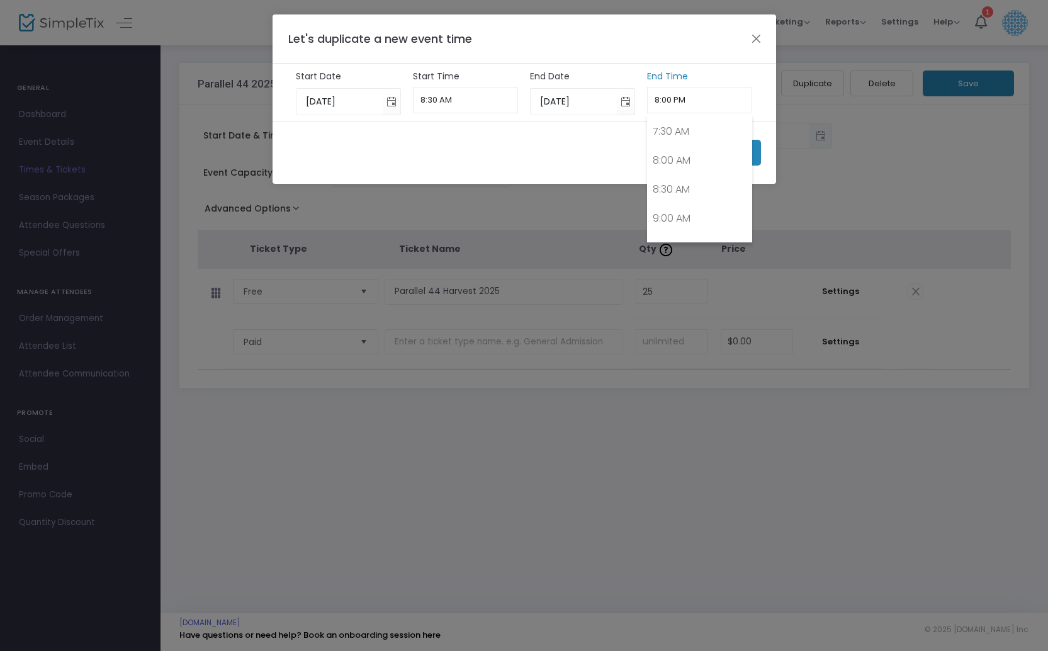
click at [673, 97] on input "8:00 PM" at bounding box center [699, 100] width 105 height 26
click at [678, 128] on link "2:00 PM" at bounding box center [700, 122] width 104 height 29
type input "2:00 PM"
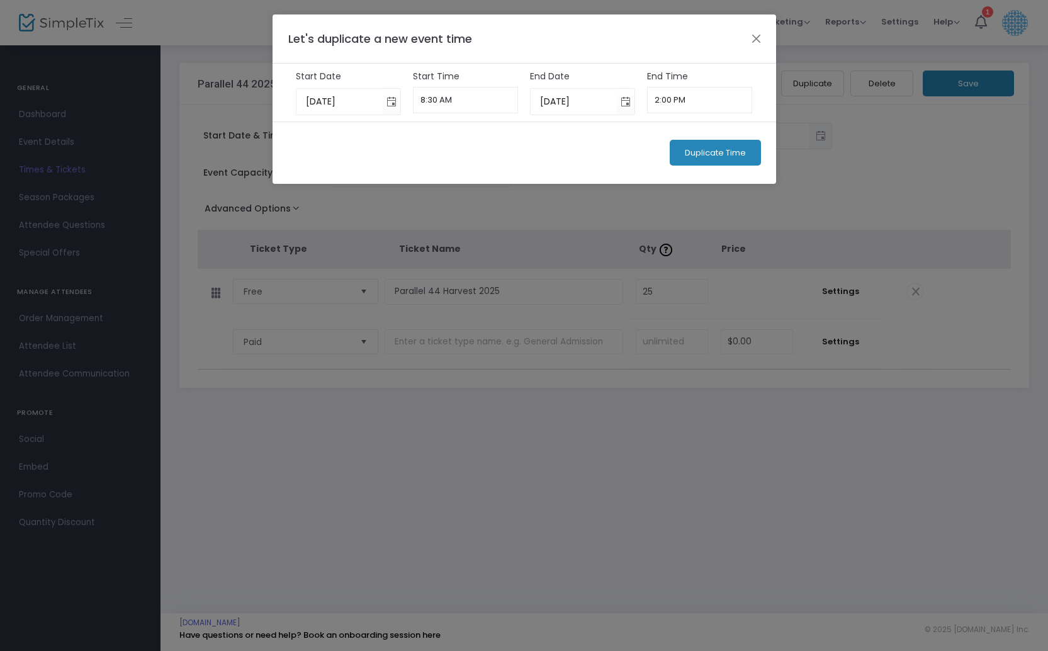
click at [729, 149] on span "Duplicate Time" at bounding box center [715, 153] width 61 height 10
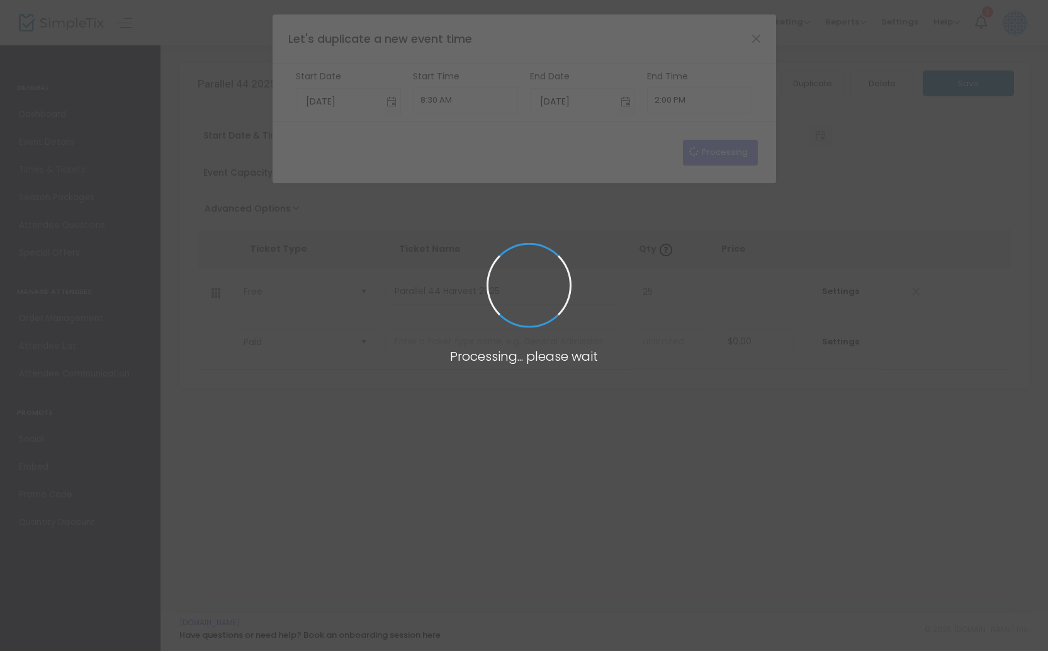
type input "9/24/2025"
type input "6:00 PM"
type input "9/24/2025"
type input "8:00 PM"
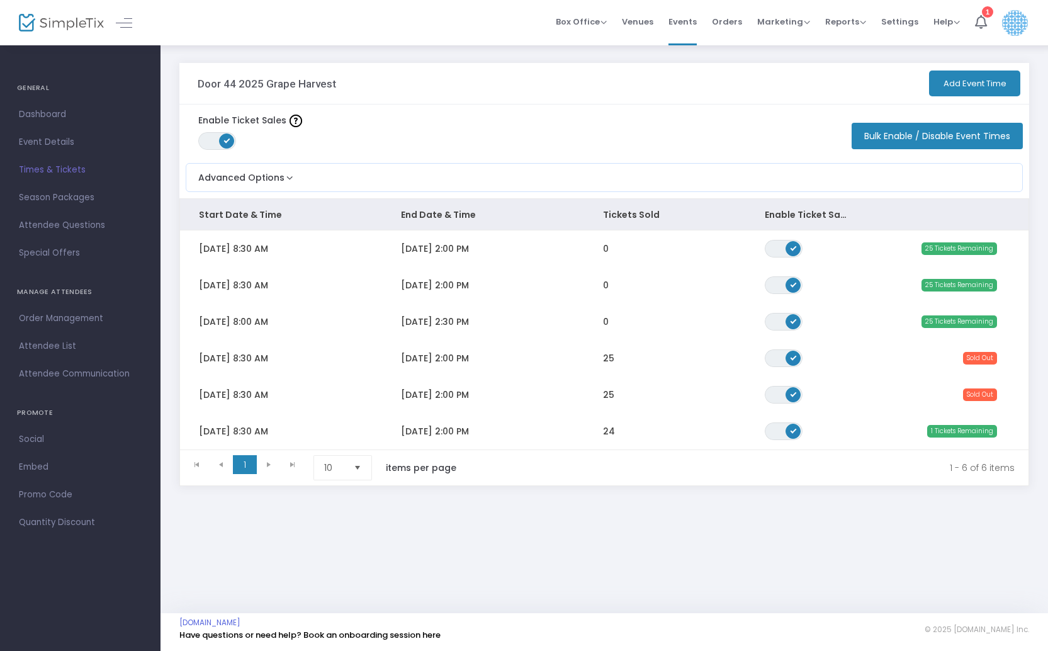
click at [697, 24] on span "Events" at bounding box center [683, 22] width 28 height 32
